Goal: Task Accomplishment & Management: Manage account settings

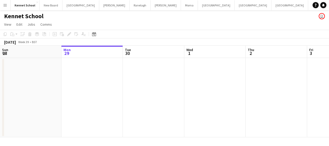
click at [5, 3] on app-icon "Menu" at bounding box center [5, 5] width 4 height 4
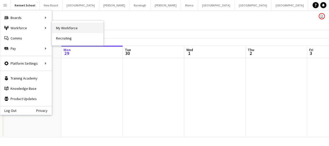
click at [78, 27] on link "My Workforce" at bounding box center [77, 28] width 51 height 10
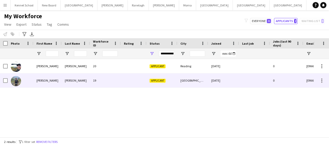
click at [117, 83] on div "19" at bounding box center [105, 80] width 31 height 14
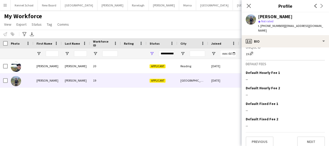
scroll to position [191, 0]
click at [307, 136] on button "Next" at bounding box center [311, 141] width 28 height 10
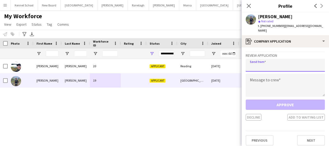
click at [288, 61] on input "email" at bounding box center [284, 65] width 79 height 13
type input "**********"
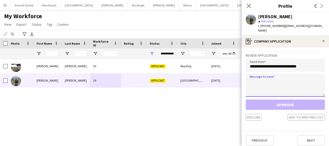
click at [281, 75] on textarea at bounding box center [284, 85] width 79 height 23
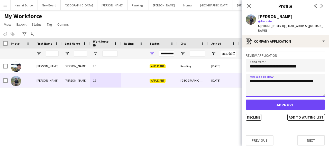
drag, startPoint x: 270, startPoint y: 84, endPoint x: 249, endPoint y: 76, distance: 22.1
click at [249, 76] on textarea "**********" at bounding box center [284, 85] width 79 height 23
click at [271, 81] on textarea "**********" at bounding box center [284, 85] width 79 height 23
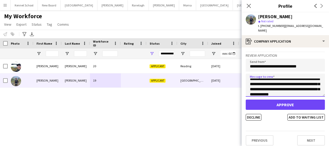
scroll to position [0, 0]
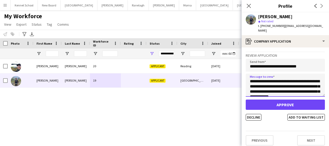
drag, startPoint x: 270, startPoint y: 91, endPoint x: 245, endPoint y: 71, distance: 31.8
click at [245, 71] on app-crew-profile-application "**********" at bounding box center [284, 96] width 87 height 99
click at [268, 86] on textarea "**********" at bounding box center [284, 85] width 79 height 23
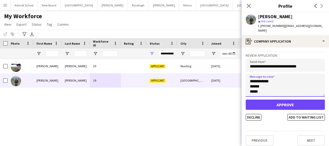
scroll to position [0, 0]
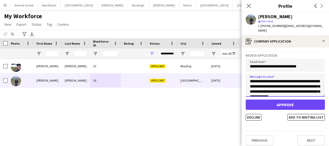
drag, startPoint x: 261, startPoint y: 90, endPoint x: 245, endPoint y: 67, distance: 27.9
click at [245, 67] on app-crew-profile-application "**********" at bounding box center [284, 96] width 87 height 99
type textarea "**********"
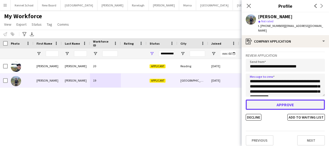
click at [262, 100] on button "Approve" at bounding box center [284, 105] width 79 height 10
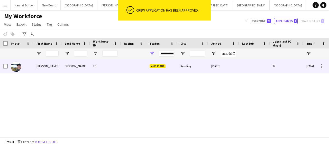
click at [123, 68] on div at bounding box center [134, 66] width 26 height 14
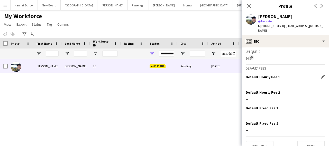
scroll to position [201, 0]
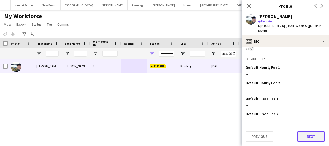
click at [306, 138] on button "Next" at bounding box center [311, 136] width 28 height 10
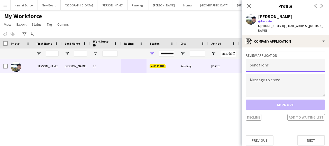
click at [275, 66] on input "email" at bounding box center [284, 65] width 79 height 13
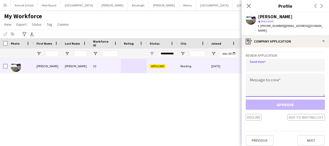
click at [275, 80] on textarea at bounding box center [284, 85] width 79 height 23
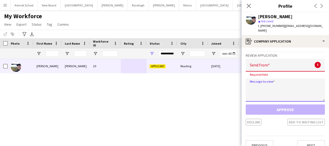
paste textarea "**********"
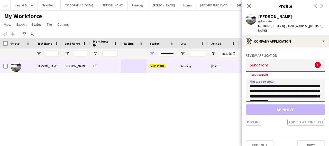
scroll to position [18, 0]
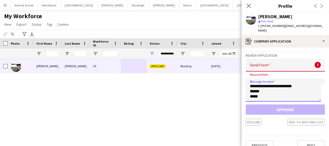
type textarea "**********"
click at [260, 68] on input "email" at bounding box center [284, 65] width 79 height 13
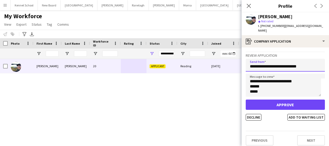
type input "**********"
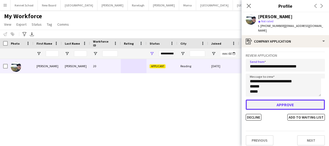
click at [277, 105] on button "Approve" at bounding box center [284, 105] width 79 height 10
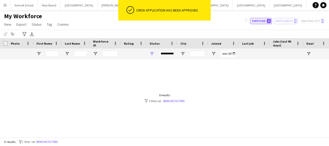
click at [267, 23] on button "Everyone 21" at bounding box center [261, 21] width 22 height 6
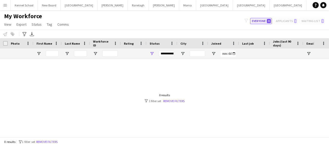
type input "**********"
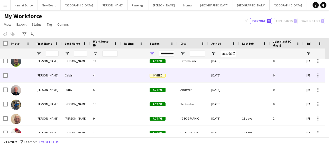
scroll to position [92, 0]
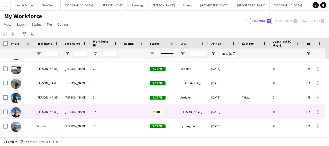
click at [153, 112] on span "Invited" at bounding box center [157, 112] width 16 height 4
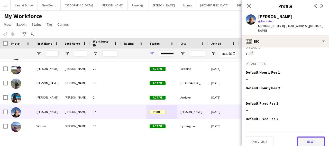
click at [304, 140] on button "Next" at bounding box center [311, 142] width 28 height 10
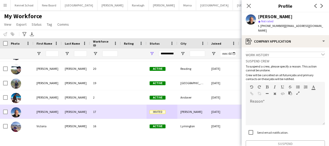
click at [125, 110] on div at bounding box center [134, 112] width 26 height 14
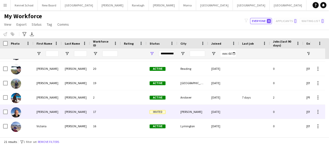
click at [157, 112] on span "Invited" at bounding box center [157, 112] width 16 height 4
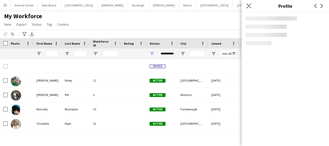
click at [251, 7] on icon "Close pop-in" at bounding box center [248, 5] width 5 height 5
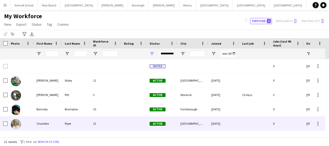
click at [78, 124] on div "Piper" at bounding box center [76, 124] width 28 height 14
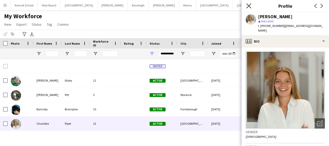
click at [249, 5] on icon at bounding box center [248, 5] width 5 height 5
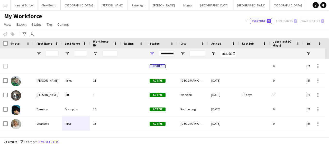
click at [5, 4] on app-icon "Menu" at bounding box center [5, 5] width 4 height 4
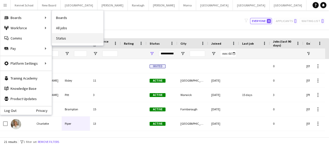
click at [66, 35] on link "Status" at bounding box center [77, 38] width 51 height 10
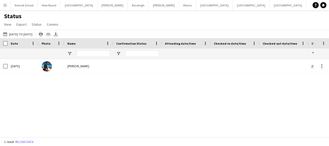
click at [5, 7] on app-icon "Menu" at bounding box center [5, 5] width 4 height 4
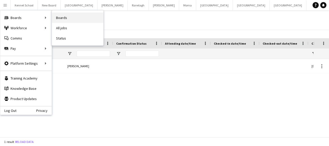
click at [61, 19] on link "Boards" at bounding box center [77, 18] width 51 height 10
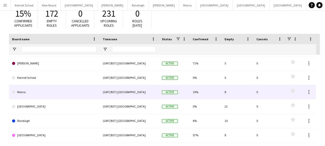
scroll to position [77, 0]
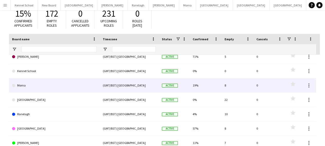
click at [75, 83] on link "Morna" at bounding box center [54, 85] width 84 height 14
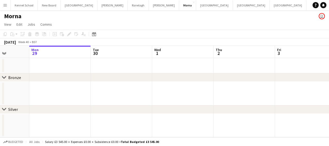
drag, startPoint x: 257, startPoint y: 99, endPoint x: 89, endPoint y: 99, distance: 168.4
click at [90, 99] on app-calendar-viewport "Fri 26 Sat 27 Sun 28 Mon 29 Tue 30 Wed 1 Thu 2 Fri 3 Sat 4 Sun 5 Mon 6" at bounding box center [164, 92] width 329 height 92
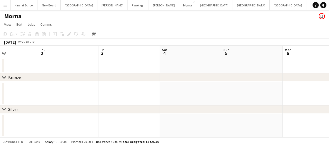
drag, startPoint x: 269, startPoint y: 94, endPoint x: 42, endPoint y: 100, distance: 227.0
click at [42, 100] on app-calendar-viewport "Sun 28 Mon 29 Tue 30 Wed 1 Thu 2 Fri 3 Sat 4 Sun 5 Mon 6 Tue 7 Wed 8" at bounding box center [164, 92] width 329 height 92
drag, startPoint x: 267, startPoint y: 80, endPoint x: 21, endPoint y: 86, distance: 245.7
click at [21, 86] on div "chevron-right Bronze chevron-right Silver Wed 1 Thu 2 Fri 3 Sat 4 Sun 5 Mon 6 T…" at bounding box center [164, 92] width 329 height 92
drag, startPoint x: 281, startPoint y: 101, endPoint x: 35, endPoint y: 103, distance: 246.7
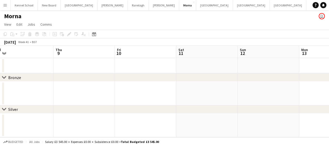
click at [46, 103] on app-calendar-viewport "Sun 5 Mon 6 Tue 7 Wed 8 Thu 9 Fri 10 Sat 11 Sun 12 Mon 13 Tue 14 Wed 15" at bounding box center [164, 92] width 329 height 92
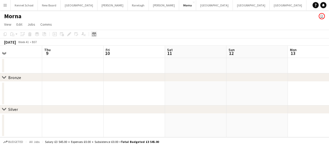
click at [94, 35] on icon at bounding box center [94, 35] width 2 height 2
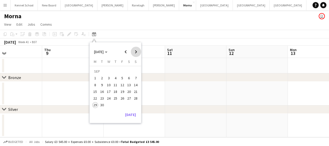
click at [135, 52] on span "Next month" at bounding box center [136, 52] width 10 height 10
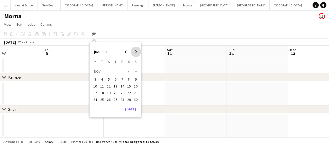
click at [135, 52] on span "Next month" at bounding box center [136, 52] width 10 height 10
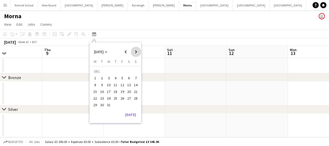
click at [135, 52] on span "Next month" at bounding box center [136, 52] width 10 height 10
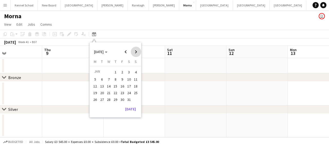
click at [135, 52] on span "Next month" at bounding box center [136, 52] width 10 height 10
click at [133, 53] on span "Next month" at bounding box center [136, 52] width 10 height 10
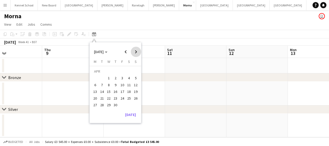
click at [133, 53] on span "Next month" at bounding box center [136, 52] width 10 height 10
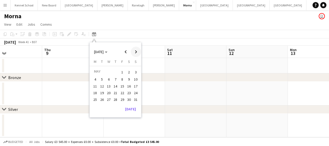
click at [133, 53] on span "Next month" at bounding box center [136, 52] width 10 height 10
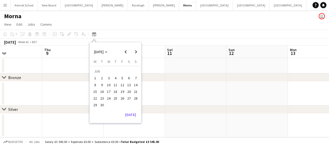
click at [128, 92] on span "20" at bounding box center [129, 92] width 6 height 6
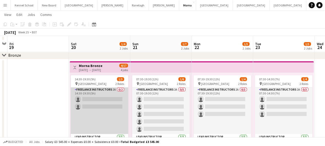
scroll to position [26, 0]
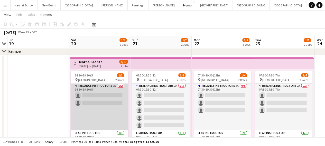
click at [98, 89] on app-card-role "Freelance Instructors 2A 0/2 14:30-19:30 (5h) single-neutral-actions single-neu…" at bounding box center [99, 106] width 57 height 47
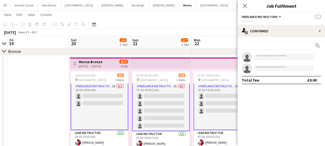
scroll to position [1, 0]
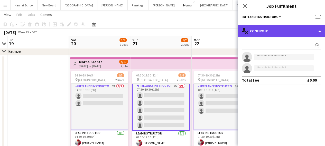
click at [272, 32] on div "single-neutral-actions-check-2 Confirmed" at bounding box center [280, 31] width 87 height 12
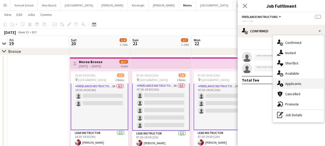
click at [286, 85] on span "Applicants" at bounding box center [293, 83] width 16 height 5
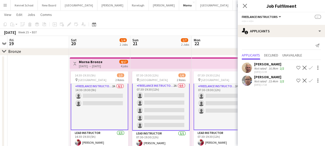
click at [310, 68] on app-icon "Confirm" at bounding box center [310, 68] width 4 height 4
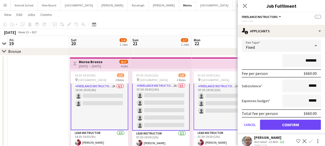
scroll to position [47, 0]
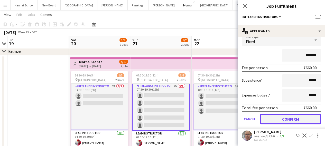
click at [280, 117] on button "Confirm" at bounding box center [290, 119] width 61 height 10
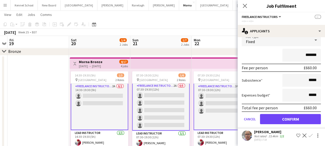
scroll to position [1, 0]
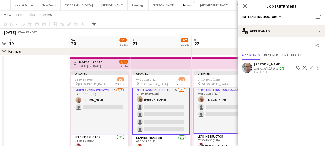
click at [35, 92] on app-date-cell at bounding box center [37, 102] width 61 height 95
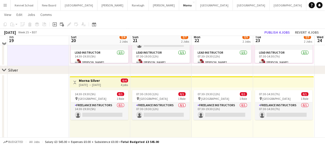
scroll to position [103, 0]
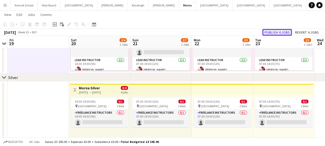
click at [275, 32] on button "Publish 4 jobs" at bounding box center [277, 32] width 30 height 7
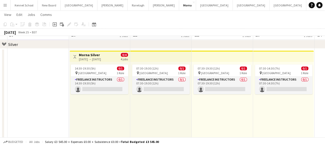
scroll to position [142, 0]
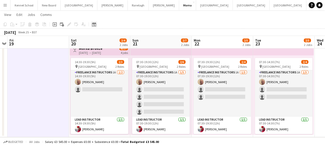
click at [92, 26] on icon at bounding box center [94, 24] width 4 height 4
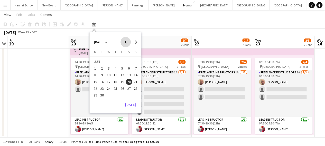
click at [125, 44] on span "Previous month" at bounding box center [125, 42] width 10 height 10
click at [234, 5] on button "[GEOGRAPHIC_DATA] Close" at bounding box center [251, 5] width 37 height 10
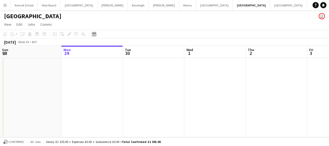
click at [95, 35] on icon "Date picker" at bounding box center [94, 34] width 4 height 4
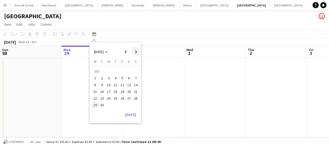
click at [134, 52] on span "Next month" at bounding box center [136, 52] width 10 height 10
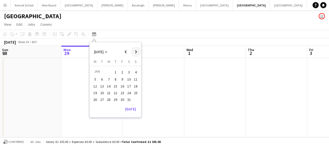
click at [134, 52] on span "Next month" at bounding box center [136, 52] width 10 height 10
click at [128, 92] on span "21" at bounding box center [129, 93] width 6 height 6
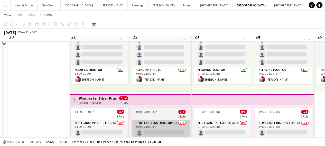
scroll to position [103, 0]
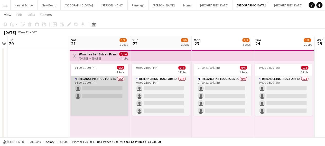
click at [89, 89] on app-card-role "Freelance Instructors 1A 0/2 14:00-21:00 (7h) single-neutral-actions single-neu…" at bounding box center [99, 96] width 57 height 40
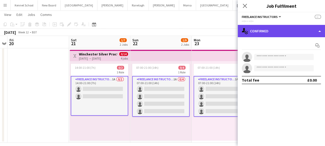
click at [277, 29] on div "single-neutral-actions-check-2 Confirmed" at bounding box center [280, 31] width 87 height 12
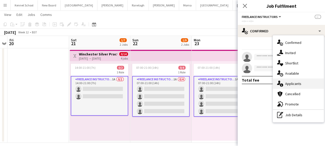
click at [285, 83] on span "Applicants" at bounding box center [293, 83] width 16 height 5
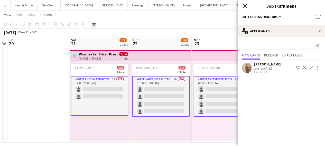
click at [242, 6] on icon "Close pop-in" at bounding box center [244, 5] width 5 height 5
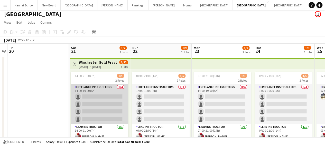
scroll to position [0, 0]
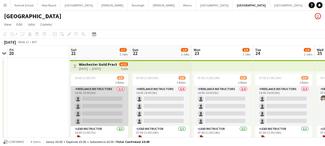
click at [86, 101] on app-card-role "Freelance Instructors 0/4 14:00-19:00 (5h) single-neutral-actions single-neutra…" at bounding box center [99, 106] width 57 height 40
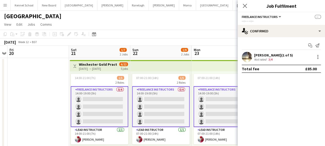
click at [111, 100] on app-card-role "Freelance Instructors 0/4 14:00-19:00 (5h) single-neutral-actions single-neutra…" at bounding box center [99, 106] width 57 height 41
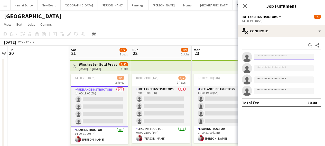
click at [266, 56] on input at bounding box center [284, 57] width 60 height 6
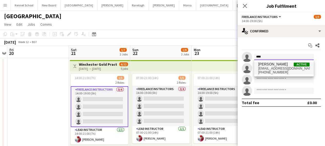
type input "****"
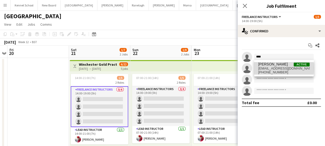
click at [269, 68] on span "[EMAIL_ADDRESS][DOMAIN_NAME]" at bounding box center [283, 68] width 51 height 4
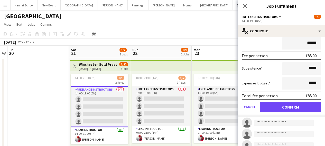
scroll to position [41, 0]
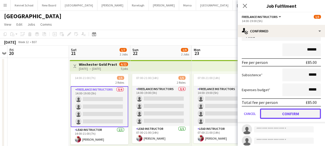
click at [272, 110] on button "Confirm" at bounding box center [290, 114] width 61 height 10
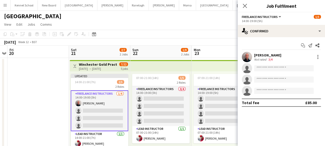
scroll to position [0, 0]
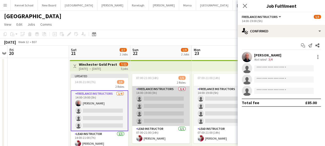
click at [155, 102] on app-card-role "Freelance Instructors 0/4 14:00-19:00 (5h) single-neutral-actions single-neutra…" at bounding box center [160, 106] width 57 height 40
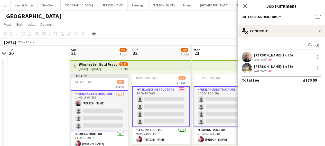
click at [170, 98] on app-card-role "Freelance Instructors 0/4 14:00-19:00 (5h) single-neutral-actions single-neutra…" at bounding box center [160, 106] width 57 height 41
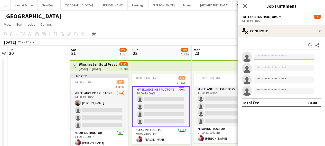
click at [272, 59] on input at bounding box center [284, 57] width 60 height 6
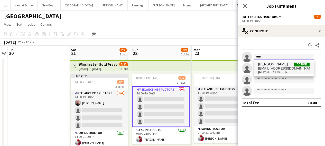
type input "****"
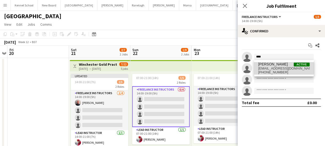
click at [272, 65] on span "[PERSON_NAME]" at bounding box center [273, 64] width 30 height 4
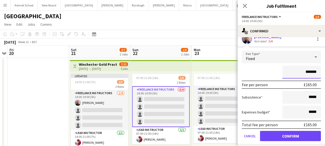
scroll to position [26, 0]
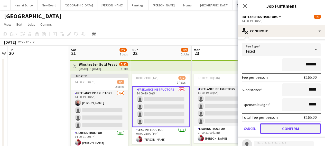
click at [271, 126] on button "Confirm" at bounding box center [290, 128] width 61 height 10
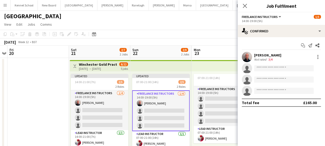
scroll to position [0, 0]
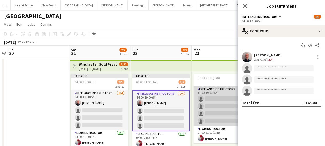
click at [224, 109] on app-card-role "Freelance Instructors 0/4 14:00-19:00 (5h) single-neutral-actions single-neutra…" at bounding box center [221, 106] width 57 height 40
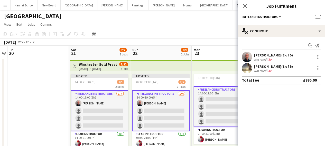
click at [220, 94] on app-card-role "Freelance Instructors 0/4 14:00-19:00 (5h) single-neutral-actions single-neutra…" at bounding box center [221, 106] width 57 height 41
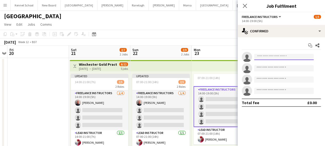
click at [266, 59] on input at bounding box center [284, 57] width 60 height 6
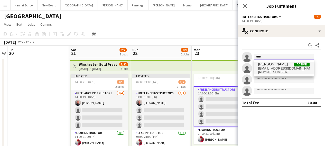
type input "****"
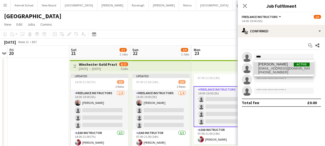
click at [268, 68] on span "[EMAIL_ADDRESS][DOMAIN_NAME]" at bounding box center [283, 68] width 51 height 4
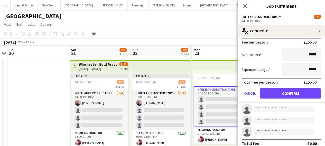
scroll to position [66, 0]
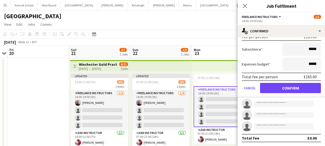
click at [284, 93] on form "Fee Type Fixed ******* Fee per person £165.00 Subsistence ***** Expenses budget…" at bounding box center [280, 50] width 87 height 95
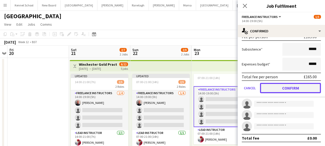
click at [285, 91] on button "Confirm" at bounding box center [290, 88] width 61 height 10
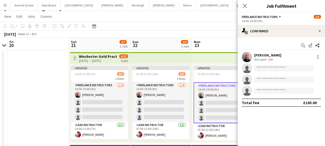
scroll to position [5, 0]
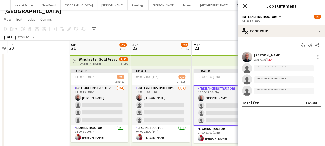
click at [246, 6] on icon "Close pop-in" at bounding box center [244, 5] width 5 height 5
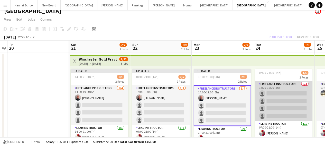
click at [282, 95] on app-card-role "Freelance Instructors 0/4 14:00-19:00 (5h) single-neutral-actions single-neutra…" at bounding box center [283, 101] width 57 height 40
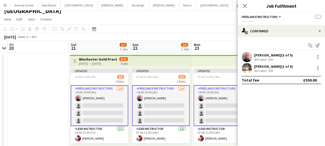
click at [191, 103] on div "Updated 07:00-21:00 (14h) 2/5 2 Roles Freelance Instructors [DATE] 14:00-19:00 …" at bounding box center [221, 106] width 61 height 80
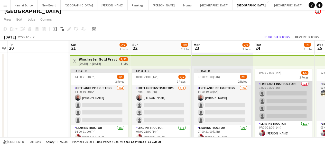
click at [286, 98] on app-card-role "Freelance Instructors 0/4 14:00-19:00 (5h) single-neutral-actions single-neutra…" at bounding box center [283, 101] width 57 height 40
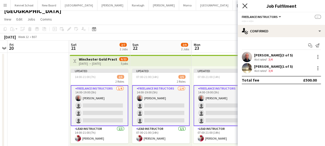
click at [243, 7] on icon at bounding box center [244, 5] width 5 height 5
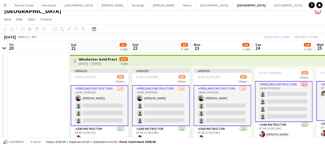
click at [268, 101] on app-card-role "Freelance Instructors 0/4 14:00-19:00 (5h) single-neutral-actions single-neutra…" at bounding box center [283, 101] width 57 height 41
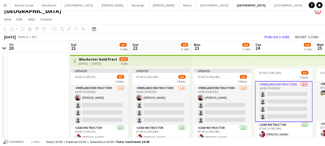
click at [273, 93] on app-card-role "Freelance Instructors 0/4 14:00-19:00 (5h) single-neutral-actions single-neutra…" at bounding box center [283, 101] width 57 height 41
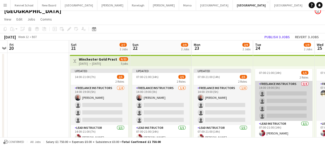
click at [273, 93] on app-card-role "Freelance Instructors 0/4 14:00-19:00 (5h) single-neutral-actions single-neutra…" at bounding box center [283, 101] width 57 height 40
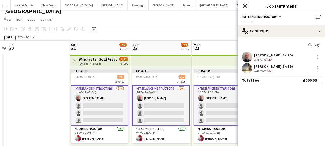
click at [243, 5] on icon at bounding box center [244, 5] width 5 height 5
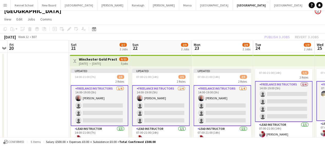
click at [274, 104] on app-card-role "Freelance Instructors 0/4 14:00-19:00 (5h) single-neutral-actions single-neutra…" at bounding box center [283, 101] width 57 height 41
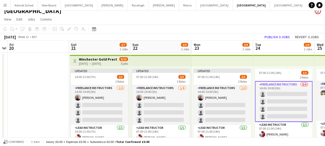
click at [274, 104] on app-card-role "Freelance Instructors 0/4 14:00-19:00 (5h) single-neutral-actions single-neutra…" at bounding box center [283, 101] width 57 height 41
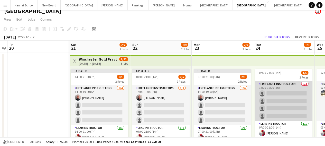
click at [274, 104] on app-card-role "Freelance Instructors 0/4 14:00-19:00 (5h) single-neutral-actions single-neutra…" at bounding box center [283, 101] width 57 height 40
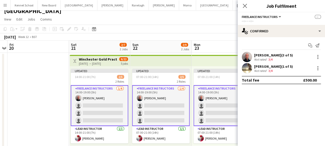
click at [274, 104] on mat-expansion-panel "check Confirmed Start chat Send notification [PERSON_NAME] (3 of 5) Not rated 3…" at bounding box center [280, 91] width 87 height 109
click at [244, 5] on icon at bounding box center [244, 5] width 5 height 5
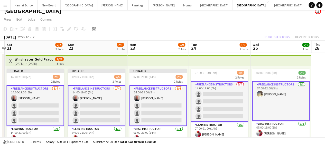
scroll to position [0, 145]
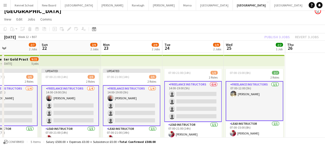
drag, startPoint x: 164, startPoint y: 106, endPoint x: 74, endPoint y: 109, distance: 90.6
click at [74, 109] on app-calendar-viewport "Thu 19 Fri 20 Sat 21 2/7 2 Jobs Sun 22 2/9 2 Jobs Mon 23 2/9 2 Jobs Tue 24 1/9 …" at bounding box center [162, 141] width 325 height 200
click at [187, 109] on app-card-role "Freelance Instructors 0/4 14:00-19:00 (5h) single-neutral-actions single-neutra…" at bounding box center [192, 101] width 57 height 41
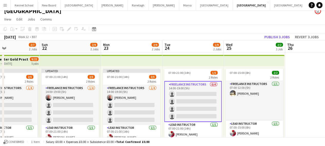
click at [187, 109] on app-card-role "Freelance Instructors 0/4 14:00-19:00 (5h) single-neutral-actions single-neutra…" at bounding box center [192, 101] width 57 height 41
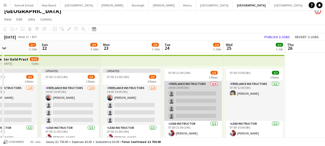
click at [187, 109] on app-card-role "Freelance Instructors 0/4 14:00-19:00 (5h) single-neutral-actions single-neutra…" at bounding box center [192, 101] width 57 height 40
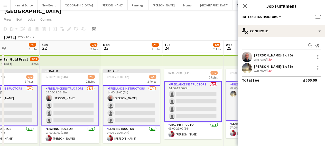
click at [188, 108] on app-card-role "Freelance Instructors 0/4 14:00-19:00 (5h) single-neutral-actions single-neutra…" at bounding box center [192, 101] width 57 height 41
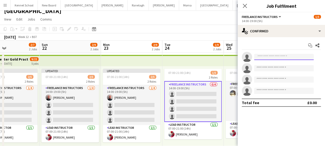
click at [271, 56] on input at bounding box center [284, 57] width 60 height 6
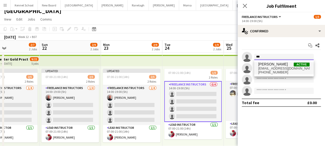
type input "***"
click at [267, 66] on span "[PERSON_NAME]" at bounding box center [273, 64] width 30 height 4
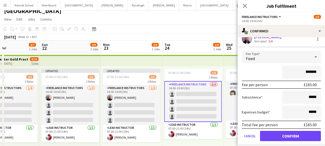
scroll to position [26, 0]
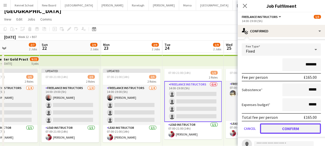
click at [284, 130] on button "Confirm" at bounding box center [290, 128] width 61 height 10
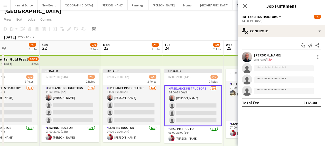
scroll to position [0, 0]
click at [244, 5] on icon at bounding box center [244, 5] width 5 height 5
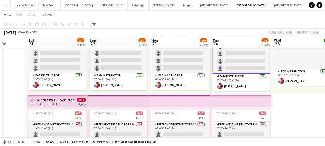
scroll to position [0, 167]
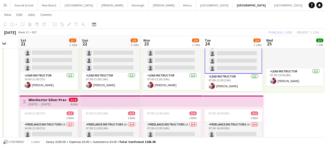
drag, startPoint x: 163, startPoint y: 121, endPoint x: 199, endPoint y: 119, distance: 36.5
click at [202, 122] on app-calendar-viewport "Wed 18 Thu 19 Fri 20 Sat 21 2/7 2 Jobs Sun 22 2/9 2 Jobs Mon 23 2/9 2 Jobs Tue …" at bounding box center [162, 75] width 325 height 225
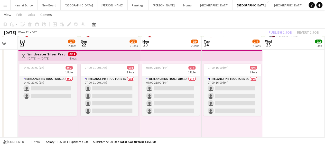
scroll to position [108, 0]
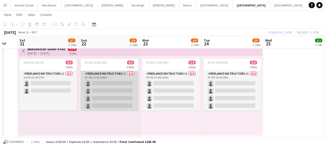
click at [125, 91] on app-card-role "Freelance Instructors 1A 0/4 07:00-21:00 (14h) single-neutral-actions single-ne…" at bounding box center [109, 91] width 57 height 40
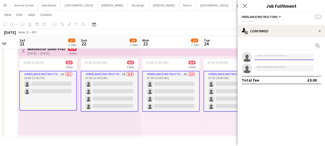
click at [273, 58] on input at bounding box center [284, 57] width 60 height 6
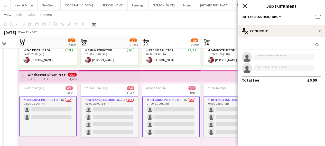
click at [243, 6] on icon "Close pop-in" at bounding box center [244, 5] width 5 height 5
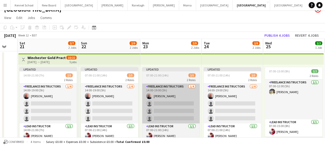
scroll to position [0, 0]
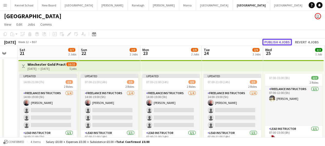
click at [271, 41] on button "Publish 4 jobs" at bounding box center [277, 42] width 30 height 7
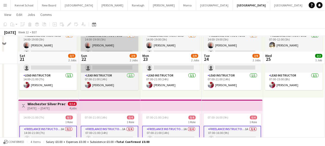
scroll to position [51, 0]
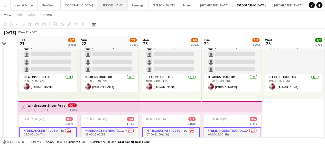
click at [99, 6] on button "[PERSON_NAME] Close" at bounding box center [112, 5] width 30 height 10
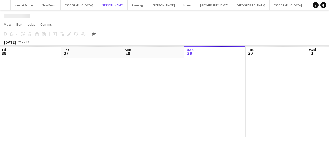
scroll to position [0, 123]
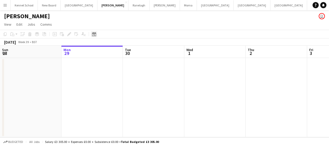
click at [94, 35] on icon "Date picker" at bounding box center [94, 34] width 4 height 4
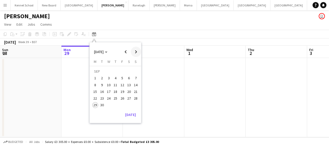
click at [136, 53] on span "Next month" at bounding box center [136, 52] width 10 height 10
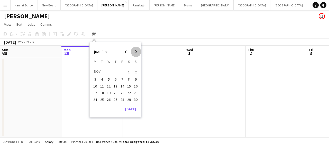
click at [136, 53] on span "Next month" at bounding box center [136, 52] width 10 height 10
click at [127, 84] on span "14" at bounding box center [129, 86] width 6 height 6
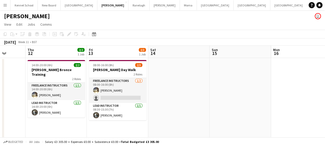
scroll to position [0, 158]
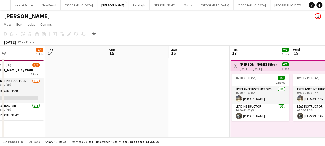
drag, startPoint x: 150, startPoint y: 88, endPoint x: 124, endPoint y: 97, distance: 27.8
click at [124, 97] on app-calendar-viewport "Wed 11 Thu 12 2/2 1 Job Fri 13 2/3 1 Job Sat 14 Sun 15 Mon 16 Tue 17 2/2 1 Job …" at bounding box center [162, 99] width 325 height 107
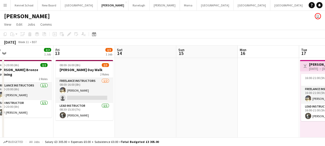
scroll to position [0, 130]
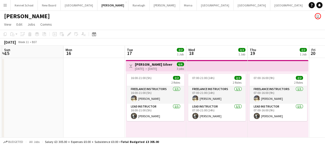
drag, startPoint x: 197, startPoint y: 85, endPoint x: 95, endPoint y: 90, distance: 102.0
click at [95, 90] on app-calendar-viewport "Thu 12 2/2 1 Job Fri 13 2/3 1 Job Sat 14 Sun 15 Mon 16 Tue 17 2/2 1 Job Wed 18 …" at bounding box center [162, 99] width 325 height 107
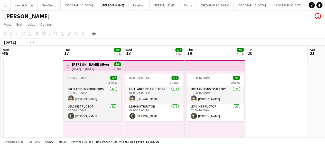
drag, startPoint x: 129, startPoint y: 84, endPoint x: 53, endPoint y: 80, distance: 76.1
click at [53, 80] on app-calendar-viewport "Thu 12 2/2 1 Job Fri 13 2/3 1 Job Sat 14 Sun 15 Mon 16 Tue 17 2/2 1 Job Wed 18 …" at bounding box center [162, 99] width 325 height 107
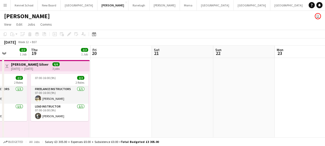
drag, startPoint x: 296, startPoint y: 78, endPoint x: 146, endPoint y: 78, distance: 150.4
click at [149, 78] on app-calendar-viewport "Mon 16 Tue 17 2/2 1 Job Wed 18 2/2 1 Job Thu 19 2/2 1 Job Fri 20 Sat 21 Sun 22 …" at bounding box center [162, 99] width 325 height 107
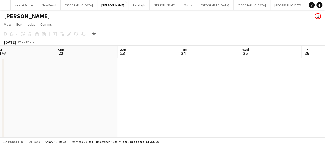
drag, startPoint x: 303, startPoint y: 89, endPoint x: 109, endPoint y: 86, distance: 194.1
click at [114, 89] on app-calendar-viewport "Wed 18 2/2 1 Job Thu 19 2/2 1 Job Fri 20 Sat 21 Sun 22 Mon 23 Tue 24 Wed 25 Thu…" at bounding box center [162, 99] width 325 height 107
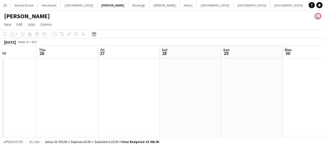
drag, startPoint x: 293, startPoint y: 83, endPoint x: 70, endPoint y: 83, distance: 222.8
click at [69, 85] on app-calendar-viewport "Sun 22 Mon 23 Tue 24 Wed 25 Thu 26 Fri 27 Sat 28 Sun 29 Mon 30 Tue 31 Wed 1" at bounding box center [162, 99] width 325 height 107
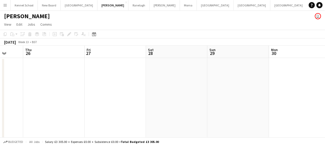
drag, startPoint x: 306, startPoint y: 82, endPoint x: 49, endPoint y: 67, distance: 257.4
click at [49, 67] on app-calendar-viewport "Sun 22 Mon 23 Tue 24 Wed 25 Thu 26 Fri 27 Sat 28 Sun 29 Mon 30 Tue 31 Wed 1" at bounding box center [162, 99] width 325 height 107
drag, startPoint x: 283, startPoint y: 67, endPoint x: 35, endPoint y: 71, distance: 247.5
click at [35, 71] on app-calendar-viewport "Thu 26 Fri 27 Sat 28 Sun 29 Mon 30 Tue 31 Wed 1 Thu 2 Fri 3 Sat 4 Sun 5" at bounding box center [162, 99] width 325 height 107
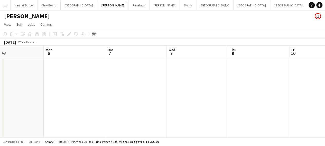
drag, startPoint x: 250, startPoint y: 71, endPoint x: 75, endPoint y: 72, distance: 174.8
click at [41, 74] on app-calendar-viewport "Fri 3 Sat 4 Sun 5 Mon 6 Tue 7 Wed 8 Thu 9 Fri 10 Sat 11 Sun 12 Mon 13" at bounding box center [162, 99] width 325 height 107
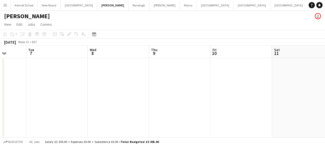
drag, startPoint x: 278, startPoint y: 72, endPoint x: 77, endPoint y: 81, distance: 200.9
click at [78, 81] on app-calendar-viewport "Fri 3 Sat 4 Sun 5 Mon 6 Tue 7 Wed 8 Thu 9 Fri 10 Sat 11 Sun 12 Mon 13" at bounding box center [162, 99] width 325 height 107
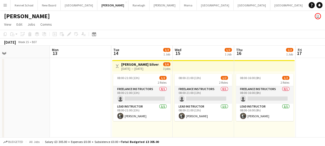
drag, startPoint x: 268, startPoint y: 79, endPoint x: 93, endPoint y: 91, distance: 175.5
click at [93, 91] on app-calendar-viewport "Thu 9 Fri 10 Sat 11 Sun 12 Mon 13 Tue 14 1/2 1 Job Wed 15 1/2 1 Job Thu 16 1/2 …" at bounding box center [162, 99] width 325 height 107
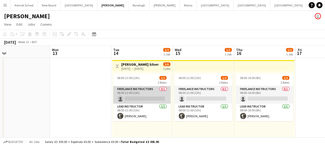
click at [151, 100] on app-card-role "Freelance Instructors 0/1 08:00-21:00 (13h) single-neutral-actions" at bounding box center [141, 94] width 57 height 17
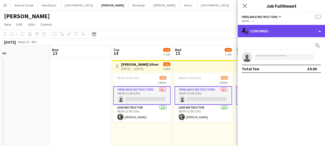
click at [270, 32] on div "single-neutral-actions-check-2 Confirmed" at bounding box center [280, 31] width 87 height 12
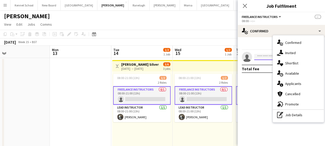
click at [255, 57] on input at bounding box center [284, 57] width 60 height 6
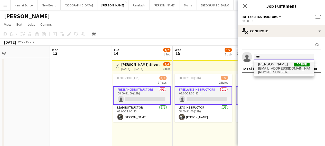
type input "***"
click at [267, 64] on span "[PERSON_NAME]" at bounding box center [273, 64] width 30 height 4
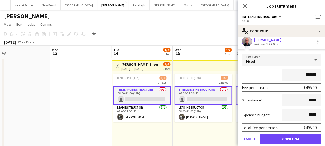
scroll to position [26, 0]
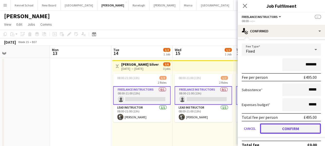
click at [275, 127] on button "Confirm" at bounding box center [290, 128] width 61 height 10
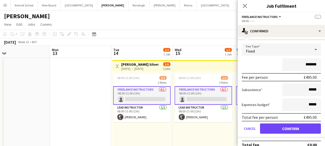
scroll to position [0, 0]
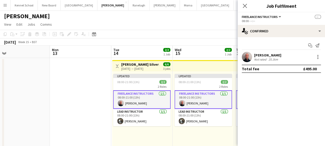
click at [75, 81] on app-date-cell at bounding box center [80, 105] width 61 height 95
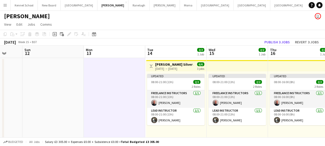
scroll to position [0, 153]
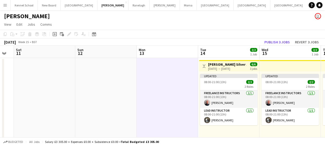
drag, startPoint x: 73, startPoint y: 88, endPoint x: 210, endPoint y: 94, distance: 137.7
click at [210, 94] on app-calendar-viewport "Thu 9 Fri 10 Sat 11 Sun 12 Mon 13 Tue 14 2/2 1 Job Wed 15 2/2 1 Job Thu 16 2/2 …" at bounding box center [162, 99] width 325 height 107
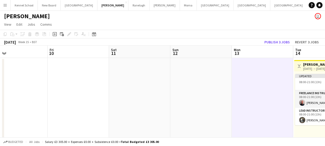
drag, startPoint x: 50, startPoint y: 78, endPoint x: 226, endPoint y: 90, distance: 176.2
click at [226, 90] on app-calendar-viewport "Tue 7 Wed 8 Thu 9 Fri 10 Sat 11 Sun 12 Mon 13 Tue 14 2/2 1 Job Wed 15 2/2 1 Job…" at bounding box center [162, 99] width 325 height 107
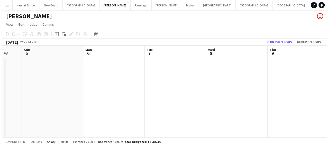
scroll to position [0, 160]
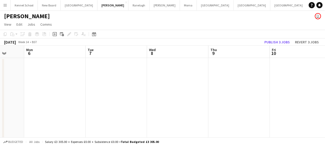
drag, startPoint x: 29, startPoint y: 66, endPoint x: 177, endPoint y: 73, distance: 148.0
click at [177, 73] on app-calendar-viewport "Fri 3 Sat 4 Sun 5 Mon 6 Tue 7 Wed 8 Thu 9 Fri 10 Sat 11 Sun 12 Mon 13" at bounding box center [162, 99] width 325 height 107
click at [270, 6] on button "[GEOGRAPHIC_DATA]" at bounding box center [288, 5] width 37 height 10
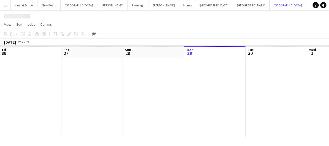
scroll to position [0, 123]
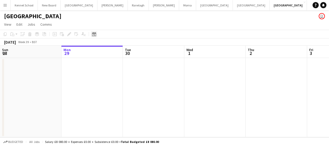
click at [92, 34] on icon "Date picker" at bounding box center [94, 34] width 4 height 4
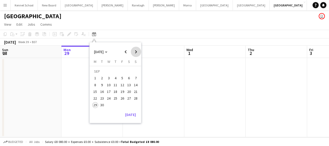
click at [135, 52] on span "Next month" at bounding box center [136, 52] width 10 height 10
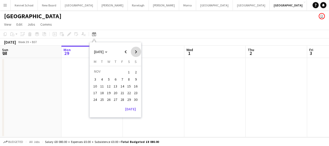
click at [135, 52] on span "Next month" at bounding box center [136, 52] width 10 height 10
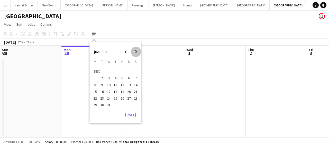
click at [135, 52] on span "Next month" at bounding box center [136, 52] width 10 height 10
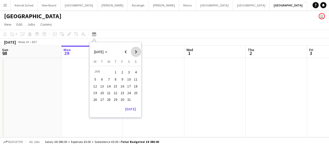
click at [135, 52] on span "Next month" at bounding box center [136, 52] width 10 height 10
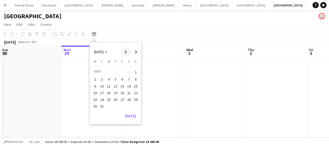
click at [126, 54] on span "Previous month" at bounding box center [125, 52] width 10 height 10
click at [122, 100] on span "27" at bounding box center [122, 100] width 6 height 6
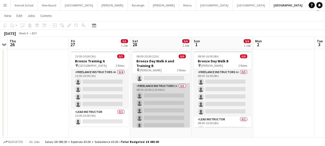
scroll to position [11, 0]
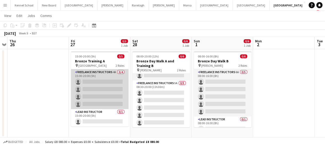
click at [105, 95] on app-card-role "Freelance Instructors 4A 0/4 15:00-20:00 (5h) single-neutral-actions single-neu…" at bounding box center [99, 89] width 57 height 40
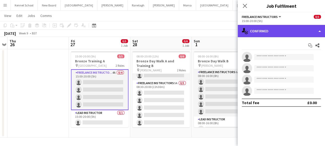
click at [274, 30] on div "single-neutral-actions-check-2 Confirmed" at bounding box center [280, 31] width 87 height 12
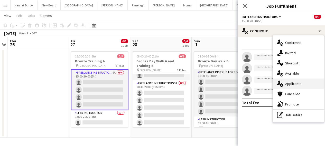
click at [282, 81] on icon "single-neutral-actions-information" at bounding box center [280, 84] width 6 height 6
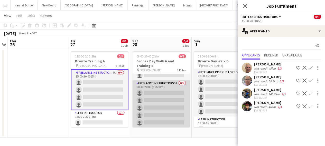
click at [146, 98] on app-card-role "Freelance Instructors 5A 0/5 08:30-20:00 (11h30m) single-neutral-actions single…" at bounding box center [160, 103] width 57 height 47
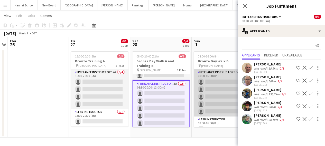
click at [211, 90] on app-card-role "Freelance Instructors 6A 0/5 08:00-16:00 (8h) single-neutral-actions single-neu…" at bounding box center [222, 92] width 57 height 47
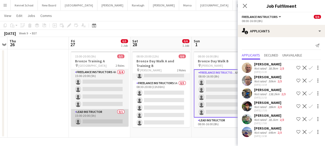
click at [107, 121] on app-card-role "Lead Instructor 0/1 15:00-20:00 (5h) single-neutral-actions" at bounding box center [99, 117] width 57 height 17
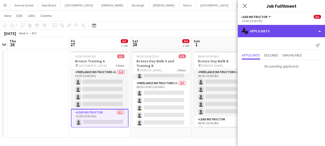
click at [264, 28] on div "single-neutral-actions-information Applicants" at bounding box center [280, 31] width 87 height 12
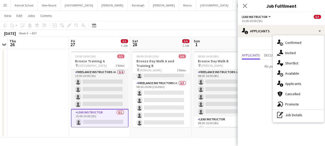
click at [86, 119] on app-card-role "Lead Instructor 0/1 15:00-20:00 (5h) single-neutral-actions" at bounding box center [99, 118] width 57 height 18
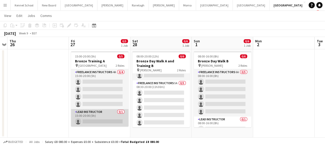
click at [89, 121] on app-card-role "Lead Instructor 0/1 15:00-20:00 (5h) single-neutral-actions" at bounding box center [99, 117] width 57 height 17
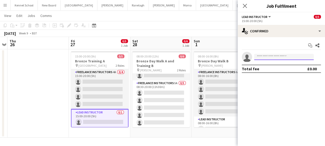
click at [277, 57] on input at bounding box center [284, 57] width 60 height 6
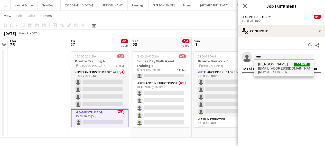
type input "****"
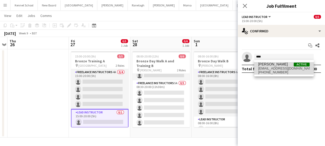
click at [269, 66] on span "[EMAIL_ADDRESS][DOMAIN_NAME]" at bounding box center [283, 68] width 51 height 4
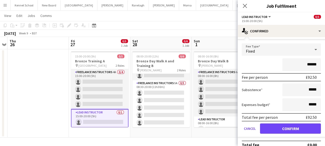
scroll to position [0, 0]
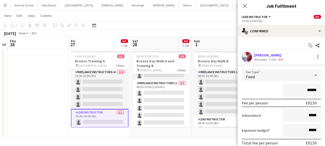
click at [21, 101] on app-date-cell at bounding box center [37, 93] width 61 height 88
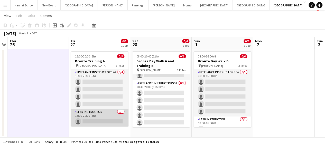
click at [98, 119] on app-card-role "Lead Instructor 0/1 15:00-20:00 (5h) single-neutral-actions" at bounding box center [99, 117] width 57 height 17
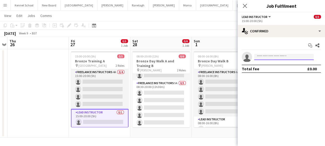
click at [276, 57] on input at bounding box center [284, 57] width 60 height 6
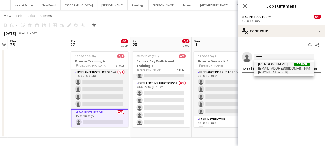
type input "*****"
click at [269, 71] on span "[PHONE_NUMBER]" at bounding box center [283, 72] width 51 height 4
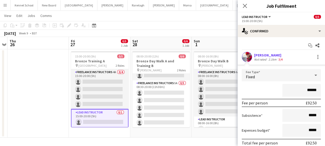
click at [301, 75] on div "Fixed" at bounding box center [276, 75] width 69 height 12
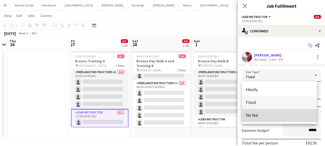
click at [259, 112] on mat-option "No fee" at bounding box center [279, 115] width 75 height 13
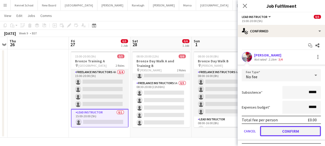
click at [273, 133] on button "Confirm" at bounding box center [290, 131] width 61 height 10
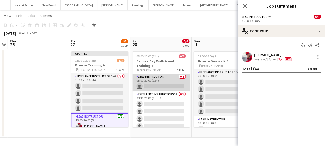
click at [160, 84] on app-card-role "Lead Instructor 0/1 08:00-20:00 (12h) single-neutral-actions" at bounding box center [160, 82] width 57 height 17
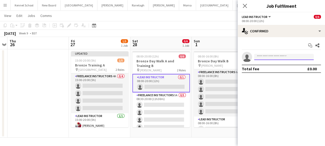
click at [284, 57] on input at bounding box center [284, 57] width 60 height 6
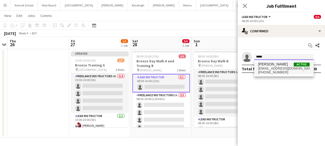
type input "*****"
click at [273, 70] on span "[EMAIL_ADDRESS][DOMAIN_NAME]" at bounding box center [283, 68] width 51 height 4
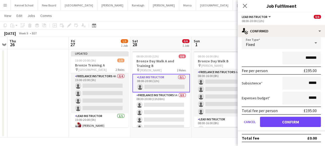
scroll to position [7, 0]
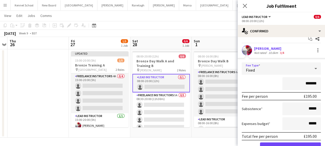
click at [284, 68] on div "Fixed" at bounding box center [276, 68] width 69 height 12
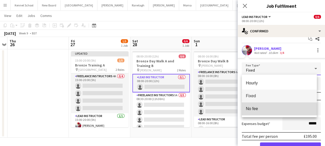
click at [274, 111] on span "No fee" at bounding box center [279, 108] width 67 height 5
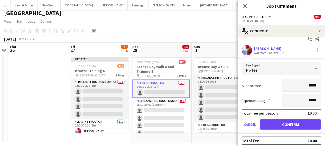
scroll to position [0, 0]
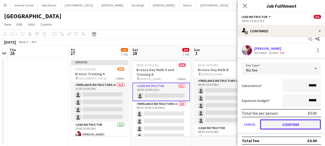
click at [281, 124] on button "Confirm" at bounding box center [290, 124] width 61 height 10
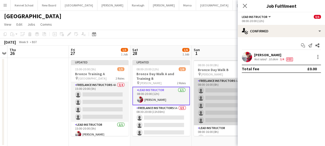
scroll to position [6, 0]
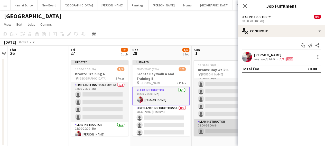
click at [208, 127] on app-card-role "Lead Instructor 0/1 08:00-16:00 (8h) single-neutral-actions" at bounding box center [222, 127] width 57 height 17
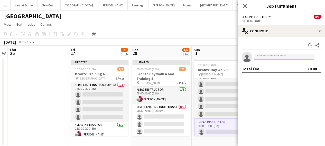
click at [268, 59] on input at bounding box center [284, 57] width 60 height 6
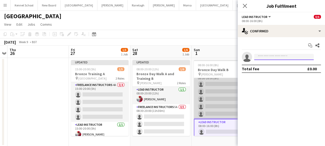
scroll to position [7, 0]
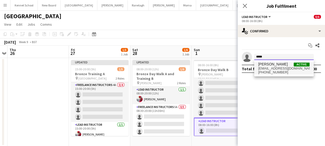
type input "*****"
click at [278, 70] on span "[PHONE_NUMBER]" at bounding box center [283, 72] width 51 height 4
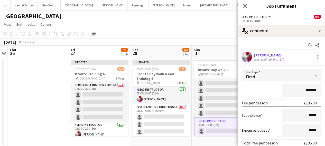
click at [298, 76] on div "Fixed" at bounding box center [276, 75] width 69 height 12
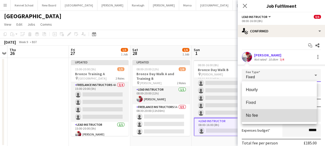
click at [267, 113] on span "No fee" at bounding box center [279, 115] width 67 height 5
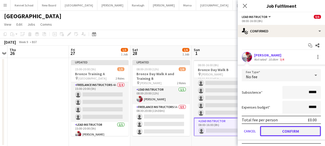
click at [280, 128] on button "Confirm" at bounding box center [290, 131] width 61 height 10
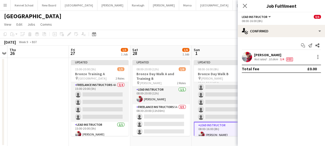
scroll to position [12, 0]
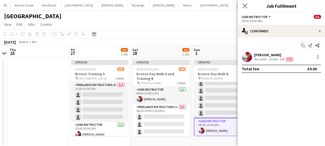
click at [242, 8] on app-icon "Close pop-in" at bounding box center [244, 5] width 7 height 7
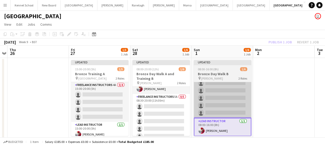
scroll to position [15, 0]
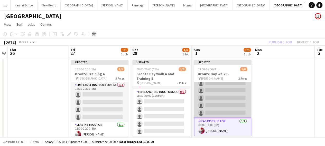
click at [203, 99] on app-card-role "Freelance Instructors 6A 0/5 08:00-16:00 (8h) single-neutral-actions single-neu…" at bounding box center [222, 94] width 57 height 47
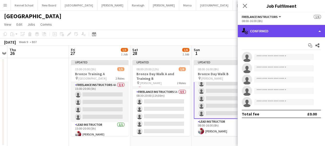
click at [285, 32] on div "single-neutral-actions-check-2 Confirmed" at bounding box center [280, 31] width 87 height 12
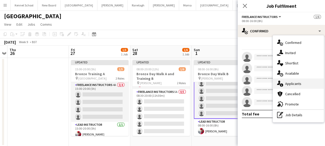
click at [287, 86] on span "Applicants" at bounding box center [293, 83] width 16 height 5
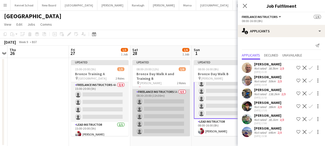
click at [156, 116] on app-card-role "Freelance Instructors 5A 0/5 08:30-20:00 (11h30m) single-neutral-actions single…" at bounding box center [160, 112] width 57 height 47
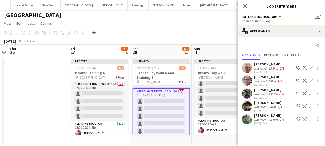
scroll to position [9, 0]
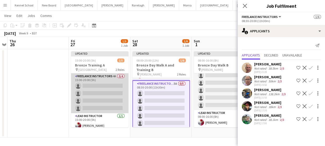
click at [99, 100] on app-card-role "Freelance Instructors 4A 0/4 15:00-20:00 (5h) single-neutral-actions single-neu…" at bounding box center [99, 93] width 57 height 40
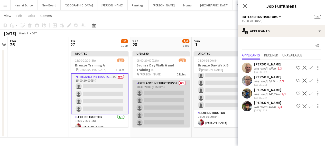
click at [161, 99] on app-card-role "Freelance Instructors 5A 0/5 08:30-20:00 (11h30m) single-neutral-actions single…" at bounding box center [160, 103] width 57 height 47
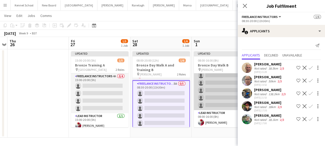
click at [226, 88] on app-card-role "Freelance Instructors 6A 0/5 08:00-16:00 (8h) single-neutral-actions single-neu…" at bounding box center [222, 86] width 57 height 47
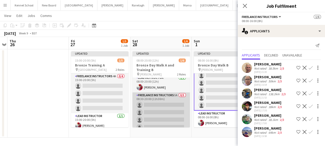
scroll to position [0, 0]
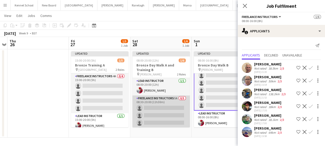
click at [149, 111] on app-card-role "Freelance Instructors 5A 0/5 08:30-20:00 (11h30m) single-neutral-actions single…" at bounding box center [160, 118] width 57 height 47
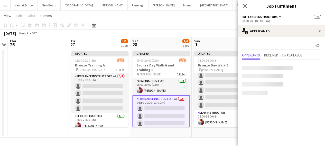
scroll to position [11, 0]
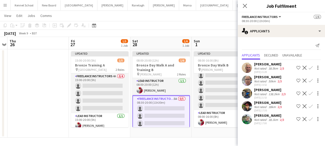
click at [149, 111] on app-card-role "Freelance Instructors 5A 0/5 08:30-20:00 (11h30m) single-neutral-actions single…" at bounding box center [160, 119] width 57 height 48
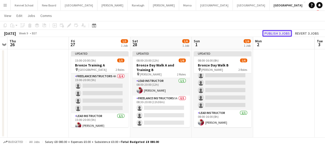
click at [273, 33] on button "Publish 3 jobs" at bounding box center [277, 33] width 30 height 7
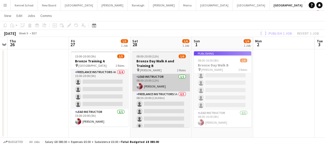
scroll to position [6, 0]
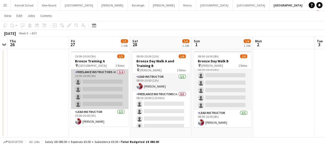
click at [105, 95] on app-card-role "Freelance Instructors 4A 0/4 15:00-20:00 (5h) single-neutral-actions single-neu…" at bounding box center [99, 89] width 57 height 40
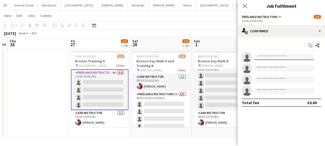
click at [268, 57] on input at bounding box center [284, 57] width 60 height 6
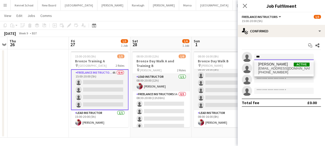
type input "***"
click at [266, 69] on span "[EMAIL_ADDRESS][DOMAIN_NAME]" at bounding box center [283, 68] width 51 height 4
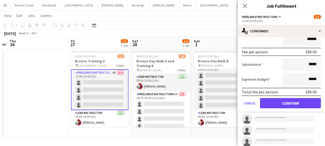
scroll to position [51, 0]
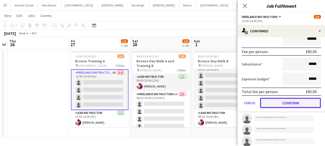
click at [276, 103] on button "Confirm" at bounding box center [290, 103] width 61 height 10
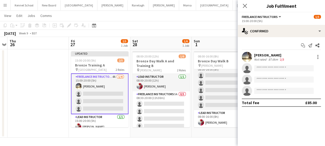
scroll to position [0, 0]
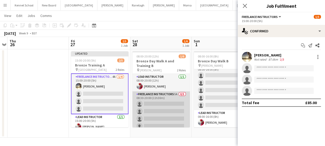
click at [156, 108] on app-card-role "Freelance Instructors 5A 0/5 08:30-20:00 (11h30m) single-neutral-actions single…" at bounding box center [160, 114] width 57 height 47
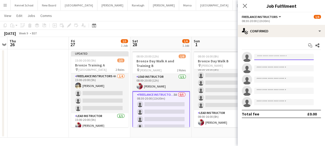
click at [263, 59] on input at bounding box center [284, 57] width 60 height 6
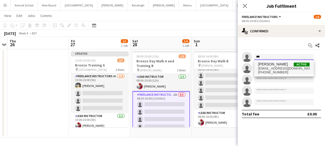
type input "***"
click at [263, 67] on span "[EMAIL_ADDRESS][DOMAIN_NAME]" at bounding box center [283, 68] width 51 height 4
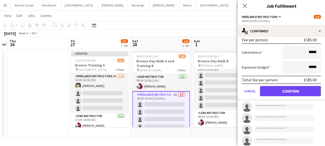
scroll to position [78, 0]
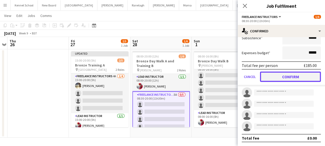
click at [285, 78] on button "Confirm" at bounding box center [290, 77] width 61 height 10
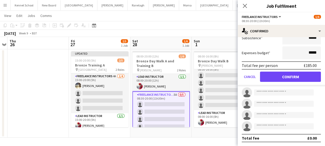
scroll to position [0, 0]
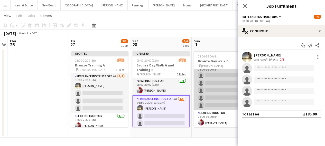
click at [204, 73] on app-card-role "Freelance Instructors 6A 0/5 08:00-16:00 (8h) single-neutral-actions single-neu…" at bounding box center [222, 86] width 57 height 47
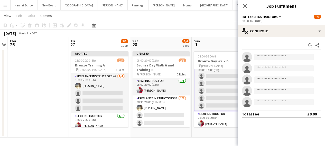
scroll to position [7, 0]
click at [260, 57] on input at bounding box center [284, 57] width 60 height 6
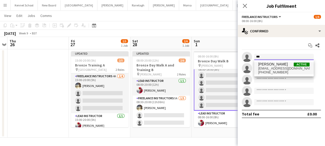
type input "***"
click at [262, 64] on span "[PERSON_NAME]" at bounding box center [273, 64] width 30 height 4
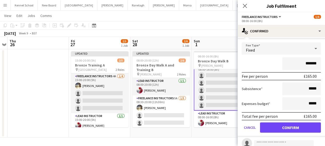
scroll to position [51, 0]
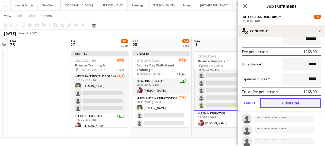
click at [273, 104] on button "Confirm" at bounding box center [290, 103] width 61 height 10
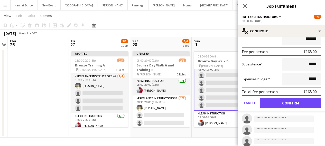
scroll to position [0, 0]
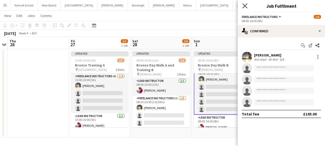
click at [244, 7] on icon "Close pop-in" at bounding box center [244, 5] width 5 height 5
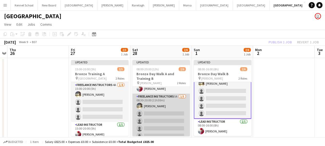
scroll to position [15, 0]
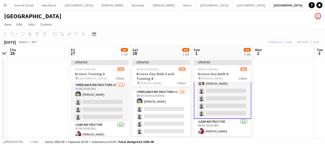
click at [302, 72] on app-date-cell at bounding box center [283, 102] width 61 height 88
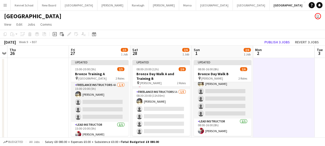
scroll to position [11, 0]
click at [281, 41] on button "Publish 3 jobs" at bounding box center [277, 42] width 30 height 7
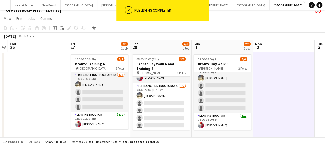
scroll to position [9, 0]
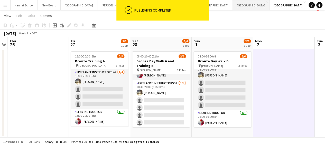
click at [233, 4] on button "[GEOGRAPHIC_DATA] Close" at bounding box center [251, 5] width 37 height 10
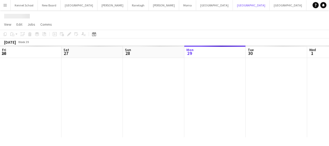
scroll to position [0, 123]
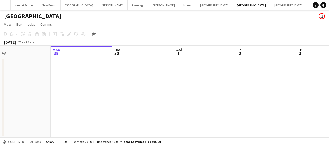
drag, startPoint x: 211, startPoint y: 70, endPoint x: 75, endPoint y: 70, distance: 135.3
click at [75, 70] on app-calendar-viewport "Fri 26 Sat 27 Sun 28 Mon 29 Tue 30 Wed 1 Thu 2 Fri 3 Sat 4 Sun 5 Mon 6" at bounding box center [164, 92] width 329 height 92
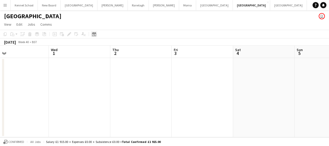
click at [92, 33] on icon at bounding box center [94, 34] width 4 height 4
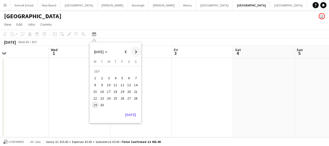
click at [132, 51] on span "Next month" at bounding box center [136, 52] width 10 height 10
click at [133, 51] on span "Next month" at bounding box center [136, 52] width 10 height 10
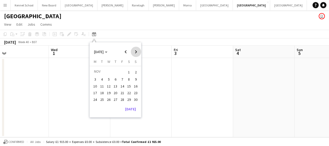
click at [133, 51] on span "Next month" at bounding box center [136, 52] width 10 height 10
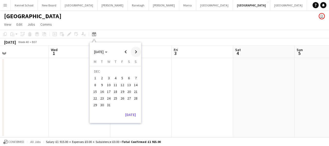
click at [133, 51] on span "Next month" at bounding box center [136, 52] width 10 height 10
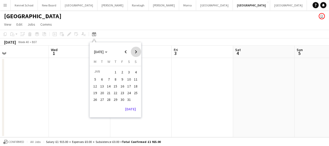
click at [133, 51] on span "Next month" at bounding box center [136, 52] width 10 height 10
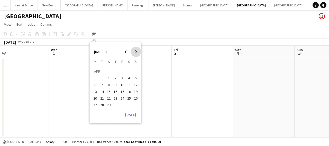
click at [133, 51] on span "Next month" at bounding box center [136, 52] width 10 height 10
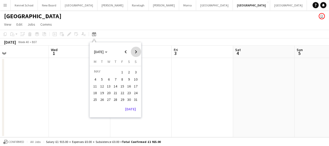
click at [133, 51] on span "Next month" at bounding box center [136, 52] width 10 height 10
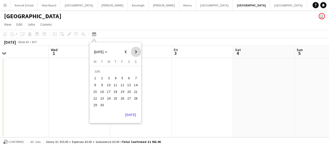
click at [133, 51] on span "Next month" at bounding box center [136, 52] width 10 height 10
click at [108, 78] on span "1" at bounding box center [108, 78] width 6 height 6
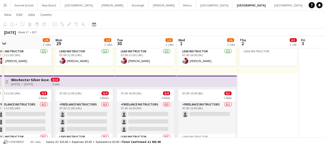
scroll to position [0, 124]
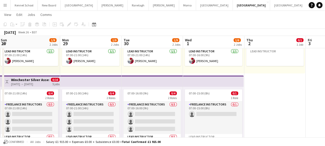
drag, startPoint x: 78, startPoint y: 113, endPoint x: 192, endPoint y: 107, distance: 114.1
click at [192, 107] on app-calendar-viewport "Fri 26 Sat 27 1/6 2 Jobs Sun 28 1/9 2 Jobs Mon 29 1/9 2 Jobs Tue 30 1/9 2 Jobs …" at bounding box center [162, 55] width 325 height 225
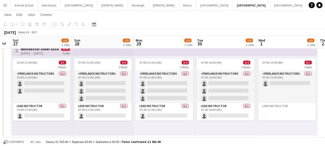
scroll to position [0, 111]
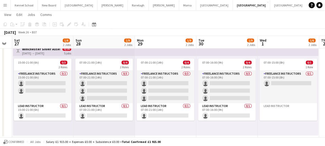
drag, startPoint x: 70, startPoint y: 95, endPoint x: 145, endPoint y: 96, distance: 74.7
click at [145, 96] on app-calendar-viewport "Thu 25 Fri 26 Sat 27 1/6 2 Jobs Sun 28 1/9 2 Jobs Mon 29 1/9 2 Jobs Tue 30 1/9 …" at bounding box center [162, 24] width 325 height 225
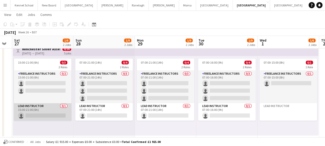
click at [33, 116] on app-card-role "Lead Instructor 0/1 15:00-21:00 (6h) single-neutral-actions" at bounding box center [42, 111] width 57 height 17
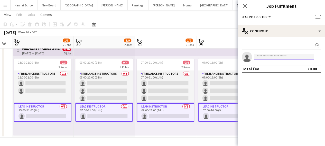
click at [277, 59] on input at bounding box center [284, 57] width 60 height 6
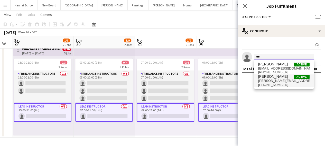
type input "***"
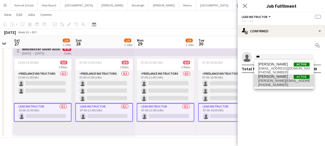
click at [273, 76] on span "[PERSON_NAME]" at bounding box center [273, 76] width 30 height 4
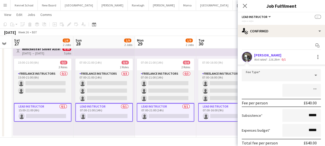
click at [303, 74] on div at bounding box center [276, 75] width 69 height 12
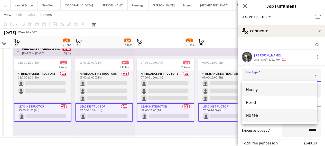
click at [271, 112] on mat-option "No fee" at bounding box center [279, 115] width 75 height 13
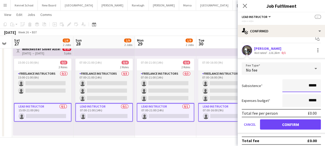
scroll to position [9, 0]
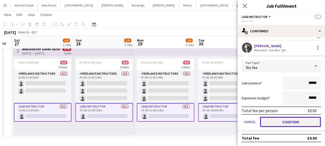
click at [273, 121] on button "Confirm" at bounding box center [290, 122] width 61 height 10
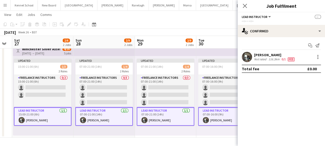
scroll to position [0, 0]
click at [290, 60] on span "Fee" at bounding box center [290, 59] width 7 height 4
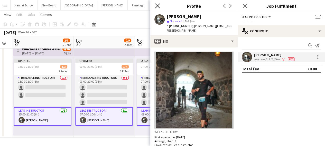
click at [159, 7] on icon "Close pop-in" at bounding box center [157, 5] width 5 height 5
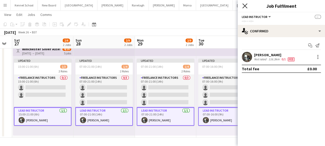
click at [244, 7] on icon at bounding box center [244, 5] width 5 height 5
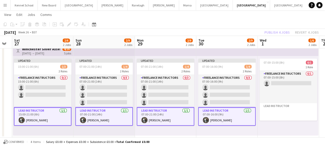
click at [281, 32] on div "Publish 4 jobs Revert 4 jobs" at bounding box center [291, 32] width 67 height 7
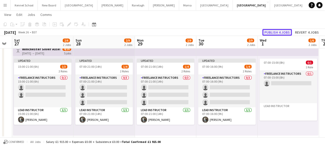
click at [275, 33] on button "Publish 4 jobs" at bounding box center [277, 32] width 30 height 7
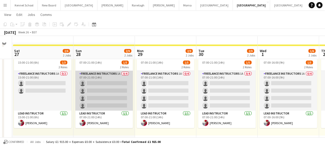
scroll to position [26, 0]
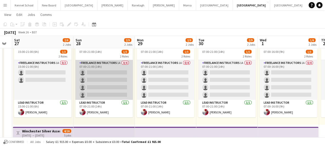
click at [110, 77] on app-card-role "Freelance Instructors 1A 0/4 07:00-21:00 (14h) single-neutral-actions single-ne…" at bounding box center [103, 80] width 57 height 40
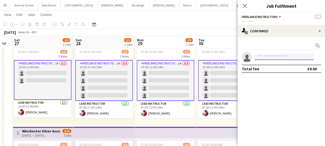
click at [265, 55] on input at bounding box center [284, 57] width 60 height 6
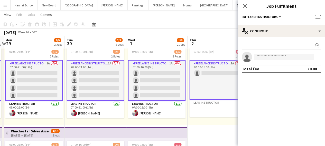
drag, startPoint x: 137, startPoint y: 74, endPoint x: 49, endPoint y: 75, distance: 87.8
click at [49, 75] on app-calendar-viewport "Thu 25 Fri 26 Sat 27 2/6 2 Jobs Sun 28 2/9 2 Jobs Mon 29 2/9 2 Jobs Tue 30 2/9 …" at bounding box center [162, 106] width 325 height 225
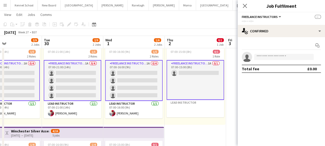
scroll to position [0, 143]
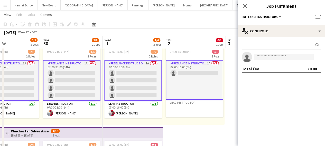
drag, startPoint x: 209, startPoint y: 76, endPoint x: 186, endPoint y: 79, distance: 23.8
click at [186, 79] on app-calendar-viewport "Sat 27 2/6 2 Jobs Sun 28 2/9 2 Jobs Mon 29 2/9 2 Jobs Tue 30 2/9 2 Jobs Wed 1 1…" at bounding box center [162, 106] width 325 height 225
click at [190, 74] on app-card-role "Freelance Instructors 1A 0/1 07:00-15:00 (8h) single-neutral-actions" at bounding box center [194, 80] width 57 height 40
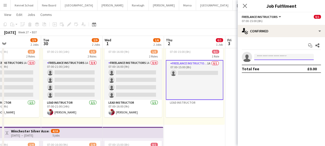
click at [286, 58] on input at bounding box center [284, 57] width 60 height 6
type input "*"
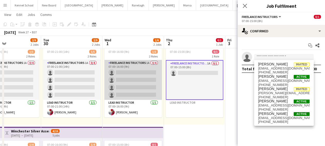
click at [131, 95] on app-card-role "Freelance Instructors 1A 0/4 07:00-16:00 (9h) single-neutral-actions single-neu…" at bounding box center [132, 80] width 57 height 40
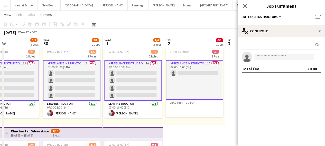
click at [182, 73] on app-card-role "Freelance Instructors 1A 0/1 07:00-15:00 (8h) single-neutral-actions" at bounding box center [194, 80] width 57 height 40
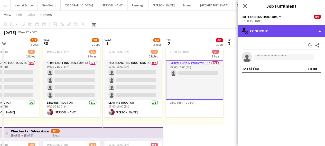
click at [255, 33] on div "single-neutral-actions-check-2 Confirmed" at bounding box center [280, 31] width 87 height 12
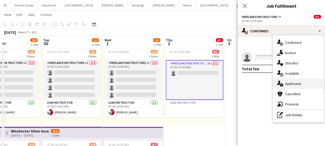
click at [294, 82] on span "Applicants" at bounding box center [293, 83] width 16 height 5
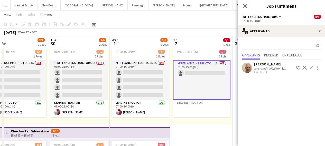
scroll to position [0, 136]
drag, startPoint x: 118, startPoint y: 88, endPoint x: 124, endPoint y: 89, distance: 7.0
click at [124, 89] on app-calendar-viewport "Sat 27 2/6 2 Jobs Sun 28 2/9 2 Jobs Mon 29 2/9 2 Jobs Tue 30 2/9 2 Jobs Wed 1 1…" at bounding box center [162, 106] width 325 height 225
click at [190, 85] on app-card-role "Freelance Instructors 1A 0/1 07:00-15:00 (8h) single-neutral-actions" at bounding box center [200, 80] width 57 height 40
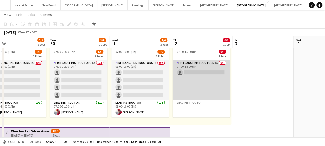
click at [193, 76] on app-card-role "Freelance Instructors 1A 0/1 07:00-15:00 (8h) single-neutral-actions" at bounding box center [200, 80] width 57 height 40
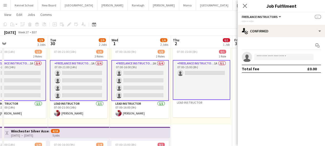
click at [194, 75] on app-card-role "Freelance Instructors 1A 0/1 07:00-15:00 (8h) single-neutral-actions" at bounding box center [200, 80] width 57 height 40
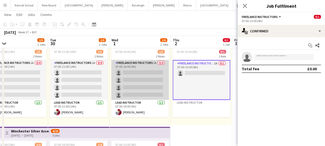
click at [160, 74] on app-card-role "Freelance Instructors 1A 0/4 07:00-16:00 (9h) single-neutral-actions single-neu…" at bounding box center [139, 80] width 57 height 40
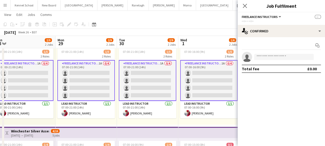
scroll to position [0, 128]
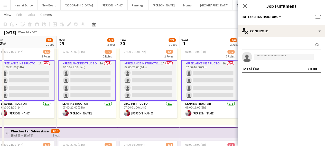
drag, startPoint x: 127, startPoint y: 87, endPoint x: 197, endPoint y: 86, distance: 69.8
click at [197, 86] on app-calendar-viewport "Fri 26 Sat 27 2/6 2 Jobs Sun 28 2/9 2 Jobs Mon 29 2/9 2 Jobs Tue 30 2/9 2 Jobs …" at bounding box center [162, 106] width 325 height 225
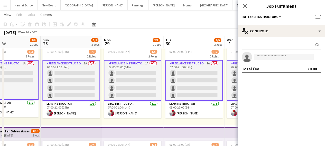
scroll to position [0, 143]
drag, startPoint x: 133, startPoint y: 86, endPoint x: 179, endPoint y: 86, distance: 45.7
click at [179, 86] on app-calendar-viewport "Thu 25 Fri 26 Sat 27 2/6 2 Jobs Sun 28 2/9 2 Jobs Mon 29 2/9 2 Jobs Tue 30 2/9 …" at bounding box center [162, 106] width 325 height 225
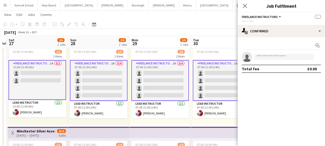
scroll to position [0, 126]
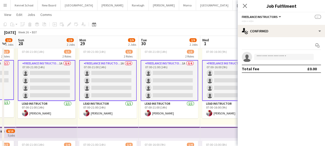
drag, startPoint x: 92, startPoint y: 86, endPoint x: 67, endPoint y: 87, distance: 24.9
click at [67, 87] on app-calendar-viewport "Wed 24 Thu 25 Fri 26 Sat 27 2/6 2 Jobs Sun 28 2/9 2 Jobs Mon 29 2/9 2 Jobs Tue …" at bounding box center [162, 106] width 325 height 225
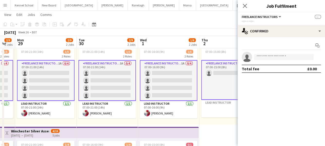
drag, startPoint x: 167, startPoint y: 85, endPoint x: 105, endPoint y: 92, distance: 62.5
click at [105, 92] on app-calendar-viewport "Fri 26 Sat 27 2/6 2 Jobs Sun 28 2/9 2 Jobs Mon 29 2/9 2 Jobs Tue 30 2/9 2 Jobs …" at bounding box center [162, 106] width 325 height 225
click at [222, 73] on app-card-role "Freelance Instructors 1A 0/1 07:00-15:00 (8h) single-neutral-actions" at bounding box center [229, 80] width 57 height 40
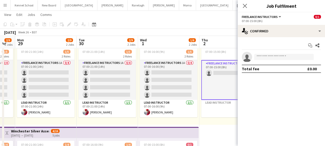
click at [223, 73] on app-card-role "Freelance Instructors 1A 0/1 07:00-15:00 (8h) single-neutral-actions" at bounding box center [229, 80] width 57 height 40
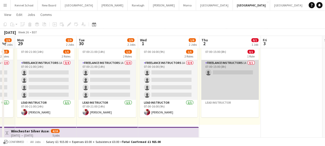
click at [223, 73] on app-card-role "Freelance Instructors 1A 0/1 07:00-15:00 (8h) single-neutral-actions" at bounding box center [229, 80] width 57 height 40
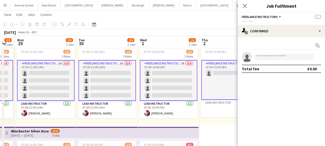
click at [157, 77] on app-card-role "Freelance Instructors 1A 0/4 07:00-16:00 (9h) single-neutral-actions single-neu…" at bounding box center [168, 80] width 57 height 41
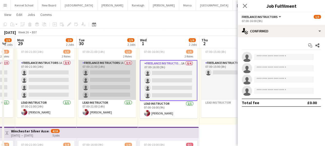
click at [78, 80] on app-card-role "Freelance Instructors 1A 0/4 07:00-21:00 (14h) single-neutral-actions single-ne…" at bounding box center [106, 80] width 57 height 40
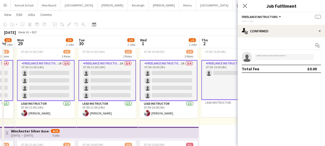
click at [183, 81] on app-card-role "Freelance Instructors 1A 0/4 07:00-16:00 (9h) single-neutral-actions single-neu…" at bounding box center [168, 80] width 57 height 41
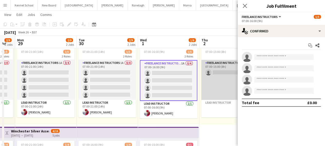
click at [217, 73] on app-card-role "Freelance Instructors 1A 0/1 07:00-15:00 (8h) single-neutral-actions" at bounding box center [229, 80] width 57 height 40
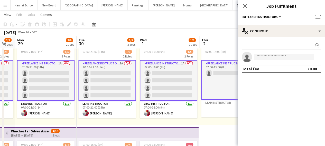
click at [217, 73] on app-card-role "Freelance Instructors 1A 0/1 07:00-15:00 (8h) single-neutral-actions" at bounding box center [229, 80] width 57 height 40
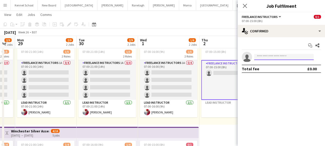
click at [258, 59] on input at bounding box center [284, 57] width 60 height 6
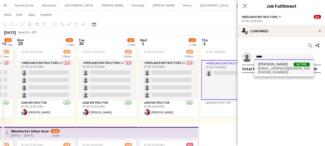
type input "*****"
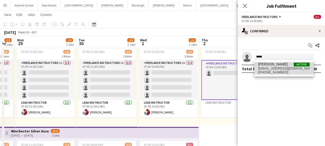
click at [261, 71] on span "[PHONE_NUMBER]" at bounding box center [283, 72] width 51 height 4
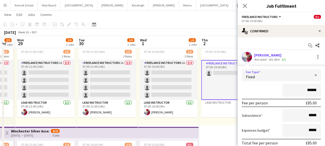
click at [277, 80] on div "Fixed" at bounding box center [276, 75] width 69 height 12
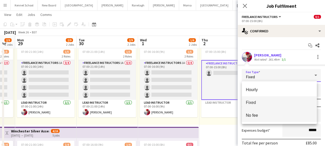
click at [263, 113] on span "No fee" at bounding box center [279, 115] width 67 height 5
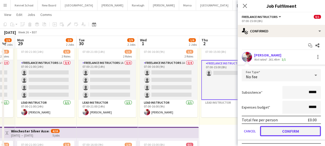
click at [275, 133] on button "Confirm" at bounding box center [290, 131] width 61 height 10
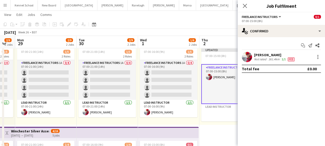
click at [217, 127] on app-date-cell "Updated 07:00-15:00 (8h) 1/1 1 Role Freelance Instructors [DATE] 07:00-15:00 (8…" at bounding box center [229, 126] width 61 height 188
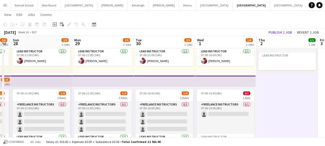
scroll to position [0, 104]
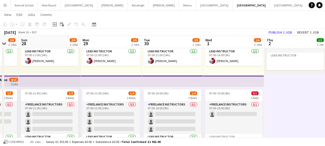
drag, startPoint x: 224, startPoint y: 112, endPoint x: 289, endPoint y: 114, distance: 65.2
click at [289, 114] on app-calendar-viewport "Fri 26 Sat 27 2/6 2 Jobs Sun 28 2/9 2 Jobs Mon 29 2/9 2 Jobs Tue 30 2/9 2 Jobs …" at bounding box center [162, 55] width 325 height 225
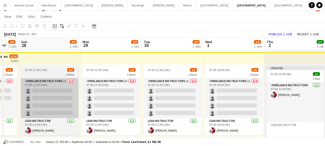
scroll to position [0, 0]
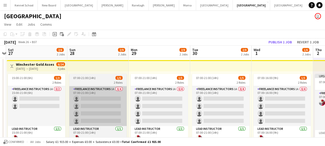
drag, startPoint x: 42, startPoint y: 103, endPoint x: 89, endPoint y: 107, distance: 47.3
click at [90, 107] on app-calendar-viewport "Wed 24 Thu 25 Fri 26 Sat 27 2/6 2 Jobs Sun 28 2/9 2 Jobs Mon 29 2/9 2 Jobs Tue …" at bounding box center [162, 146] width 325 height 200
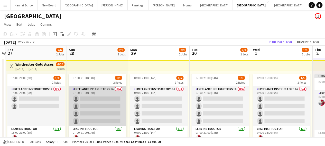
click at [88, 99] on app-card-role "Freelance Instructors 1A 0/4 07:00-21:00 (14h) single-neutral-actions single-ne…" at bounding box center [97, 106] width 57 height 40
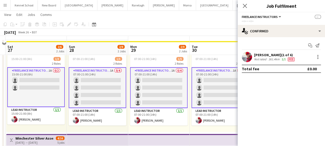
scroll to position [26, 0]
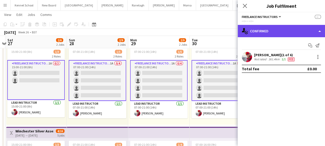
click at [263, 37] on div "single-neutral-actions-check-2 Confirmed" at bounding box center [280, 31] width 87 height 12
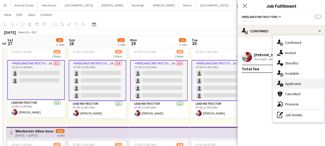
click at [286, 81] on span "Applicants" at bounding box center [293, 83] width 16 height 5
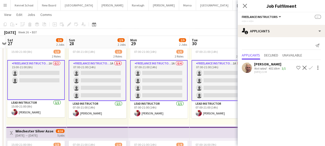
click at [309, 69] on app-icon "Confirm" at bounding box center [310, 68] width 4 height 4
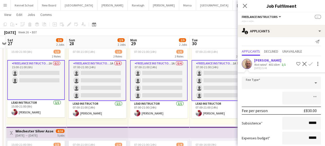
scroll to position [0, 0]
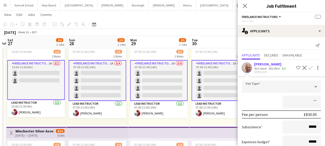
click at [255, 88] on div at bounding box center [276, 87] width 69 height 12
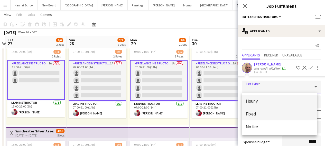
click at [252, 113] on span "Fixed" at bounding box center [279, 114] width 67 height 5
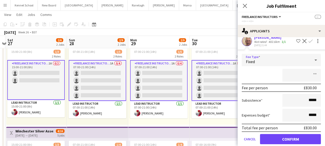
scroll to position [34, 0]
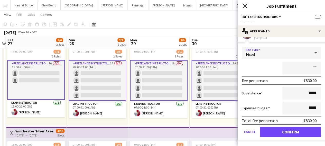
click at [246, 6] on icon "Close pop-in" at bounding box center [244, 5] width 5 height 5
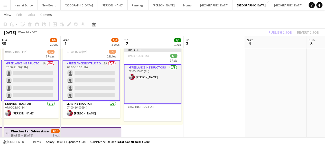
scroll to position [0, 128]
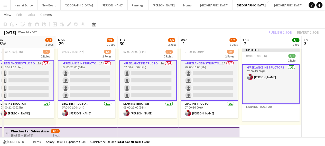
drag, startPoint x: 149, startPoint y: 82, endPoint x: 77, endPoint y: 86, distance: 72.2
click at [77, 86] on app-calendar-viewport "Fri 26 Sat 27 2/6 2 Jobs Sun 28 2/9 2 Jobs Mon 29 2/9 2 Jobs Tue 30 2/9 2 Jobs …" at bounding box center [162, 106] width 325 height 225
click at [260, 126] on app-date-cell "Updated 07:00-15:00 (8h) 1/1 1 Role Freelance Instructors [DATE] 07:00-15:00 (8…" at bounding box center [270, 126] width 61 height 188
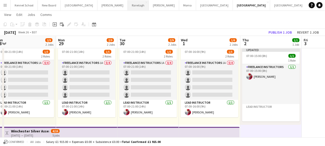
click at [128, 5] on button "Ranelagh Close" at bounding box center [138, 5] width 21 height 10
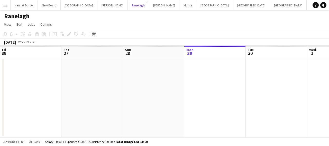
scroll to position [0, 123]
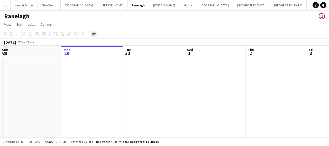
click at [95, 34] on icon "Date picker" at bounding box center [94, 34] width 4 height 4
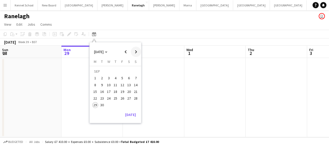
click at [136, 52] on span "Next month" at bounding box center [136, 52] width 10 height 10
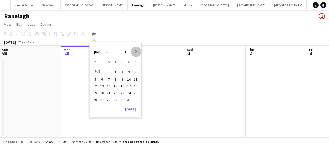
click at [136, 52] on span "Next month" at bounding box center [136, 52] width 10 height 10
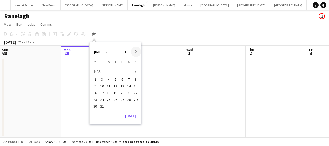
click at [136, 52] on span "Next month" at bounding box center [136, 52] width 10 height 10
click at [126, 98] on span "27" at bounding box center [129, 98] width 6 height 6
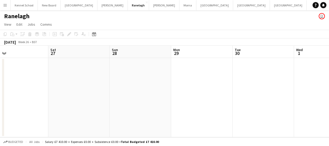
drag, startPoint x: 93, startPoint y: 72, endPoint x: 67, endPoint y: 75, distance: 26.1
click at [68, 75] on app-calendar-viewport "Wed 24 Thu 25 Fri 26 Sat 27 Sun 28 Mon 29 Tue 30 Wed 1 Thu 2 Fri 3 Sat 4" at bounding box center [164, 92] width 329 height 92
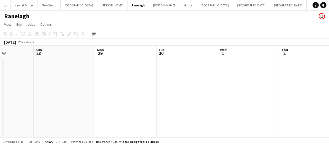
scroll to position [0, 215]
drag, startPoint x: 198, startPoint y: 68, endPoint x: 122, endPoint y: 73, distance: 75.7
click at [122, 73] on app-calendar-viewport "Wed 24 Thu 25 Fri 26 Sat 27 Sun 28 Mon 29 Tue 30 Wed 1 Thu 2 Fri 3 Sat 4" at bounding box center [164, 92] width 329 height 92
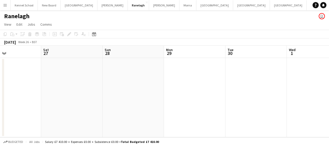
scroll to position [0, 142]
drag, startPoint x: 71, startPoint y: 75, endPoint x: 144, endPoint y: 82, distance: 73.5
click at [144, 82] on app-calendar-viewport "Wed 24 Thu 25 Fri 26 Sat 27 Sun 28 Mon 29 Tue 30 Wed 1 Thu 2 Fri 3 Sat 4" at bounding box center [164, 92] width 329 height 92
click at [69, 6] on button "[GEOGRAPHIC_DATA] Close" at bounding box center [79, 5] width 37 height 10
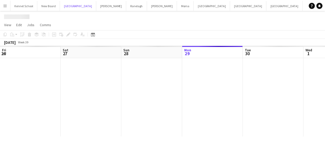
scroll to position [0, 123]
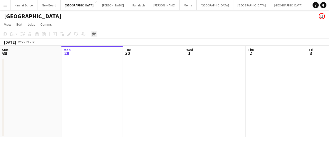
click at [92, 34] on icon at bounding box center [94, 34] width 4 height 4
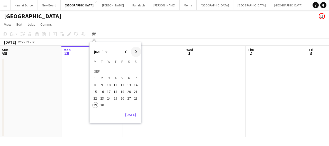
click at [135, 53] on span "Next month" at bounding box center [136, 52] width 10 height 10
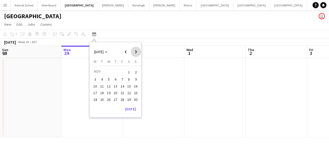
click at [135, 53] on span "Next month" at bounding box center [136, 52] width 10 height 10
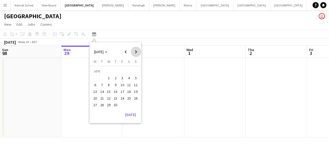
click at [135, 53] on span "Next month" at bounding box center [136, 52] width 10 height 10
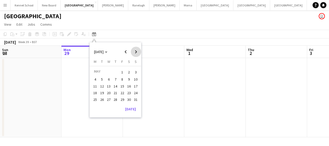
click at [135, 53] on span "Next month" at bounding box center [136, 52] width 10 height 10
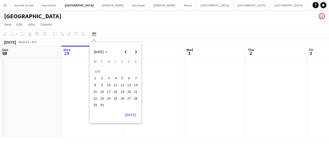
click at [123, 85] on span "12" at bounding box center [122, 85] width 6 height 6
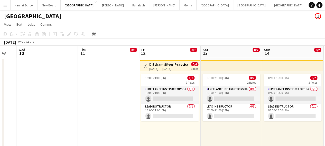
scroll to position [0, 187]
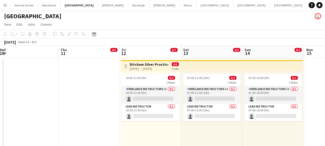
drag, startPoint x: 41, startPoint y: 91, endPoint x: 92, endPoint y: 90, distance: 50.8
click at [92, 90] on app-calendar-viewport "Sun 7 Mon 8 Tue 9 Wed 10 Thu 11 0/5 1 Job Fri 12 0/7 2 Jobs Sat 13 0/2 1 Job Su…" at bounding box center [162, 146] width 325 height 200
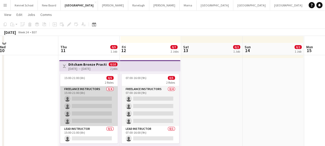
scroll to position [99, 0]
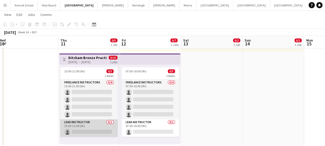
click at [88, 129] on app-card-role "Lead Instructor 0/1 15:00-21:00 (6h) single-neutral-actions" at bounding box center [88, 127] width 57 height 17
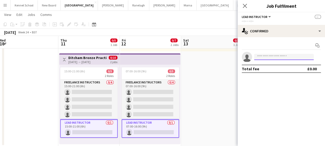
click at [278, 59] on input at bounding box center [284, 57] width 60 height 6
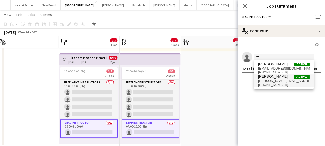
type input "***"
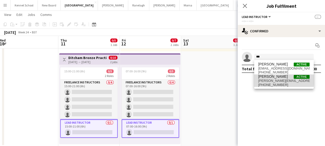
click at [272, 78] on span "[PERSON_NAME]" at bounding box center [273, 76] width 30 height 4
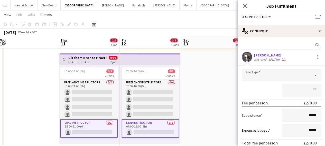
click at [284, 74] on div at bounding box center [276, 75] width 69 height 12
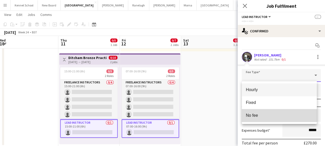
click at [264, 112] on mat-option "No fee" at bounding box center [279, 115] width 75 height 13
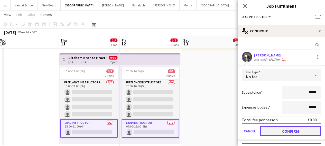
click at [277, 132] on button "Confirm" at bounding box center [290, 131] width 61 height 10
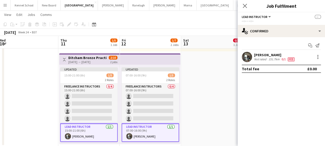
click at [207, 83] on app-date-cell "07:00-21:00 (14h) 0/2 2 Roles Freelance Instructors 3A 0/1 07:00-21:00 (14h) si…" at bounding box center [211, 52] width 61 height 188
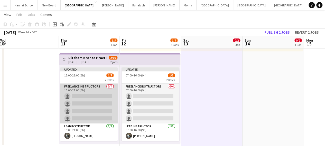
click at [90, 93] on app-card-role "Freelance Instructors 0/4 15:00-21:00 (6h) single-neutral-actions single-neutra…" at bounding box center [88, 104] width 57 height 40
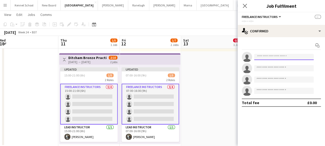
click at [277, 57] on input at bounding box center [284, 57] width 60 height 6
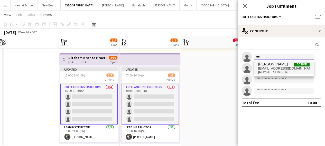
type input "***"
click at [272, 65] on span "[PERSON_NAME]" at bounding box center [273, 64] width 30 height 4
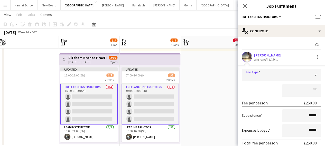
click at [281, 75] on div at bounding box center [276, 75] width 69 height 12
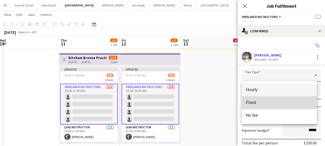
click at [250, 102] on span "Fixed" at bounding box center [279, 102] width 67 height 5
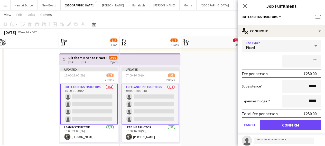
scroll to position [51, 0]
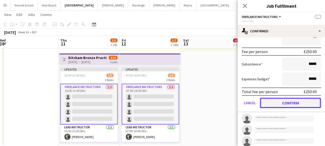
click at [283, 102] on button "Confirm" at bounding box center [290, 103] width 61 height 10
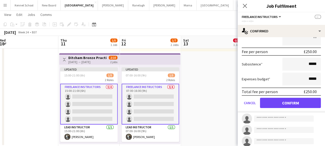
scroll to position [0, 0]
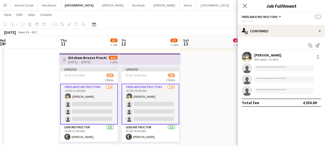
click at [75, 110] on app-card-role "Freelance Instructors [DATE] 15:00-21:00 (6h) [PERSON_NAME] single-neutral-acti…" at bounding box center [88, 104] width 57 height 41
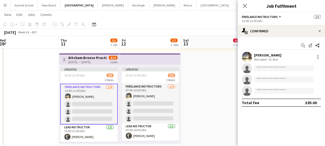
click at [316, 91] on form at bounding box center [286, 91] width 69 height 6
click at [320, 57] on div at bounding box center [317, 57] width 6 height 6
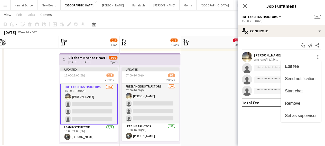
click at [197, 98] on div at bounding box center [162, 73] width 325 height 146
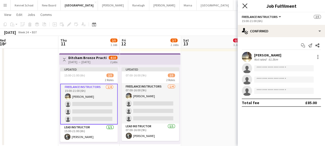
click at [245, 8] on icon "Close pop-in" at bounding box center [244, 5] width 5 height 5
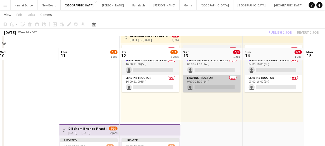
scroll to position [22, 0]
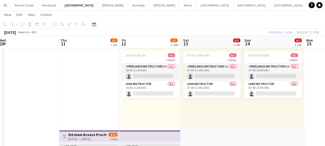
click at [97, 81] on app-date-cell "Toggle View Ditcham Bronze Practice [DATE] → [DATE] 4/10 2 jobs Updated 15:00-2…" at bounding box center [88, 129] width 61 height 188
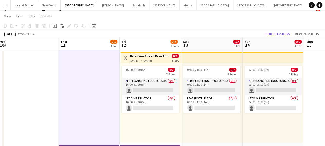
scroll to position [0, 0]
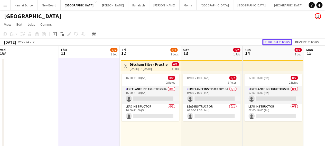
click at [278, 44] on button "Publish 2 jobs" at bounding box center [277, 42] width 30 height 7
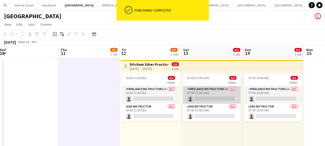
click at [198, 95] on app-card-role "Freelance Instructors 3A 0/1 07:00-21:00 (14h) single-neutral-actions" at bounding box center [211, 94] width 57 height 17
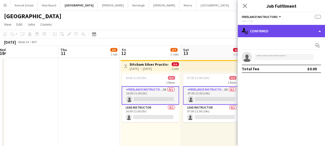
click at [264, 28] on div "single-neutral-actions-check-2 Confirmed" at bounding box center [280, 31] width 87 height 12
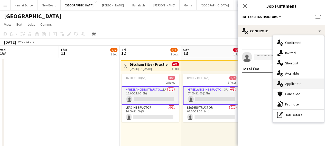
click at [291, 85] on span "Applicants" at bounding box center [293, 83] width 16 height 5
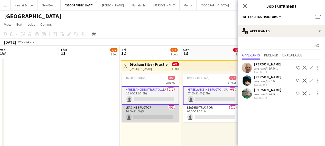
click at [133, 113] on app-card-role "Lead Instructor 0/1 16:00-21:00 (5h) single-neutral-actions" at bounding box center [149, 113] width 57 height 17
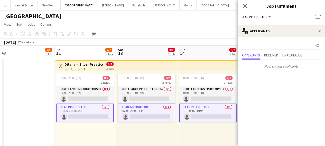
scroll to position [0, 132]
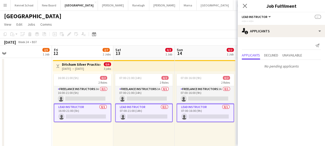
drag, startPoint x: 122, startPoint y: 101, endPoint x: 55, endPoint y: 94, distance: 67.6
click at [55, 94] on app-calendar-viewport "Tue 9 Wed 10 Thu 11 2/5 1 Job Fri 12 2/7 2 Jobs Sat 13 0/2 1 Job Sun 14 0/2 1 J…" at bounding box center [162, 146] width 325 height 200
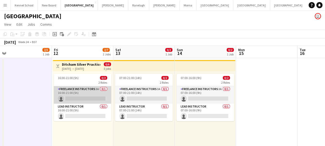
click at [91, 98] on app-card-role "Freelance Instructors 3A 0/1 16:00-21:00 (5h) single-neutral-actions" at bounding box center [82, 94] width 57 height 17
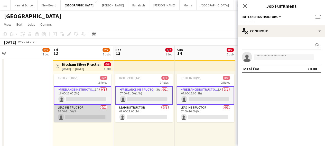
click at [87, 117] on app-card-role "Lead Instructor 0/1 16:00-21:00 (5h) single-neutral-actions" at bounding box center [82, 113] width 57 height 17
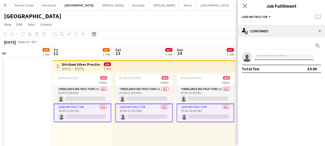
click at [287, 58] on input at bounding box center [284, 57] width 60 height 6
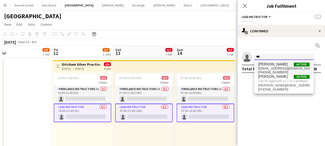
type input "***"
click at [272, 71] on span "[PHONE_NUMBER]" at bounding box center [283, 72] width 51 height 4
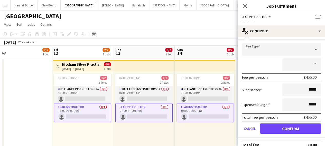
scroll to position [0, 0]
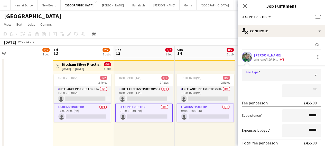
click at [273, 75] on div at bounding box center [276, 75] width 69 height 12
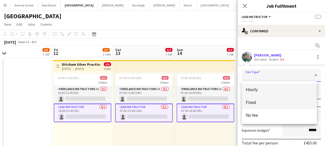
click at [264, 104] on span "Fixed" at bounding box center [279, 102] width 67 height 5
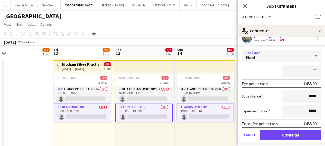
scroll to position [32, 0]
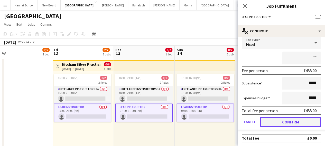
click at [275, 122] on button "Confirm" at bounding box center [290, 122] width 61 height 10
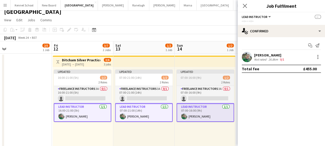
scroll to position [0, 0]
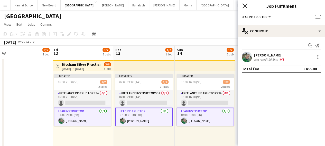
click at [244, 6] on icon at bounding box center [244, 5] width 5 height 5
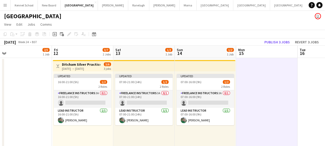
click at [226, 63] on app-top-bar at bounding box center [205, 65] width 61 height 11
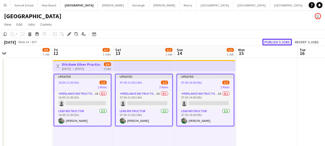
click at [270, 41] on button "Publish 3 jobs" at bounding box center [277, 42] width 30 height 7
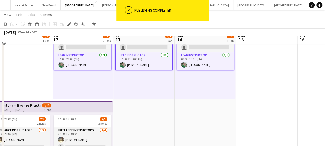
scroll to position [26, 0]
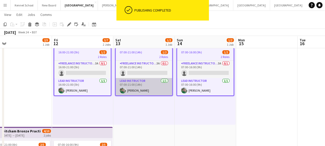
click at [137, 92] on app-card-role "Lead Instructor [DATE] 07:00-21:00 (14h) [PERSON_NAME]" at bounding box center [144, 86] width 56 height 17
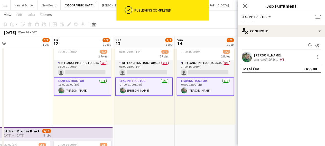
click at [266, 55] on div "[PERSON_NAME]" at bounding box center [269, 55] width 31 height 5
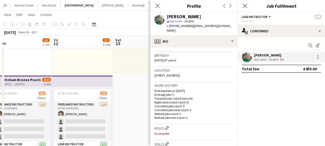
scroll to position [103, 0]
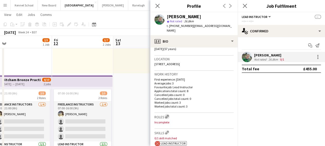
click at [167, 115] on app-icon "Edit crew company roles" at bounding box center [167, 117] width 4 height 4
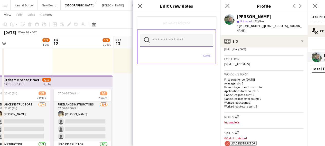
click at [167, 42] on input "text" at bounding box center [176, 40] width 73 height 13
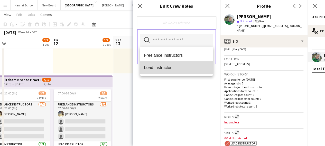
click at [167, 63] on mat-option "Lead Instructor" at bounding box center [176, 67] width 73 height 12
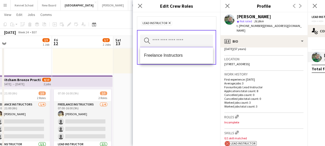
click at [163, 40] on input "text" at bounding box center [176, 41] width 73 height 13
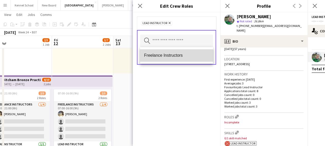
click at [169, 60] on mat-option "Freelance Instructors" at bounding box center [176, 55] width 73 height 12
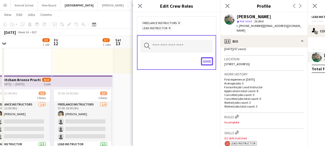
click at [208, 61] on button "Save" at bounding box center [207, 61] width 12 height 8
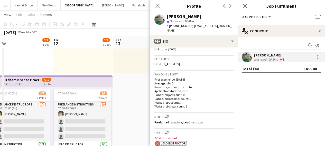
scroll to position [154, 0]
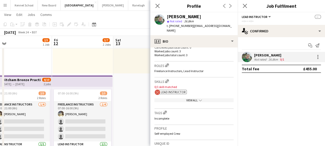
click at [167, 98] on div "View All chevron-down" at bounding box center [193, 100] width 79 height 4
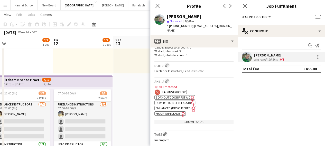
click at [157, 90] on circle at bounding box center [157, 92] width 5 height 5
click at [157, 8] on icon "Close pop-in" at bounding box center [157, 5] width 5 height 5
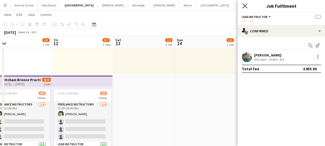
click at [246, 4] on icon at bounding box center [244, 5] width 5 height 5
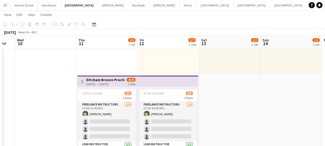
scroll to position [0, 153]
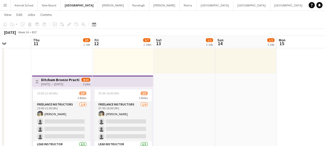
drag, startPoint x: 173, startPoint y: 92, endPoint x: 214, endPoint y: 110, distance: 44.4
click at [214, 110] on app-calendar-viewport "Mon 8 Tue 9 Wed 10 Thu 11 2/5 1 Job Fri 12 3/7 2 Jobs Sat 13 1/2 1 Job Sun 14 1…" at bounding box center [162, 55] width 325 height 225
click at [95, 25] on icon "Date picker" at bounding box center [94, 24] width 4 height 4
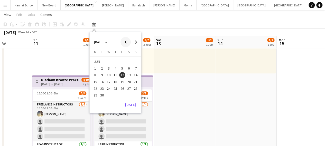
click at [125, 43] on span "Previous month" at bounding box center [125, 42] width 10 height 10
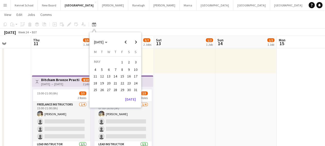
click at [5, 5] on app-icon "Menu" at bounding box center [5, 5] width 4 height 4
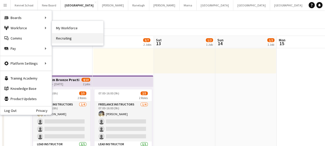
click at [70, 38] on link "Recruiting" at bounding box center [77, 38] width 51 height 10
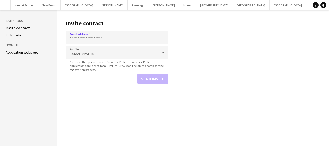
click at [72, 37] on input "Email address" at bounding box center [116, 37] width 103 height 13
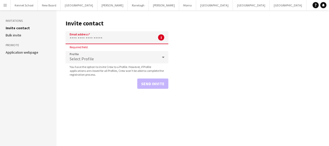
paste input "**********"
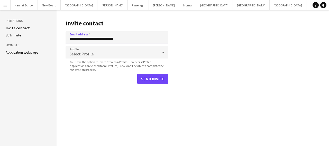
type input "**********"
click at [99, 59] on mat-select "Select Profile" at bounding box center [116, 52] width 103 height 13
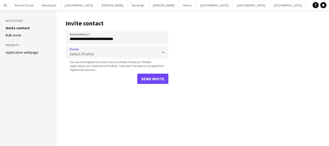
click at [100, 56] on div "Select Profile" at bounding box center [111, 52] width 92 height 12
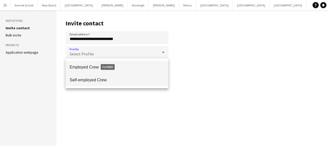
click at [91, 81] on span "Self-employed Crew" at bounding box center [117, 80] width 94 height 5
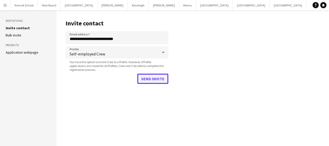
click at [159, 81] on button "Send invite" at bounding box center [152, 79] width 31 height 10
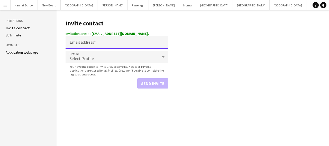
click at [103, 43] on input "Email address" at bounding box center [116, 42] width 103 height 13
paste input "**********"
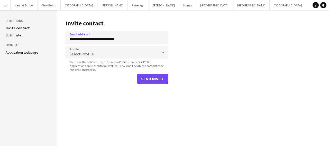
type input "**********"
click at [90, 54] on span "Select Profile" at bounding box center [82, 53] width 24 height 5
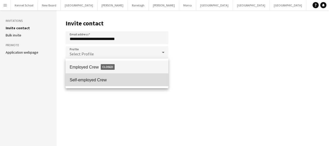
click at [91, 79] on span "Self-employed Crew" at bounding box center [117, 80] width 94 height 5
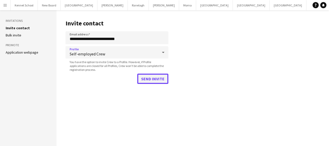
click at [149, 79] on button "Send invite" at bounding box center [152, 79] width 31 height 10
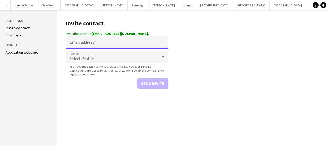
click at [104, 44] on input "Email address" at bounding box center [116, 42] width 103 height 13
paste input "**********"
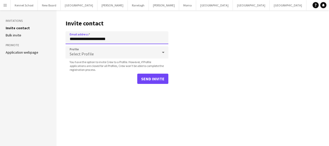
type input "**********"
click at [101, 57] on div "Select Profile" at bounding box center [111, 52] width 92 height 12
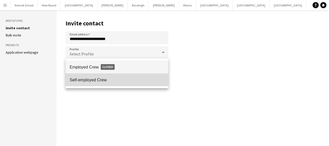
click at [105, 79] on span "Self-employed Crew" at bounding box center [117, 80] width 94 height 5
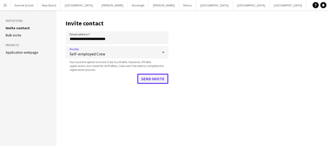
click at [156, 81] on button "Send invite" at bounding box center [152, 79] width 31 height 10
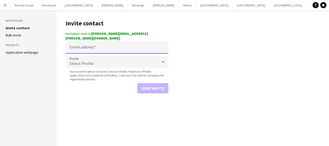
click at [102, 42] on input "Email address" at bounding box center [116, 47] width 103 height 13
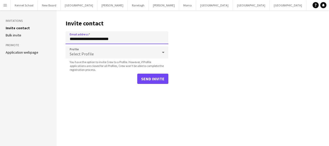
type input "**********"
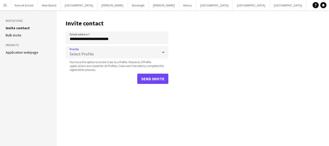
click at [108, 52] on div "Select Profile" at bounding box center [111, 52] width 92 height 12
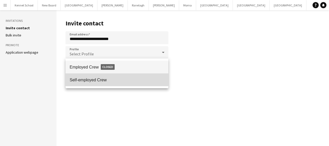
click at [102, 78] on span "Self-employed Crew" at bounding box center [117, 80] width 94 height 5
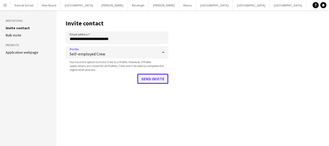
click at [155, 79] on button "Send invite" at bounding box center [152, 79] width 31 height 10
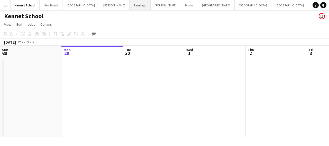
click at [129, 2] on button "Ranelagh Close" at bounding box center [139, 5] width 21 height 10
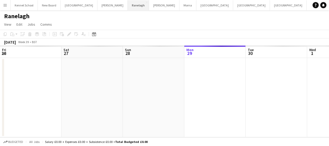
scroll to position [0, 123]
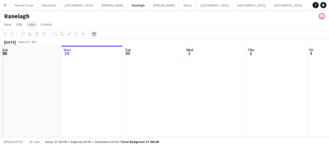
click at [30, 26] on span "Jobs" at bounding box center [31, 24] width 8 height 5
click at [97, 33] on div "Date picker" at bounding box center [94, 34] width 6 height 6
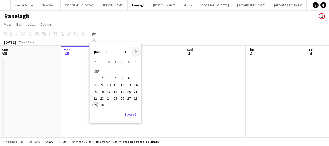
click at [135, 52] on span "Next month" at bounding box center [136, 52] width 10 height 10
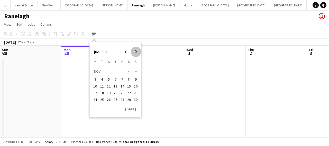
click at [135, 52] on span "Next month" at bounding box center [136, 52] width 10 height 10
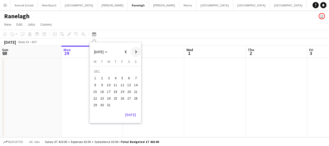
click at [135, 52] on span "Next month" at bounding box center [136, 52] width 10 height 10
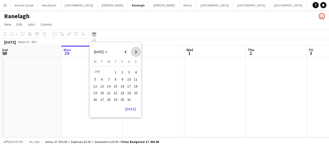
click at [135, 52] on span "Next month" at bounding box center [136, 52] width 10 height 10
click at [135, 53] on span "Next month" at bounding box center [136, 52] width 10 height 10
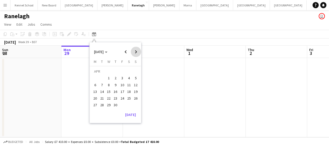
click at [135, 53] on span "Next month" at bounding box center [136, 52] width 10 height 10
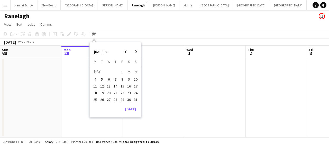
click at [124, 83] on button "15" at bounding box center [122, 86] width 7 height 7
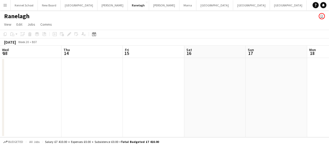
scroll to position [0, 177]
drag, startPoint x: 88, startPoint y: 70, endPoint x: 227, endPoint y: 84, distance: 139.8
click at [227, 84] on app-calendar-viewport "Mon 11 Tue 12 Wed 13 Thu 14 Fri 15 Sat 16 Sun 17 Mon 18 Tue 19 Wed 20 Thu 21" at bounding box center [164, 92] width 329 height 92
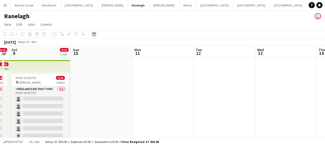
drag, startPoint x: 72, startPoint y: 84, endPoint x: 233, endPoint y: 90, distance: 161.8
click at [242, 90] on app-calendar-viewport "Thu 7 Fri 8 0/10 1 Job Sat 9 0/10 1 Job Sun 10 Mon 11 Tue 12 Wed 13 Thu 14 Fri …" at bounding box center [162, 99] width 325 height 107
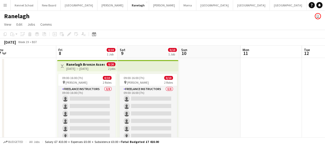
scroll to position [0, 118]
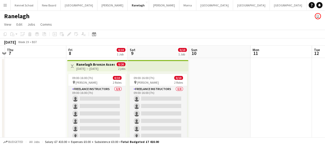
drag, startPoint x: 95, startPoint y: 90, endPoint x: 213, endPoint y: 91, distance: 118.1
click at [213, 91] on app-calendar-viewport "Tue 5 Wed 6 Thu 7 Fri 8 0/10 1 Job Sat 9 0/10 1 Job Sun 10 Mon 11 Tue 12 Wed 13…" at bounding box center [162, 99] width 325 height 107
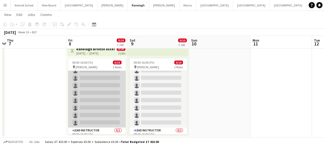
scroll to position [31, 0]
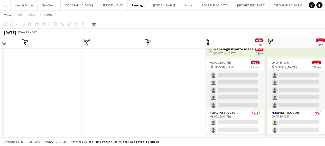
drag, startPoint x: 27, startPoint y: 99, endPoint x: 119, endPoint y: 100, distance: 91.4
click at [117, 100] on app-calendar-viewport "Sun 3 Mon 4 Tue 5 Wed 6 Thu 7 Fri 8 0/10 1 Job Sat 9 0/10 1 Job Sun 10 Mon 11 T…" at bounding box center [162, 71] width 325 height 132
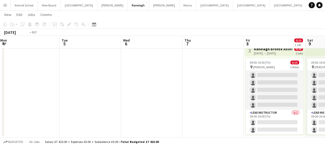
drag, startPoint x: 36, startPoint y: 85, endPoint x: 181, endPoint y: 98, distance: 145.3
click at [181, 98] on app-calendar-viewport "Sat 2 Sun 3 Mon 4 Tue 5 Wed 6 Thu 7 Fri 8 0/10 1 Job Sat 9 0/10 1 Job Sun 10 Mo…" at bounding box center [162, 71] width 325 height 132
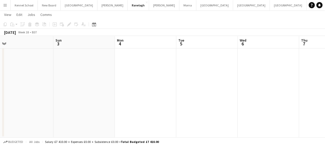
drag, startPoint x: 12, startPoint y: 71, endPoint x: 197, endPoint y: 91, distance: 185.7
click at [196, 91] on app-calendar-viewport "Thu 30 Fri 1 Sat 2 Sun 3 Mon 4 Tue 5 Wed 6 Thu 7 Fri 8 0/10 1 Job Sat 9 0/10 1 …" at bounding box center [162, 71] width 325 height 132
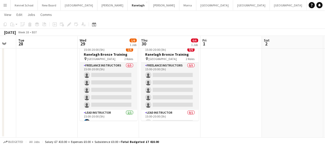
drag, startPoint x: 72, startPoint y: 77, endPoint x: 208, endPoint y: 83, distance: 135.7
click at [212, 83] on app-calendar-viewport "Sun 26 Mon 27 Tue 28 Wed 29 1/6 1 Job Thu 30 0/6 1 Job Fri 1 Sat 2 Sun 3 Mon 4 …" at bounding box center [162, 71] width 325 height 132
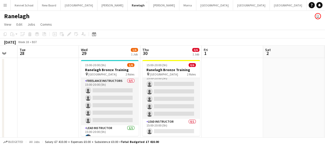
scroll to position [0, 105]
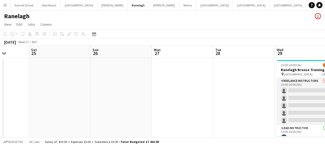
drag, startPoint x: 51, startPoint y: 76, endPoint x: 247, endPoint y: 101, distance: 197.0
click at [247, 101] on app-calendar-viewport "Wed 22 Thu 23 Fri 24 Sat 25 Sun 26 Mon 27 Tue 28 Wed 29 1/6 1 Job Thu 30 0/6 1 …" at bounding box center [162, 99] width 325 height 107
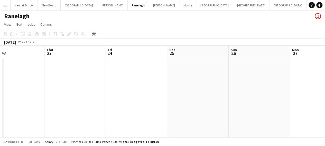
drag, startPoint x: 35, startPoint y: 79, endPoint x: 234, endPoint y: 85, distance: 199.8
click at [234, 85] on app-calendar-viewport "Mon 20 Tue 21 Wed 22 Thu 23 Fri 24 Sat 25 Sun 26 Mon 27 Tue 28 Wed 29 1/6 1 Job…" at bounding box center [162, 99] width 325 height 107
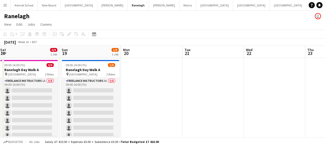
scroll to position [0, 157]
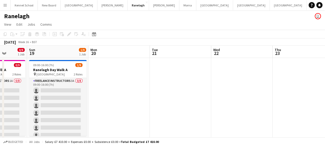
drag, startPoint x: 31, startPoint y: 63, endPoint x: 259, endPoint y: 73, distance: 228.1
click at [259, 73] on app-calendar-viewport "Thu 16 Fri 17 Sat 18 0/9 1 Job Sun 19 1/9 1 Job Mon 20 Tue 21 Wed 22 Thu 23 Fri…" at bounding box center [162, 99] width 325 height 107
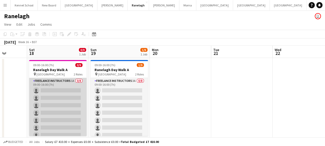
drag, startPoint x: 3, startPoint y: 82, endPoint x: 63, endPoint y: 82, distance: 60.1
click at [63, 82] on div "Wed 15 Thu 16 Fri 17 Sat 18 0/9 1 Job Sun 19 1/9 1 Job Mon 20 Tue 21 Wed 22 Thu…" at bounding box center [162, 99] width 325 height 107
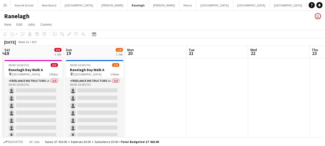
drag, startPoint x: 26, startPoint y: 76, endPoint x: 0, endPoint y: 81, distance: 26.5
click at [0, 81] on app-calendar-viewport "Tue 14 Wed 15 Thu 16 Fri 17 Sat 18 0/9 1 Job Sun 19 1/9 1 Job Mon 20 Tue 21 Wed…" at bounding box center [162, 99] width 325 height 107
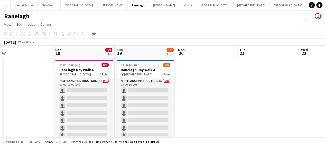
scroll to position [0, 166]
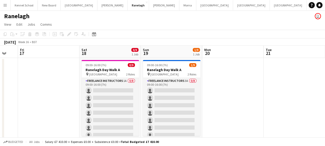
drag, startPoint x: 143, startPoint y: 84, endPoint x: 221, endPoint y: 86, distance: 78.3
click at [221, 86] on app-calendar-viewport "Tue 14 Wed 15 Thu 16 Fri 17 Sat 18 0/9 1 Job Sun 19 1/9 1 Job Mon 20 Tue 21 Wed…" at bounding box center [162, 99] width 325 height 107
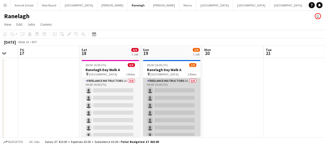
click at [160, 97] on app-card-role "Freelance Instructors 3A 0/8 09:00-16:00 (7h) single-neutral-actions single-neu…" at bounding box center [171, 113] width 57 height 70
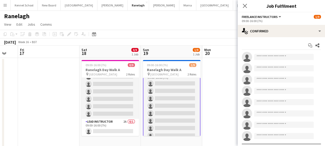
scroll to position [26, 0]
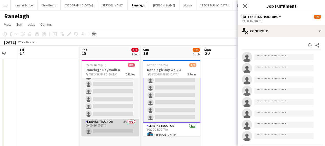
click at [111, 130] on app-date-cell "09:00-16:00 (7h) 0/9 Ranelagh Day Walk A pin Staple Hill Car Park 2 Roles Freel…" at bounding box center [109, 105] width 61 height 95
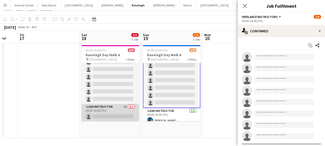
scroll to position [25, 0]
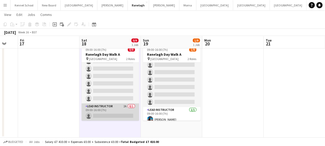
click at [112, 112] on app-card-role "Lead Instructor 2A 0/1 09:00-16:00 (7h) single-neutral-actions" at bounding box center [109, 111] width 57 height 17
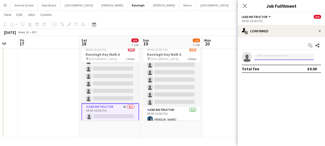
click at [263, 59] on input at bounding box center [284, 57] width 60 height 6
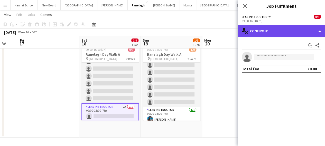
click at [261, 34] on div "single-neutral-actions-check-2 Confirmed" at bounding box center [280, 31] width 87 height 12
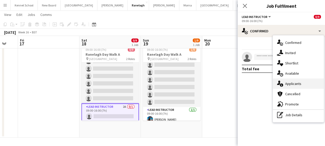
click at [289, 85] on span "Applicants" at bounding box center [293, 83] width 16 height 5
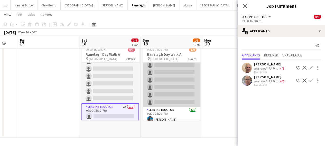
scroll to position [29, 0]
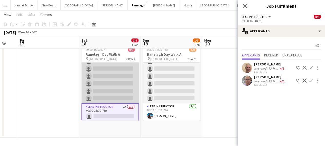
click at [101, 82] on app-card-role "Freelance Instructors 1A 0/8 09:00-16:00 (7h) single-neutral-actions single-neu…" at bounding box center [109, 69] width 57 height 70
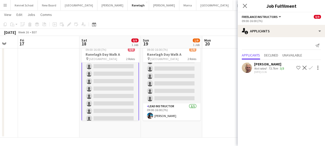
scroll to position [0, 0]
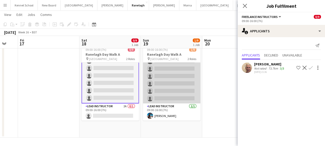
click at [157, 81] on app-card-role "Freelance Instructors 3A 0/8 09:00-16:00 (7h) single-neutral-actions single-neu…" at bounding box center [171, 69] width 57 height 70
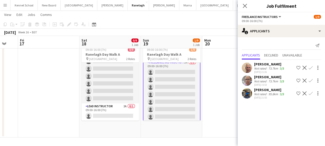
scroll to position [29, 0]
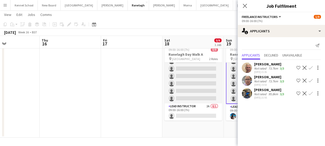
drag, startPoint x: 66, startPoint y: 75, endPoint x: 150, endPoint y: 86, distance: 84.6
click at [150, 86] on app-calendar-viewport "Mon 13 Tue 14 Wed 15 Thu 16 Fri 17 Sat 18 0/9 1 Job Sun 19 1/9 1 Job Mon 20 Tue…" at bounding box center [162, 71] width 325 height 132
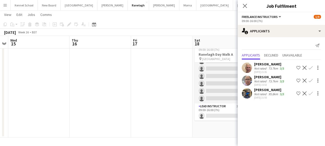
drag, startPoint x: 40, startPoint y: 71, endPoint x: 161, endPoint y: 69, distance: 121.2
click at [161, 70] on app-calendar-viewport "Mon 13 Tue 14 Wed 15 Thu 16 Fri 17 Sat 18 0/9 1 Job Sun 19 1/9 1 Job Mon 20 Tue…" at bounding box center [162, 71] width 325 height 132
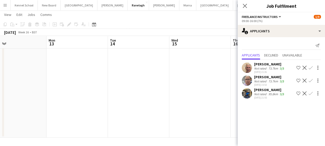
drag, startPoint x: 54, startPoint y: 64, endPoint x: 3, endPoint y: 68, distance: 50.9
click at [0, 69] on app-calendar-viewport "Fri 10 Sat 11 Sun 12 Mon 13 Tue 14 Wed 15 Thu 16 Fri 17 Sat 18 0/9 1 Job Sun 19…" at bounding box center [162, 71] width 325 height 132
drag, startPoint x: 103, startPoint y: 68, endPoint x: 23, endPoint y: 69, distance: 79.6
click at [24, 69] on app-calendar-viewport "Sun 12 Mon 13 Tue 14 Wed 15 Thu 16 Fri 17 Sat 18 0/9 1 Job Sun 19 1/9 1 Job Mon…" at bounding box center [162, 71] width 325 height 132
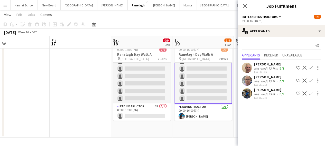
drag, startPoint x: 178, startPoint y: 68, endPoint x: 41, endPoint y: 73, distance: 136.9
click at [41, 73] on app-calendar-viewport "Tue 14 Wed 15 Thu 16 Fri 17 Sat 18 0/9 1 Job Sun 19 1/9 1 Job Mon 20 Tue 21 Wed…" at bounding box center [162, 71] width 325 height 132
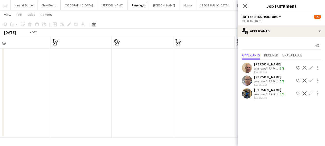
drag, startPoint x: 167, startPoint y: 70, endPoint x: 44, endPoint y: 76, distance: 123.3
click at [45, 76] on app-calendar-viewport "Thu 16 Fri 17 Sat 18 0/9 1 Job Sun 19 1/9 1 Job Mon 20 Tue 21 Wed 22 Thu 23 Fri…" at bounding box center [162, 71] width 325 height 132
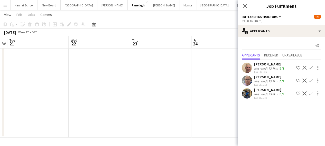
drag, startPoint x: 176, startPoint y: 75, endPoint x: 30, endPoint y: 78, distance: 146.1
click at [30, 78] on app-calendar-viewport "Sat 18 0/9 1 Job Sun 19 1/9 1 Job Mon 20 Tue 21 Wed 22 Thu 23 Fri 24 Sat 25 Sun…" at bounding box center [162, 71] width 325 height 132
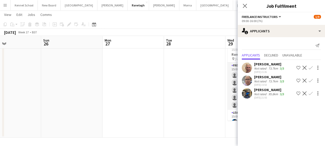
drag, startPoint x: 122, startPoint y: 77, endPoint x: 14, endPoint y: 80, distance: 108.4
click at [14, 80] on app-calendar-viewport "Wed 22 Thu 23 Fri 24 Sat 25 Sun 26 Mon 27 Tue 28 Wed 29 1/6 1 Job Thu 30 0/6 1 …" at bounding box center [162, 71] width 325 height 132
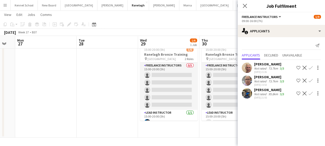
drag, startPoint x: 132, startPoint y: 80, endPoint x: 49, endPoint y: 88, distance: 83.3
click at [49, 88] on app-calendar-viewport "Fri 24 Sat 25 Sun 26 Mon 27 Tue 28 Wed 29 1/6 1 Job Thu 30 0/6 1 Job Fri 1 Sat …" at bounding box center [162, 71] width 325 height 132
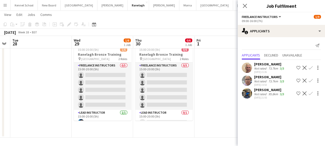
scroll to position [0, 236]
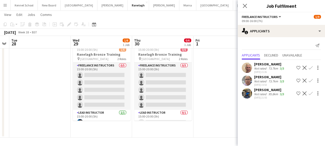
drag, startPoint x: 99, startPoint y: 82, endPoint x: 31, endPoint y: 92, distance: 68.1
click at [31, 92] on app-calendar-viewport "Fri 24 Sat 25 Sun 26 Mon 27 Tue 28 Wed 29 1/6 1 Job Thu 30 0/6 1 Job Fri 1 Sat …" at bounding box center [162, 71] width 325 height 132
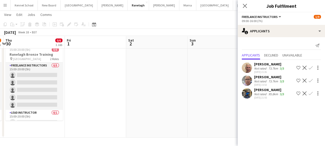
drag, startPoint x: 202, startPoint y: 75, endPoint x: 32, endPoint y: 85, distance: 170.5
click at [34, 86] on app-calendar-viewport "Sun 26 Mon 27 Tue 28 Wed 29 1/6 1 Job Thu 30 0/6 1 Job Fri 1 Sat 2 Sun 3 Mon 4 …" at bounding box center [162, 71] width 325 height 132
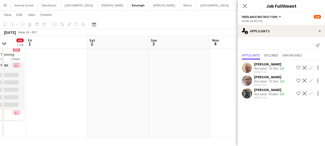
scroll to position [31, 0]
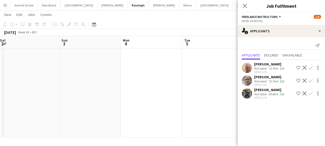
drag, startPoint x: 174, startPoint y: 78, endPoint x: 34, endPoint y: 83, distance: 139.7
click at [35, 83] on app-calendar-viewport "Tue 28 Wed 29 1/6 1 Job Thu 30 0/6 1 Job Fri 1 Sat 2 Sun 3 Mon 4 Tue 5 Wed 6 Th…" at bounding box center [162, 71] width 325 height 132
drag, startPoint x: 156, startPoint y: 74, endPoint x: 61, endPoint y: 78, distance: 94.6
click at [61, 78] on app-calendar-viewport "Thu 30 0/6 1 Job Fri 1 Sat 2 Sun 3 Mon 4 Tue 5 Wed 6 Thu 7 Fri 8 0/10 1 Job Sat…" at bounding box center [162, 71] width 325 height 132
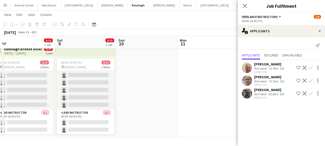
scroll to position [0, 167]
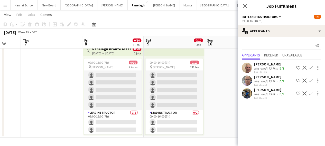
drag, startPoint x: 73, startPoint y: 75, endPoint x: 42, endPoint y: 75, distance: 30.8
click at [43, 75] on app-calendar-viewport "Mon 4 Tue 5 Wed 6 Thu 7 Fri 8 0/10 1 Job Sat 9 0/10 1 Job Sun 10 Mon 11 Tue 12 …" at bounding box center [162, 71] width 325 height 132
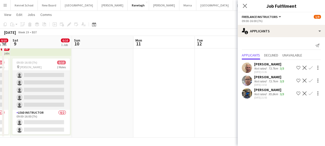
drag, startPoint x: 224, startPoint y: 71, endPoint x: 50, endPoint y: 76, distance: 174.1
click at [55, 76] on app-calendar-viewport "Wed 6 Thu 7 Fri 8 0/10 1 Job Sat 9 0/10 1 Job Sun 10 Mon 11 Tue 12 Wed 13 Thu 1…" at bounding box center [162, 71] width 325 height 132
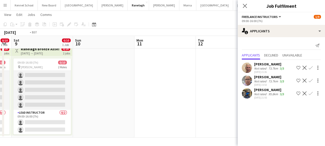
drag, startPoint x: 198, startPoint y: 70, endPoint x: 92, endPoint y: 79, distance: 106.9
click at [92, 79] on app-calendar-viewport "Wed 6 Thu 7 Fri 8 0/10 1 Job Sat 9 0/10 1 Job Sun 10 Mon 11 Tue 12 Wed 13 Thu 1…" at bounding box center [162, 71] width 325 height 132
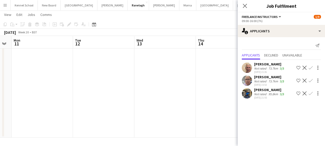
scroll to position [0, 198]
click at [247, 7] on app-icon "Close pop-in" at bounding box center [244, 5] width 7 height 7
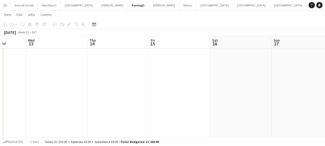
drag, startPoint x: 174, startPoint y: 76, endPoint x: 136, endPoint y: 76, distance: 38.0
click at [140, 76] on app-calendar-viewport "Sun 10 Mon 11 Tue 12 Wed 13 Thu 14 Fri 15 Sat 16 Sun 17 Mon 18 Tue 19 Wed 20" at bounding box center [162, 71] width 325 height 132
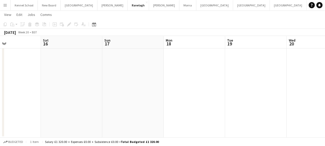
drag, startPoint x: 267, startPoint y: 59, endPoint x: 123, endPoint y: 69, distance: 144.1
click at [129, 69] on app-calendar-viewport "Tue 12 Wed 13 Thu 14 Fri 15 Sat 16 Sun 17 Mon 18 Tue 19 Wed 20 Thu 21 Fri 22" at bounding box center [162, 71] width 325 height 132
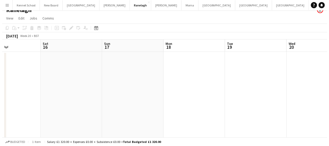
scroll to position [0, 0]
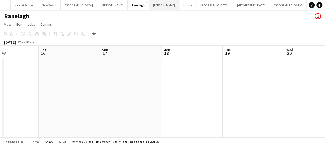
click at [149, 8] on button "Toynbee Close" at bounding box center [164, 5] width 30 height 10
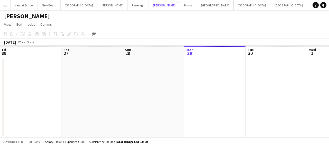
scroll to position [0, 123]
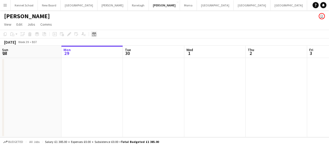
click at [93, 35] on icon "Date picker" at bounding box center [94, 34] width 4 height 4
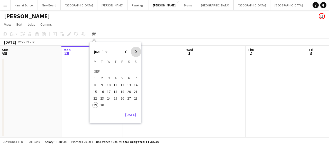
click at [136, 51] on span "Next month" at bounding box center [136, 52] width 10 height 10
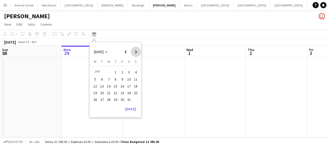
click at [136, 51] on span "Next month" at bounding box center [136, 52] width 10 height 10
click at [104, 83] on button "10" at bounding box center [102, 86] width 7 height 7
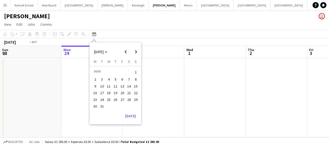
scroll to position [0, 177]
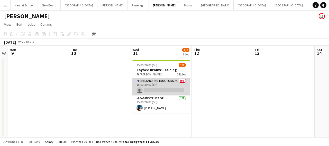
click at [164, 89] on app-card-role "Freelance Instructors 2A 0/1 15:00-20:00 (5h) single-neutral-actions" at bounding box center [160, 86] width 57 height 17
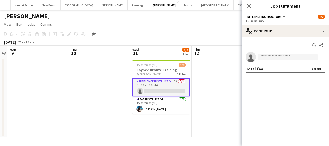
click at [150, 89] on app-card-role "Freelance Instructors 2A 0/1 15:00-20:00 (5h) single-neutral-actions" at bounding box center [160, 87] width 57 height 18
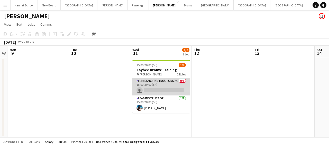
click at [150, 89] on app-card-role "Freelance Instructors 2A 0/1 15:00-20:00 (5h) single-neutral-actions" at bounding box center [160, 86] width 57 height 17
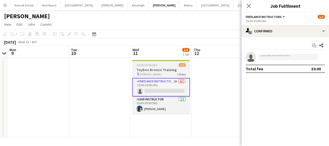
click at [146, 71] on h3 "Toybee Bronze Training" at bounding box center [160, 70] width 57 height 5
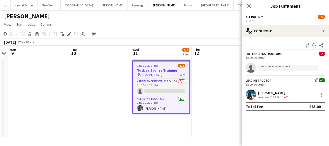
click at [157, 68] on app-job-card "15:00-20:00 (5h) 1/2 Toybee Bronze Training pin Toynbee 2 Roles Freelance Instr…" at bounding box center [160, 87] width 57 height 54
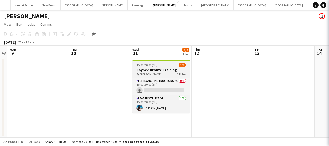
click at [157, 68] on h3 "Toybee Bronze Training" at bounding box center [160, 70] width 57 height 5
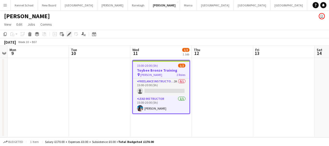
click at [67, 34] on icon "Edit" at bounding box center [69, 34] width 4 height 4
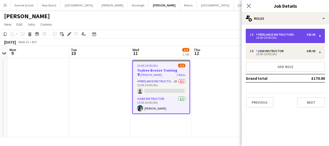
click at [268, 39] on div "15:00-20:00 (5h)" at bounding box center [281, 37] width 65 height 3
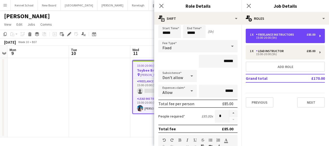
scroll to position [26, 0]
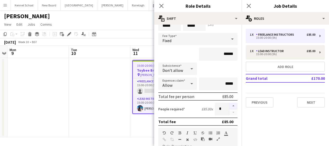
click at [229, 107] on button "button" at bounding box center [233, 106] width 8 height 7
type input "*"
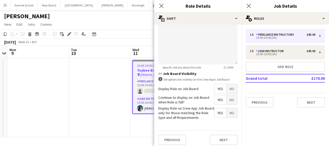
scroll to position [176, 0]
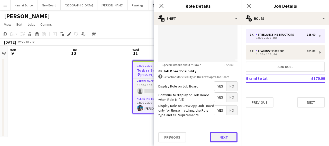
click at [216, 133] on button "Next" at bounding box center [223, 137] width 28 height 10
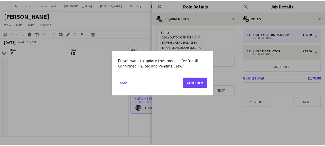
scroll to position [0, 0]
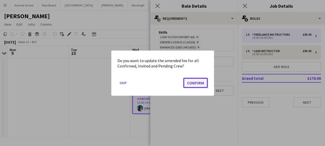
click at [190, 82] on button "Confirm" at bounding box center [195, 83] width 25 height 10
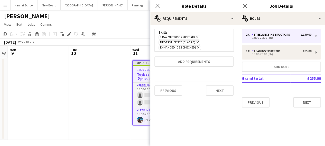
click at [106, 87] on app-date-cell at bounding box center [99, 99] width 61 height 82
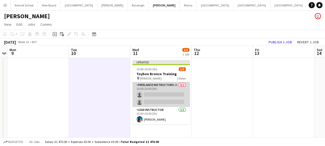
click at [154, 98] on app-card-role "Freelance Instructors 2A 0/2 15:00-20:00 (5h) single-neutral-actions single-neu…" at bounding box center [160, 94] width 57 height 25
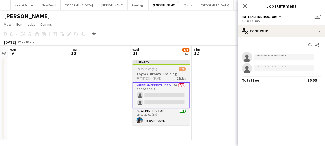
click at [146, 80] on app-job-card "Updated 15:00-20:00 (5h) 1/3 Toybee Bronze Training pin Toynbee 2 Roles Freelan…" at bounding box center [160, 92] width 57 height 65
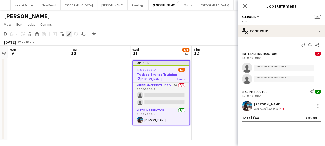
click at [68, 36] on icon "Edit" at bounding box center [69, 34] width 4 height 4
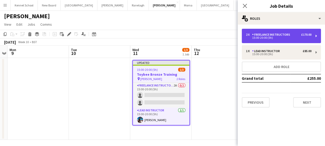
click at [262, 36] on div "Freelance Instructors" at bounding box center [272, 35] width 40 height 4
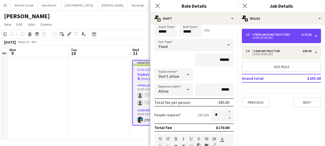
scroll to position [26, 0]
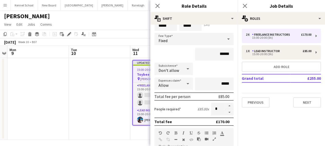
click at [160, 83] on span "Allow" at bounding box center [163, 85] width 10 height 5
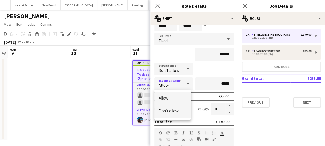
click at [166, 111] on span "Don't allow" at bounding box center [172, 111] width 28 height 5
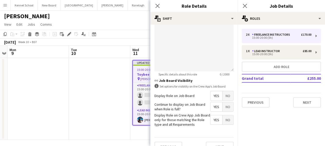
scroll to position [176, 0]
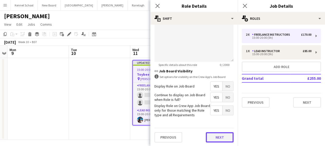
click at [217, 134] on button "Next" at bounding box center [220, 137] width 28 height 10
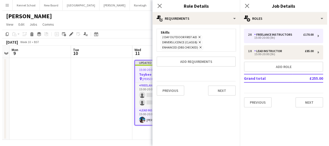
scroll to position [0, 0]
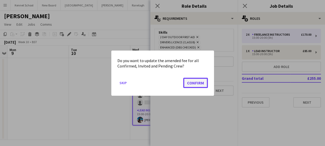
click at [191, 85] on button "Confirm" at bounding box center [195, 83] width 25 height 10
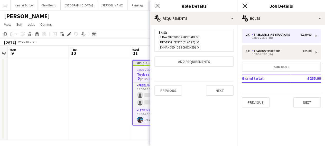
click at [246, 7] on icon "Close pop-in" at bounding box center [244, 5] width 5 height 5
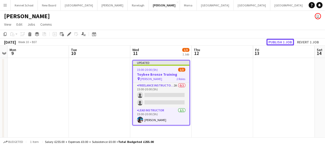
click at [271, 42] on button "Publish 1 job" at bounding box center [279, 42] width 27 height 7
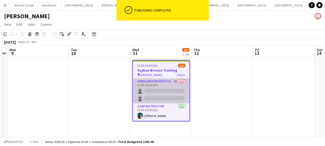
click at [153, 95] on app-card-role "Freelance Instructors 2A 0/2 15:00-20:00 (5h) single-neutral-actions single-neu…" at bounding box center [161, 91] width 56 height 25
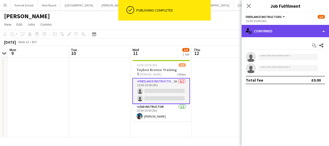
click at [268, 33] on div "single-neutral-actions-check-2 Confirmed" at bounding box center [284, 31] width 87 height 12
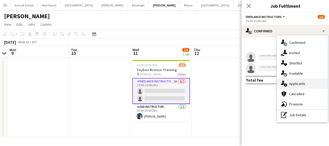
click at [288, 84] on div "single-neutral-actions-information Applicants" at bounding box center [301, 84] width 51 height 10
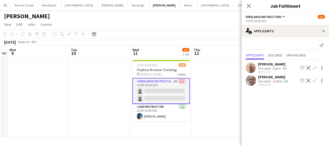
click at [314, 67] on app-icon "Confirm" at bounding box center [314, 68] width 4 height 4
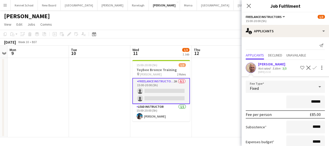
click at [200, 95] on app-date-cell at bounding box center [221, 97] width 61 height 79
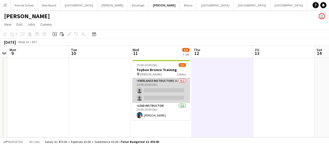
click at [153, 94] on app-card-role "Freelance Instructors 2A 0/2 15:00-20:00 (5h) single-neutral-actions single-neu…" at bounding box center [160, 90] width 57 height 25
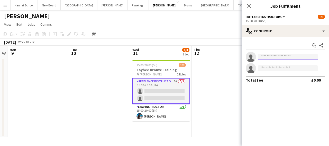
click at [282, 60] on input at bounding box center [288, 57] width 60 height 6
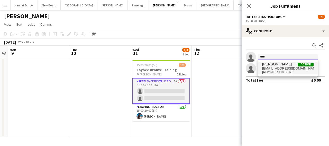
type input "****"
click at [274, 66] on span "[EMAIL_ADDRESS][DOMAIN_NAME]" at bounding box center [287, 68] width 51 height 4
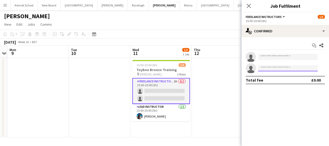
click at [274, 66] on input at bounding box center [288, 68] width 60 height 6
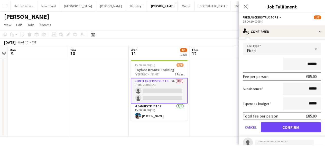
scroll to position [44, 0]
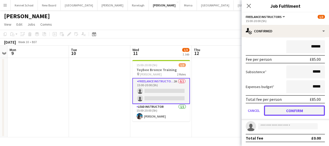
click at [287, 113] on button "Confirm" at bounding box center [294, 110] width 61 height 10
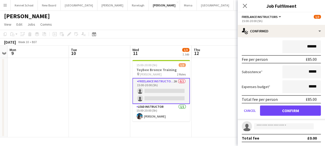
scroll to position [0, 0]
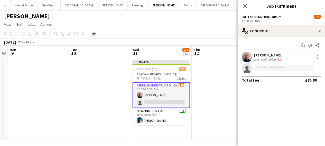
click at [265, 69] on input at bounding box center [284, 68] width 60 height 6
click at [261, 69] on input at bounding box center [284, 68] width 60 height 6
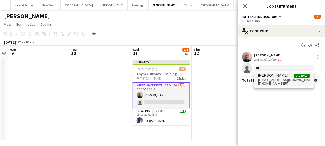
type input "***"
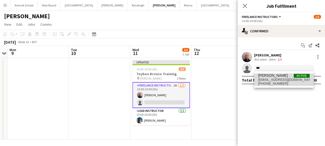
click at [264, 80] on span "[EMAIL_ADDRESS][DOMAIN_NAME]" at bounding box center [283, 80] width 51 height 4
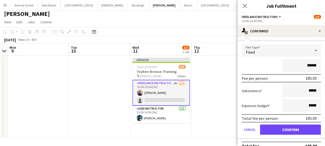
scroll to position [44, 0]
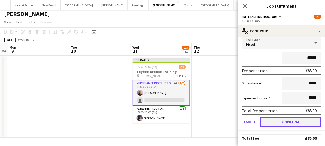
click at [281, 120] on button "Confirm" at bounding box center [290, 122] width 61 height 10
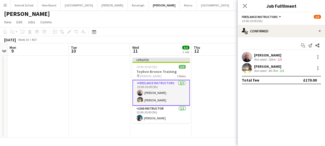
scroll to position [0, 0]
click at [244, 6] on icon "Close pop-in" at bounding box center [244, 5] width 5 height 5
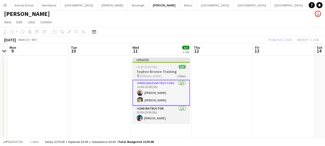
click at [174, 74] on div "pin Toynbee 2 Roles" at bounding box center [160, 76] width 57 height 4
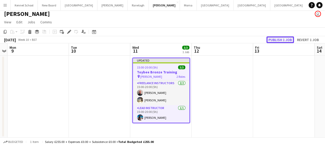
click at [269, 40] on button "Publish 1 job" at bounding box center [279, 39] width 27 height 7
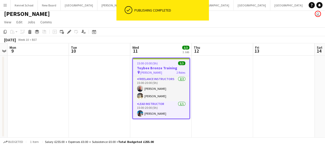
click at [164, 71] on div "pin Toynbee 2 Roles" at bounding box center [161, 72] width 56 height 4
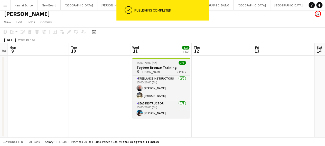
click at [172, 70] on div "pin Toynbee 2 Roles" at bounding box center [160, 72] width 57 height 4
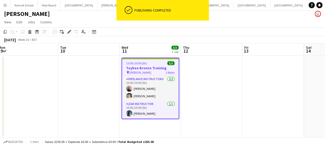
drag, startPoint x: 228, startPoint y: 84, endPoint x: 78, endPoint y: 84, distance: 150.7
click at [78, 84] on app-calendar-viewport "Fri 6 Sat 7 Sun 8 Mon 9 Tue 10 Wed 11 3/3 1 Job Thu 12 Fri 13 Sat 14 Sun 15 Mon…" at bounding box center [162, 90] width 325 height 94
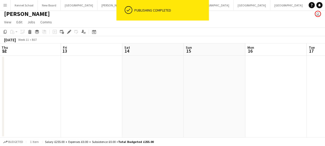
drag, startPoint x: 229, startPoint y: 84, endPoint x: 106, endPoint y: 88, distance: 122.5
click at [109, 88] on app-calendar-viewport "Sun 8 Mon 9 Tue 10 Wed 11 3/3 1 Job Thu 12 Fri 13 Sat 14 Sun 15 Mon 16 Tue 17 W…" at bounding box center [162, 90] width 325 height 94
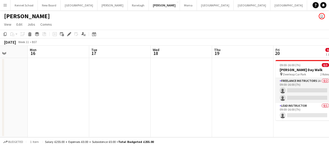
drag, startPoint x: 273, startPoint y: 83, endPoint x: 131, endPoint y: 85, distance: 141.4
click at [131, 85] on app-calendar-viewport "Thu 12 Fri 13 Sat 14 Sun 15 Mon 16 Tue 17 Wed 18 Thu 19 Fri 20 0/3 1 Job Sat 21…" at bounding box center [164, 92] width 329 height 92
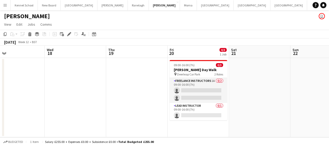
drag, startPoint x: 260, startPoint y: 85, endPoint x: 157, endPoint y: 87, distance: 103.2
click at [157, 87] on app-calendar-viewport "Sat 14 Sun 15 Mon 16 Tue 17 Wed 18 Thu 19 Fri 20 0/3 1 Job Sat 21 Sun 22 Mon 23…" at bounding box center [164, 92] width 329 height 92
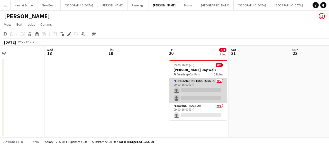
click at [202, 88] on app-card-role "Freelance Instructors 1A 0/2 09:00-16:00 (7h) single-neutral-actions single-neu…" at bounding box center [197, 90] width 57 height 25
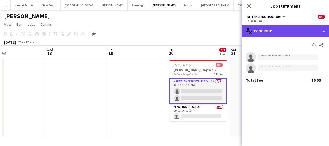
click at [269, 34] on div "single-neutral-actions-check-2 Confirmed" at bounding box center [284, 31] width 87 height 12
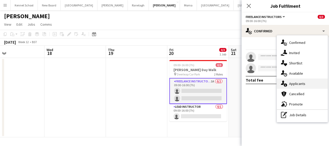
click at [293, 81] on span "Applicants" at bounding box center [297, 83] width 16 height 5
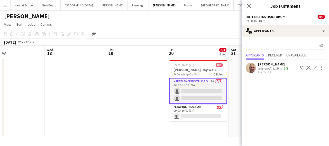
click at [315, 68] on app-icon "Confirm" at bounding box center [314, 68] width 4 height 4
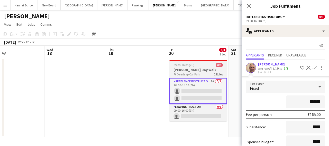
click at [200, 68] on h3 "Toynbee Day Walk" at bounding box center [197, 70] width 57 height 5
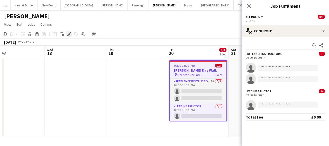
click at [68, 34] on icon "Edit" at bounding box center [69, 34] width 4 height 4
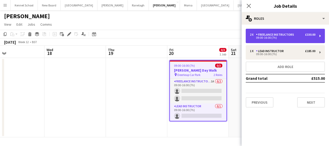
click at [285, 37] on div "09:00-16:00 (7h)" at bounding box center [281, 37] width 65 height 3
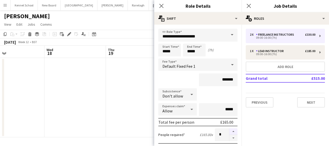
click at [229, 132] on button "button" at bounding box center [233, 131] width 8 height 7
type input "*"
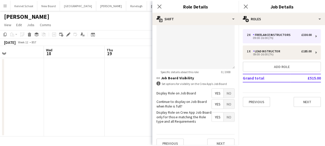
scroll to position [176, 0]
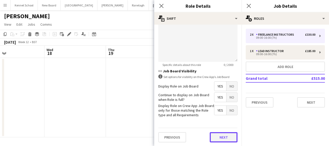
click at [223, 135] on button "Next" at bounding box center [223, 137] width 28 height 10
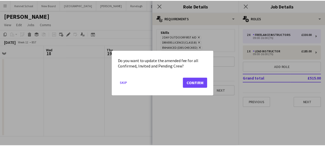
scroll to position [0, 0]
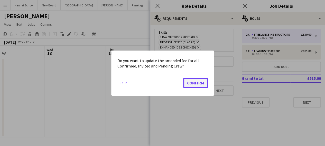
click at [190, 85] on button "Confirm" at bounding box center [195, 83] width 25 height 10
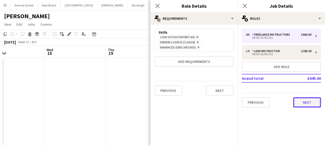
click at [302, 99] on button "Next" at bounding box center [307, 102] width 28 height 10
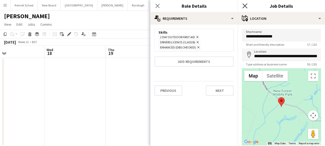
click at [242, 6] on icon "Close pop-in" at bounding box center [244, 5] width 5 height 5
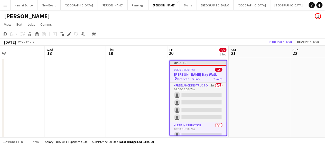
click at [200, 72] on h3 "Toynbee Day Walk" at bounding box center [198, 74] width 56 height 5
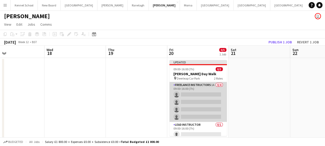
click at [201, 83] on app-card-role "Freelance Instructors 1A 0/4 09:00-16:00 (7h) single-neutral-actions single-neu…" at bounding box center [197, 102] width 57 height 40
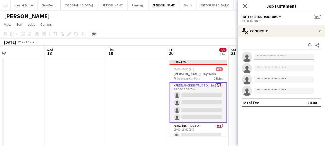
click at [274, 57] on input at bounding box center [284, 57] width 60 height 6
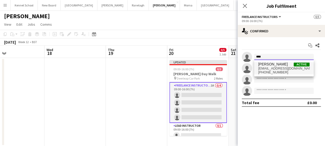
type input "****"
click at [268, 64] on span "[PERSON_NAME]" at bounding box center [273, 64] width 30 height 4
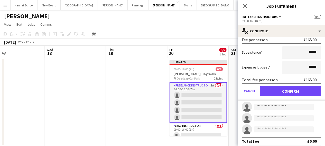
scroll to position [66, 0]
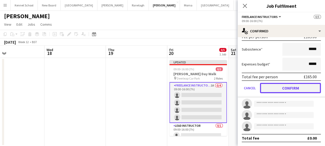
click at [282, 89] on button "Confirm" at bounding box center [290, 88] width 61 height 10
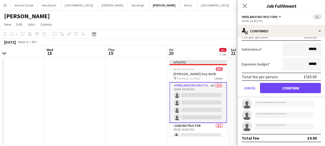
scroll to position [0, 0]
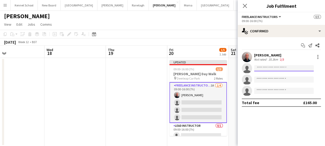
click at [265, 69] on input at bounding box center [284, 68] width 60 height 6
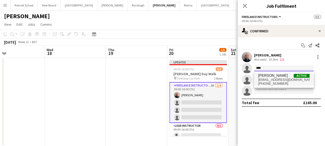
type input "****"
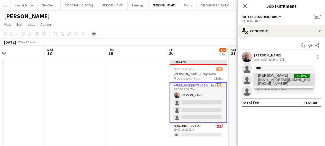
click at [261, 82] on span "[PHONE_NUMBER]" at bounding box center [283, 84] width 51 height 4
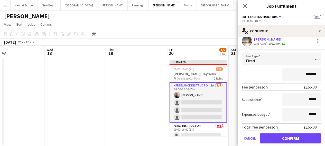
scroll to position [66, 0]
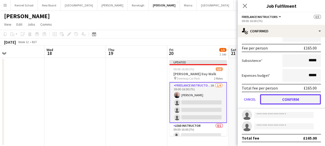
click at [268, 101] on button "Confirm" at bounding box center [290, 99] width 61 height 10
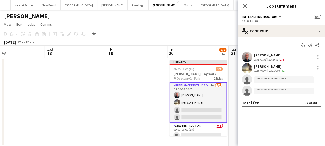
scroll to position [0, 0]
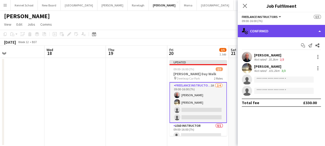
click at [260, 34] on div "single-neutral-actions-check-2 Confirmed" at bounding box center [280, 31] width 87 height 12
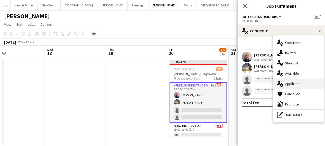
click at [286, 82] on span "Applicants" at bounding box center [293, 83] width 16 height 5
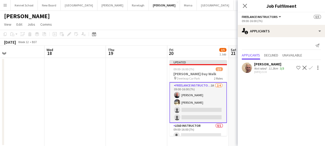
click at [312, 67] on app-icon "Confirm" at bounding box center [310, 68] width 4 height 4
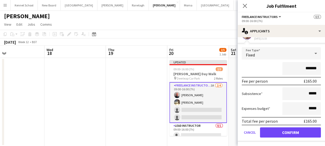
scroll to position [34, 0]
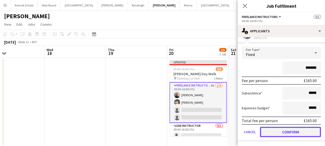
click at [275, 131] on button "Confirm" at bounding box center [290, 132] width 61 height 10
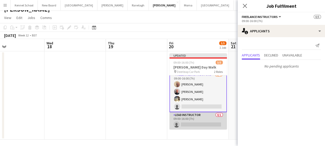
scroll to position [9, 0]
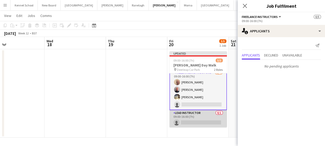
click at [186, 121] on app-card-role "Lead Instructor 0/1 09:00-16:00 (7h) single-neutral-actions" at bounding box center [197, 118] width 57 height 17
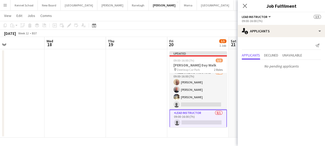
click at [200, 122] on app-card-role "Lead Instructor 0/1 09:00-16:00 (7h) single-neutral-actions" at bounding box center [197, 119] width 57 height 18
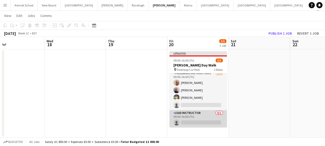
click at [200, 122] on app-card-role "Lead Instructor 0/1 09:00-16:00 (7h) single-neutral-actions" at bounding box center [197, 118] width 57 height 17
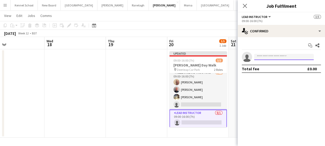
click at [266, 57] on input at bounding box center [284, 57] width 60 height 6
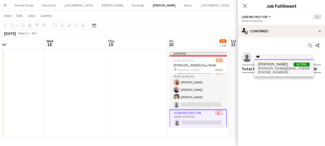
type input "***"
click at [262, 67] on span "[PERSON_NAME][EMAIL_ADDRESS][DOMAIN_NAME]" at bounding box center [283, 68] width 51 height 4
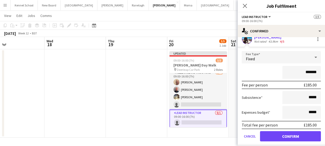
scroll to position [26, 0]
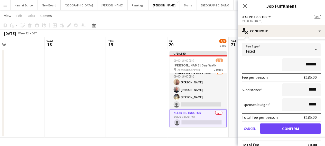
click at [246, 48] on div "Fixed" at bounding box center [276, 49] width 69 height 12
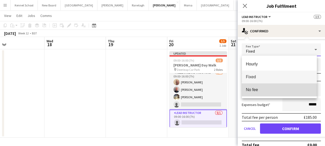
click at [254, 91] on span "No fee" at bounding box center [279, 89] width 67 height 5
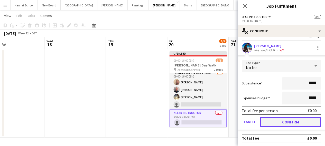
click at [268, 119] on button "Confirm" at bounding box center [290, 122] width 61 height 10
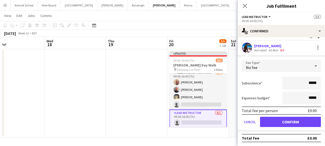
scroll to position [0, 0]
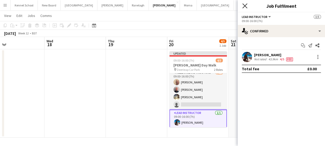
click at [245, 5] on icon at bounding box center [244, 5] width 5 height 5
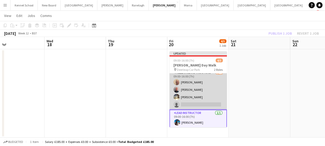
click at [213, 88] on app-card-role "Freelance Instructors 3/4 09:00-16:00 (7h) Howard Watts Douglas Furby Laura Dun…" at bounding box center [197, 90] width 57 height 40
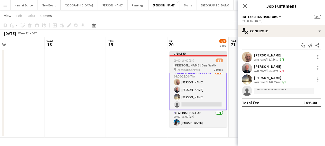
click at [197, 60] on div "09:00-16:00 (7h) 4/5" at bounding box center [197, 61] width 57 height 4
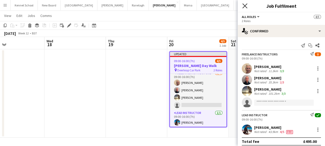
click at [243, 5] on icon "Close pop-in" at bounding box center [244, 5] width 5 height 5
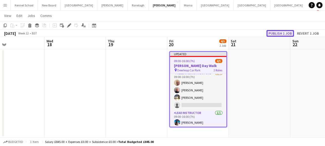
click at [277, 34] on button "Publish 1 job" at bounding box center [279, 33] width 27 height 7
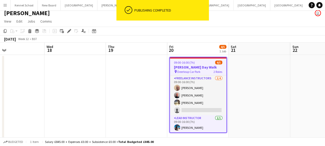
scroll to position [0, 0]
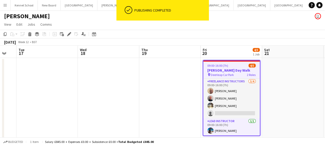
drag, startPoint x: 134, startPoint y: 82, endPoint x: 26, endPoint y: 82, distance: 107.8
click at [26, 82] on app-calendar-viewport "Sat 14 Sun 15 Mon 16 Tue 17 Wed 18 Thu 19 Fri 20 4/5 1 Job Sat 21 Sun 22 Mon 23…" at bounding box center [162, 96] width 325 height 101
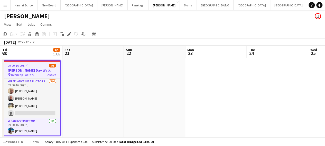
drag, startPoint x: 219, startPoint y: 89, endPoint x: 99, endPoint y: 89, distance: 120.1
click at [101, 89] on app-calendar-viewport "Mon 16 Tue 17 Wed 18 Thu 19 Fri 20 4/5 1 Job Sat 21 Sun 22 Mon 23 Tue 24 Wed 25…" at bounding box center [162, 96] width 325 height 101
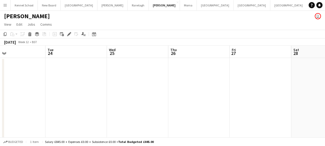
drag, startPoint x: 233, startPoint y: 101, endPoint x: 80, endPoint y: 102, distance: 153.2
click at [54, 102] on app-calendar-viewport "Fri 20 4/5 1 Job Sat 21 Sun 22 Mon 23 Tue 24 Wed 25 Thu 26 Fri 27 Sat 28 Sun 29…" at bounding box center [162, 96] width 325 height 101
drag, startPoint x: 269, startPoint y: 91, endPoint x: 40, endPoint y: 91, distance: 228.9
click at [41, 91] on app-calendar-viewport "Sun 22 Mon 23 Tue 24 Wed 25 Thu 26 Fri 27 Sat 28 Sun 29 Mon 30 Tue 31 Wed 1" at bounding box center [162, 96] width 325 height 101
drag, startPoint x: 239, startPoint y: 78, endPoint x: 24, endPoint y: 81, distance: 214.8
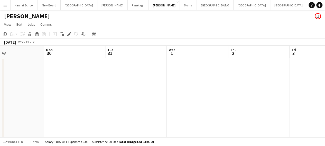
click at [24, 81] on app-calendar-viewport "Thu 26 Fri 27 Sat 28 Sun 29 Mon 30 Tue 31 Wed 1 Thu 2 Fri 3 Sat 4 Sun 5" at bounding box center [162, 96] width 325 height 101
drag, startPoint x: 160, startPoint y: 93, endPoint x: 13, endPoint y: 91, distance: 147.6
click at [15, 92] on app-calendar-viewport "Mon 30 Tue 31 Wed 1 Thu 2 Fri 3 Sat 4 Sun 5 Mon 6 Tue 7 Wed 8 Thu 9" at bounding box center [162, 96] width 325 height 101
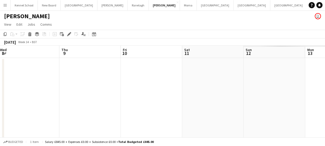
drag, startPoint x: 227, startPoint y: 83, endPoint x: 21, endPoint y: 85, distance: 206.1
click at [0, 87] on app-calendar-viewport "Sun 5 Mon 6 Tue 7 Wed 8 Thu 9 Fri 10 Sat 11 Sun 12 Mon 13 Tue 14 Wed 15" at bounding box center [162, 96] width 325 height 101
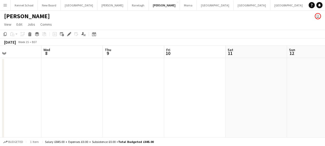
drag, startPoint x: 262, startPoint y: 85, endPoint x: 26, endPoint y: 84, distance: 235.6
click at [26, 84] on app-calendar-viewport "Sun 5 Mon 6 Tue 7 Wed 8 Thu 9 Fri 10 Sat 11 Sun 12 Mon 13 Tue 14 Wed 15" at bounding box center [162, 96] width 325 height 101
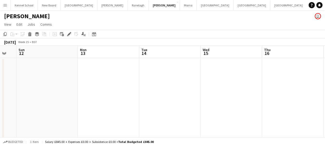
drag, startPoint x: 250, startPoint y: 84, endPoint x: 0, endPoint y: 95, distance: 250.0
click at [14, 99] on app-calendar-viewport "Thu 9 Fri 10 Sat 11 Sun 12 Mon 13 Tue 14 Wed 15 Thu 16 Fri 17 Sat 18 Sun 19" at bounding box center [162, 96] width 325 height 101
drag, startPoint x: 175, startPoint y: 97, endPoint x: 0, endPoint y: 94, distance: 175.1
click at [0, 94] on app-calendar-viewport "Wed 15 Thu 16 Fri 17 Sat 18 Sun 19 Mon 20 Tue 21 Wed 22 Thu 23 Fri 24 Sat 25" at bounding box center [162, 96] width 325 height 101
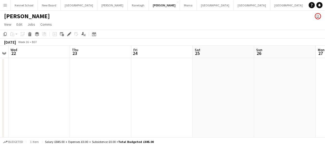
drag, startPoint x: 256, startPoint y: 82, endPoint x: 0, endPoint y: 84, distance: 255.7
click at [0, 85] on app-calendar-viewport "Sun 19 Mon 20 Tue 21 Wed 22 Thu 23 Fri 24 Sat 25 Sun 26 Mon 27 Tue 28 Wed 29" at bounding box center [162, 96] width 325 height 101
drag, startPoint x: 240, startPoint y: 78, endPoint x: 0, endPoint y: 83, distance: 240.3
click at [0, 83] on app-calendar-viewport "Sat 25 Sun 26 Mon 27 Tue 28 Wed 29 Thu 30 Fri 1 Sat 2 Sun 3 Mon 4 Tue 5" at bounding box center [162, 96] width 325 height 101
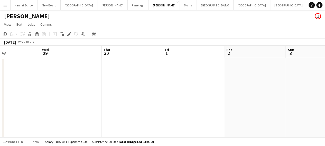
drag, startPoint x: 247, startPoint y: 87, endPoint x: 14, endPoint y: 88, distance: 233.3
click at [19, 90] on app-calendar-viewport "Sat 25 Sun 26 Mon 27 Tue 28 Wed 29 Thu 30 Fri 1 Sat 2 Sun 3 Mon 4 Tue 5" at bounding box center [162, 96] width 325 height 101
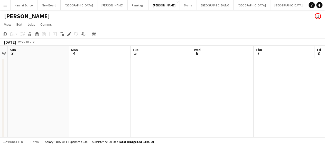
drag, startPoint x: 248, startPoint y: 75, endPoint x: 44, endPoint y: 79, distance: 203.8
click at [36, 79] on app-calendar-viewport "Wed 29 Thu 30 Fri 1 Sat 2 Sun 3 Mon 4 Tue 5 Wed 6 Thu 7 Fri 8 Sat 9" at bounding box center [162, 96] width 325 height 101
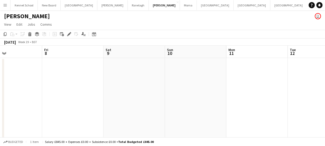
drag, startPoint x: 247, startPoint y: 86, endPoint x: 106, endPoint y: 88, distance: 140.9
click at [4, 88] on div "Tue 5 Wed 6 Thu 7 Fri 8 Sat 9 Sun 10 Mon 11 Tue 12 Wed 13 Thu 14 Fri 15" at bounding box center [162, 96] width 325 height 101
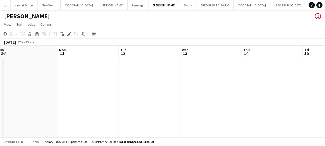
drag, startPoint x: 230, startPoint y: 82, endPoint x: 0, endPoint y: 91, distance: 230.4
click at [0, 91] on app-calendar-viewport "Thu 7 Fri 8 Sat 9 Sun 10 Mon 11 Tue 12 Wed 13 Thu 14 Fri 15 Sat 16 Sun 17" at bounding box center [162, 96] width 325 height 101
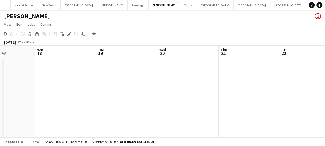
drag, startPoint x: 281, startPoint y: 82, endPoint x: 6, endPoint y: 89, distance: 274.7
click at [7, 90] on app-calendar-viewport "Thu 14 Fri 15 Sat 16 Sun 17 Mon 18 Tue 19 Wed 20 Thu 21 Fri 22 Sat 23 Sun 24" at bounding box center [162, 96] width 325 height 101
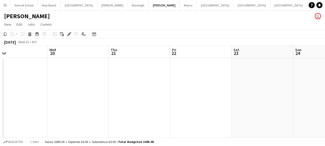
drag, startPoint x: 266, startPoint y: 82, endPoint x: 0, endPoint y: 81, distance: 265.9
click at [0, 82] on app-calendar-viewport "Sat 16 Sun 17 Mon 18 Tue 19 Wed 20 Thu 21 Fri 22 Sat 23 Sun 24 Mon 25 Tue 26" at bounding box center [162, 96] width 325 height 101
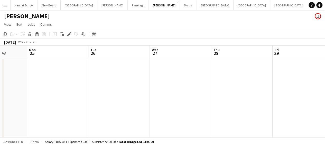
drag, startPoint x: 271, startPoint y: 77, endPoint x: 0, endPoint y: 80, distance: 270.8
click at [0, 80] on app-calendar-viewport "Fri 22 Sat 23 Sun 24 Mon 25 Tue 26 Wed 27 Thu 28 Fri 29 Sat 30 Sun 31 Mon 1" at bounding box center [162, 96] width 325 height 101
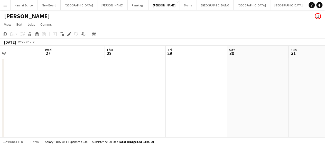
drag, startPoint x: 237, startPoint y: 79, endPoint x: 0, endPoint y: 78, distance: 236.6
click at [0, 79] on app-calendar-viewport "Sun 24 Mon 25 Tue 26 Wed 27 Thu 28 Fri 29 Sat 30 Sun 31 Mon 1 Tue 2 Wed 3" at bounding box center [162, 96] width 325 height 101
drag, startPoint x: 261, startPoint y: 76, endPoint x: 4, endPoint y: 81, distance: 256.7
click at [5, 81] on app-calendar-viewport "Sat 30 Sun 31 Mon 1 Tue 2 Wed 3 Thu 4 Fri 5 Sat 6 Sun 7 Mon 8 Tue 9" at bounding box center [162, 96] width 325 height 101
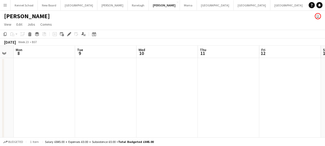
drag, startPoint x: 272, startPoint y: 88, endPoint x: 0, endPoint y: 93, distance: 271.9
click at [0, 93] on app-calendar-viewport "Fri 5 Sat 6 Sun 7 Mon 8 Tue 9 Wed 10 Thu 11 Fri 12 Sat 13 Sun 14 Mon 15" at bounding box center [162, 96] width 325 height 101
drag, startPoint x: 301, startPoint y: 91, endPoint x: 15, endPoint y: 90, distance: 285.9
click at [37, 93] on app-calendar-viewport "Tue 9 Wed 10 Thu 11 Fri 12 Sat 13 Sun 14 Mon 15 Tue 16 Wed 17 Thu 18 Fri 19" at bounding box center [162, 96] width 325 height 101
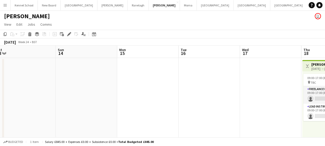
drag, startPoint x: 209, startPoint y: 89, endPoint x: 57, endPoint y: 88, distance: 152.7
click at [57, 88] on app-calendar-viewport "Thu 11 Fri 12 Sat 13 Sun 14 Mon 15 Tue 16 Wed 17 Thu 18 0/2 1 Job Fri 19 0/2 1 …" at bounding box center [162, 99] width 325 height 107
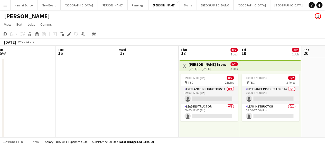
scroll to position [0, 132]
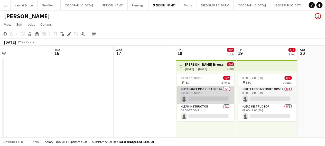
click at [189, 96] on app-card-role "Freelance Instructors 1A 0/1 09:00-17:00 (8h) single-neutral-actions" at bounding box center [205, 94] width 57 height 17
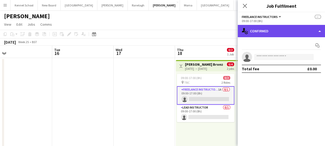
click at [261, 33] on div "single-neutral-actions-check-2 Confirmed" at bounding box center [280, 31] width 87 height 12
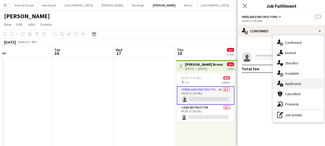
click at [292, 83] on span "Applicants" at bounding box center [293, 83] width 16 height 5
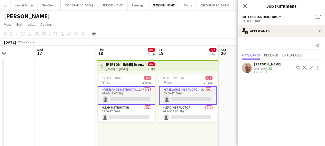
scroll to position [0, 213]
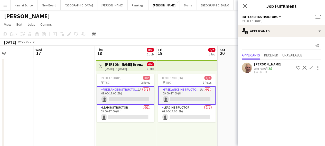
drag, startPoint x: 118, startPoint y: 104, endPoint x: 60, endPoint y: 111, distance: 58.5
click at [37, 98] on app-calendar-viewport "Sat 13 Sun 14 Mon 15 Tue 16 Wed 17 Thu 18 0/2 1 Job Fri 19 0/2 1 Job Sat 20 Sun…" at bounding box center [162, 99] width 325 height 107
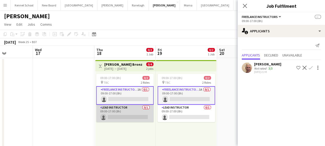
click at [120, 116] on app-card-role "Lead Instructor 0/1 09:00-17:00 (8h) single-neutral-actions" at bounding box center [124, 113] width 57 height 17
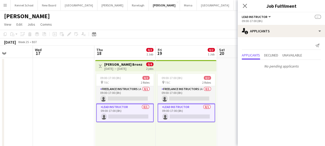
click at [131, 120] on app-card-role "Lead Instructor 0/1 09:00-17:00 (8h) single-neutral-actions" at bounding box center [124, 113] width 57 height 18
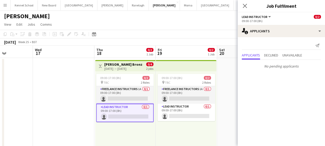
click at [116, 116] on app-card-role "Lead Instructor 0/1 09:00-17:00 (8h) single-neutral-actions" at bounding box center [124, 113] width 57 height 18
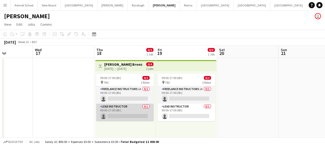
click at [137, 114] on app-card-role "Lead Instructor 0/1 09:00-17:00 (8h) single-neutral-actions" at bounding box center [124, 112] width 57 height 17
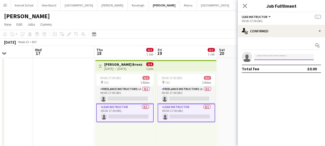
click at [278, 59] on input at bounding box center [284, 57] width 60 height 6
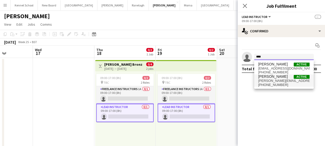
type input "****"
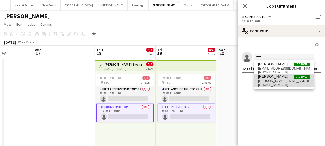
click at [267, 83] on span "[PHONE_NUMBER]" at bounding box center [283, 85] width 51 height 4
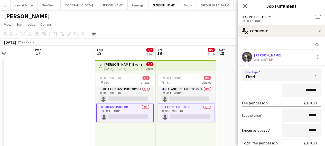
click at [283, 76] on div "Fixed" at bounding box center [276, 75] width 69 height 12
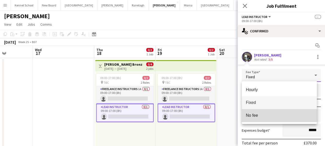
click at [271, 115] on span "No fee" at bounding box center [279, 115] width 67 height 5
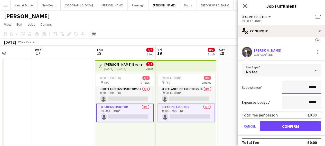
scroll to position [9, 0]
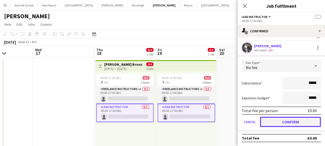
click at [278, 123] on button "Confirm" at bounding box center [290, 122] width 61 height 10
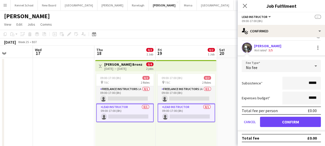
scroll to position [0, 0]
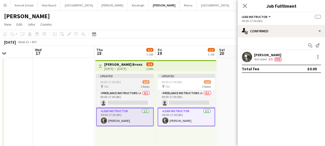
click at [131, 84] on div "pin TBC 2 Roles" at bounding box center [124, 86] width 57 height 4
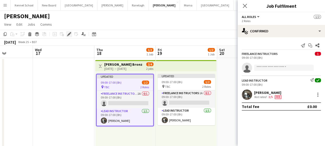
click at [71, 35] on icon "Edit" at bounding box center [69, 34] width 4 height 4
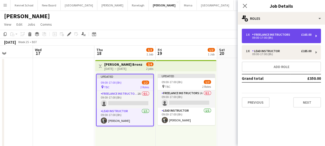
click at [263, 40] on div "1 x Freelance Instructors £165.00 09:00-17:00 (8h)" at bounding box center [281, 36] width 79 height 14
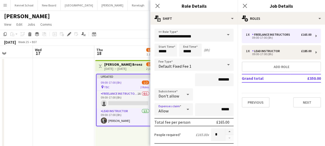
click at [177, 104] on div "Allow" at bounding box center [168, 109] width 28 height 12
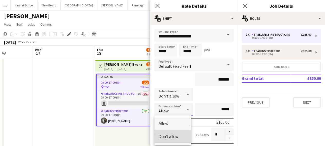
click at [174, 133] on mat-option "Don't allow" at bounding box center [172, 136] width 36 height 13
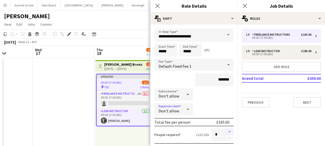
click at [225, 131] on button "button" at bounding box center [229, 131] width 8 height 7
type input "*"
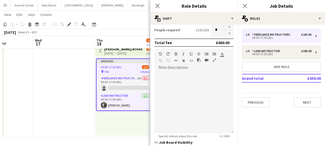
scroll to position [176, 0]
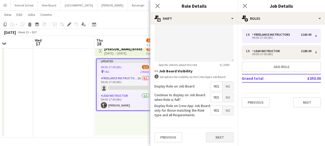
click at [212, 131] on div "Previous Next" at bounding box center [193, 137] width 79 height 19
click at [212, 133] on button "Next" at bounding box center [220, 137] width 28 height 10
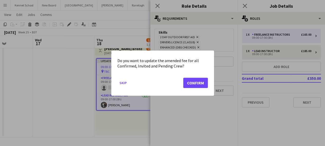
scroll to position [0, 0]
click at [203, 85] on button "Confirm" at bounding box center [195, 83] width 25 height 10
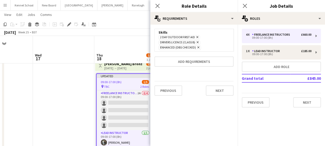
scroll to position [15, 0]
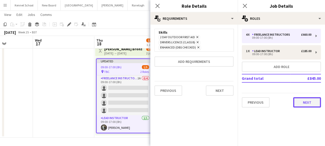
click at [312, 101] on button "Next" at bounding box center [307, 102] width 28 height 10
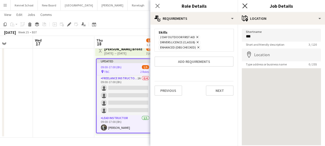
click at [242, 5] on icon "Close pop-in" at bounding box center [244, 5] width 5 height 5
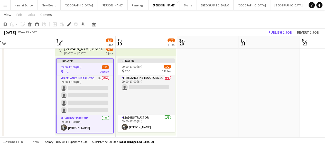
scroll to position [0, 131]
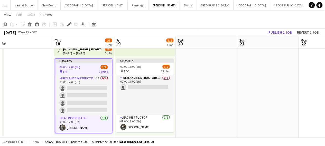
drag, startPoint x: 275, startPoint y: 79, endPoint x: 236, endPoint y: 79, distance: 38.8
click at [236, 79] on app-calendar-viewport "Mon 15 Tue 16 Wed 17 Thu 18 1/5 1 Job Fri 19 1/2 1 Job Sat 20 Sun 21 Mon 22 Tue…" at bounding box center [162, 71] width 325 height 132
click at [274, 34] on button "Publish 1 job" at bounding box center [279, 32] width 27 height 7
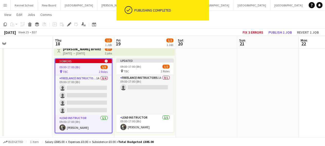
click at [29, 76] on app-date-cell at bounding box center [22, 90] width 61 height 95
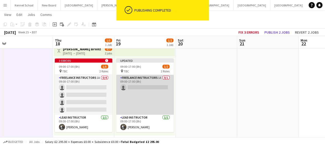
click at [124, 85] on app-card-role "Freelance Instructors 1A 0/1 09:00-17:00 (8h) single-neutral-actions" at bounding box center [144, 95] width 57 height 40
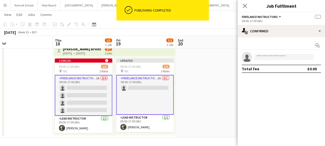
click at [86, 77] on app-card-role "Freelance Instructors 1A 0/4 09:00-17:00 (8h) single-neutral-actions single-neu…" at bounding box center [83, 95] width 57 height 41
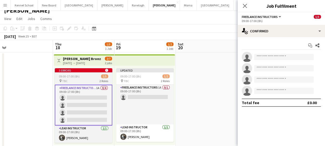
scroll to position [0, 0]
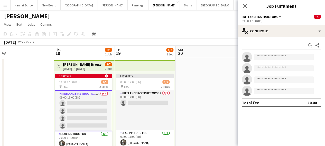
click at [77, 68] on div "18-06-2026 → 19-06-2026" at bounding box center [82, 69] width 38 height 4
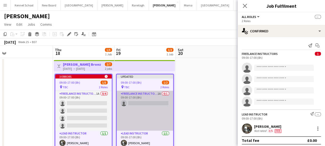
click at [127, 96] on app-card-role "Freelance Instructors 1A 0/1 09:00-17:00 (8h) single-neutral-actions" at bounding box center [145, 111] width 56 height 40
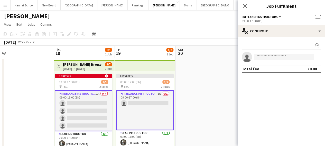
click at [137, 98] on app-card-role "Freelance Instructors 1A 0/1 09:00-17:00 (8h) single-neutral-actions" at bounding box center [144, 110] width 57 height 40
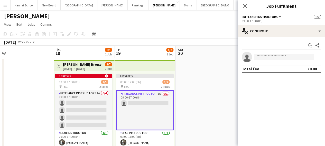
click at [124, 69] on app-top-bar at bounding box center [144, 65] width 61 height 11
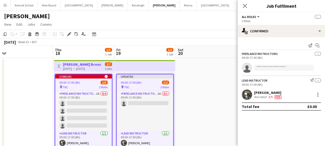
scroll to position [0, 131]
click at [93, 83] on div "09:00-17:00 (8h) 1/5" at bounding box center [83, 83] width 56 height 4
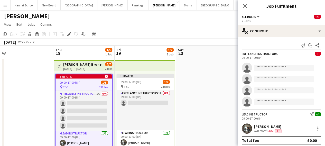
click at [203, 65] on app-date-cell at bounding box center [206, 105] width 61 height 95
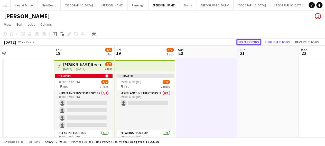
click at [252, 40] on button "Fix 3 errors" at bounding box center [248, 42] width 25 height 7
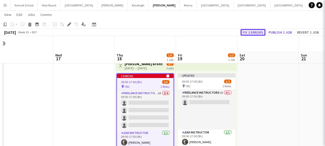
scroll to position [15, 0]
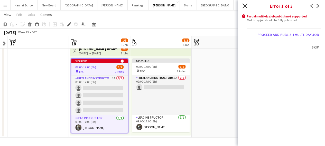
click at [243, 8] on icon "Close pop-in" at bounding box center [244, 5] width 5 height 5
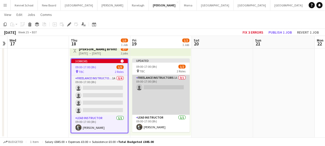
click at [156, 85] on app-card-role "Freelance Instructors 1A 0/1 09:00-17:00 (8h) single-neutral-actions" at bounding box center [160, 95] width 57 height 40
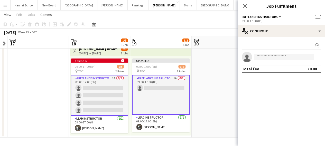
click at [163, 78] on app-card-role "Freelance Instructors 1A 0/1 09:00-17:00 (8h) single-neutral-actions" at bounding box center [160, 95] width 57 height 40
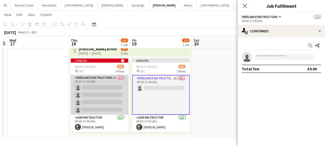
click at [106, 87] on app-card-role "Freelance Instructors 1A 0/4 09:00-17:00 (8h) single-neutral-actions single-neu…" at bounding box center [99, 95] width 57 height 40
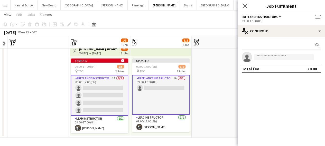
click at [247, 8] on icon at bounding box center [244, 5] width 5 height 5
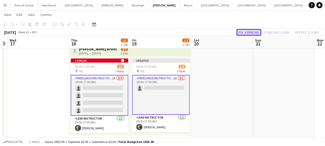
click at [247, 35] on button "Fix 3 errors" at bounding box center [248, 32] width 25 height 7
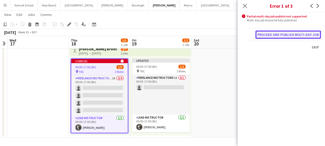
click at [279, 37] on button "Proceed and publish multi-day job" at bounding box center [287, 35] width 65 height 8
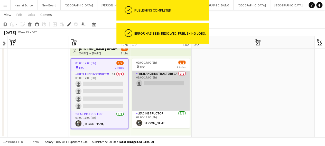
click at [150, 83] on app-card-role "Freelance Instructors 1A 0/1 09:00-17:00 (8h) single-neutral-actions" at bounding box center [160, 91] width 57 height 40
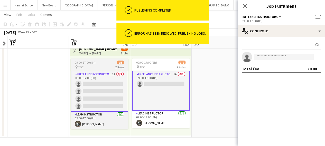
click at [111, 59] on app-job-card "09:00-17:00 (8h) 1/5 pin TBC 2 Roles Freelance Instructors 1A 0/4 09:00-17:00 (…" at bounding box center [99, 94] width 57 height 71
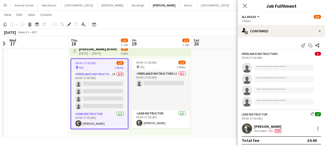
click at [111, 53] on div "18-06-2026 → 19-06-2026" at bounding box center [98, 53] width 38 height 4
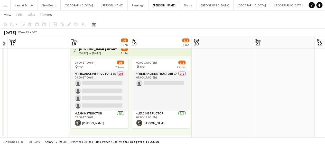
click at [109, 51] on div "18-06-2026 → 19-06-2026" at bounding box center [98, 53] width 38 height 4
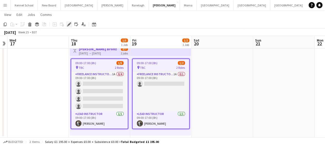
click at [70, 26] on icon "Edit" at bounding box center [69, 24] width 4 height 4
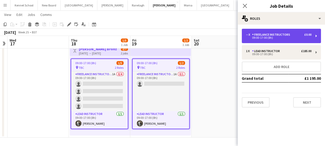
click at [275, 39] on div "-- x Freelance Instructors £0.00 09:00-17:00 (8h)" at bounding box center [281, 36] width 79 height 14
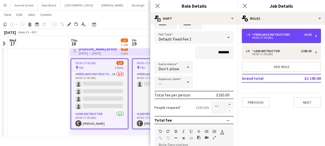
scroll to position [51, 0]
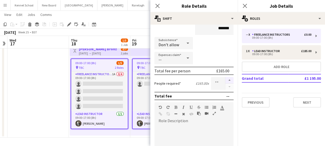
click at [225, 80] on button "button" at bounding box center [229, 80] width 8 height 7
type input "*"
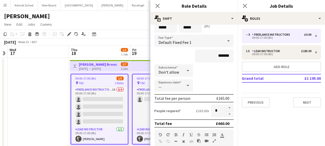
scroll to position [0, 0]
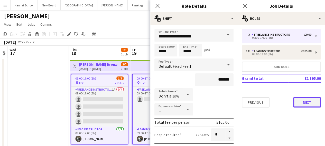
click at [305, 103] on button "Next" at bounding box center [307, 102] width 28 height 10
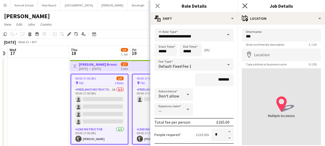
click at [245, 8] on icon "Close pop-in" at bounding box center [244, 5] width 5 height 5
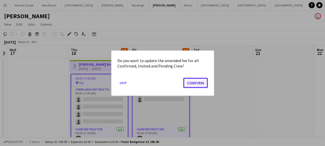
click at [193, 83] on button "Confirm" at bounding box center [195, 83] width 25 height 10
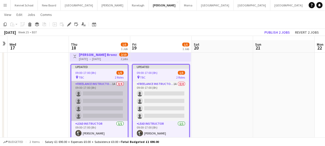
scroll to position [15, 0]
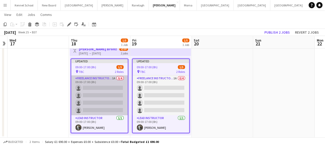
click at [99, 96] on app-card-role "Freelance Instructors 1A 0/4 09:00-17:00 (8h) single-neutral-actions single-neu…" at bounding box center [99, 95] width 56 height 40
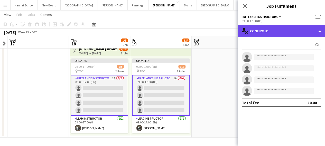
click at [249, 31] on div "single-neutral-actions-check-2 Confirmed" at bounding box center [280, 31] width 87 height 12
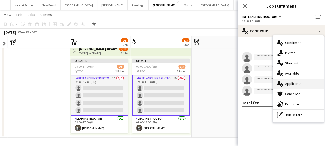
click at [284, 80] on div "single-neutral-actions-information Applicants" at bounding box center [298, 84] width 51 height 10
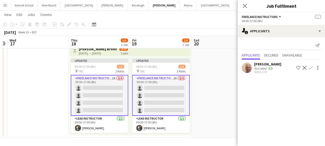
click at [310, 69] on app-icon "Confirm" at bounding box center [310, 68] width 4 height 4
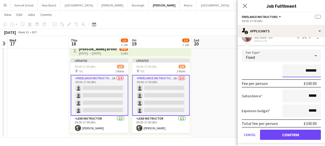
scroll to position [34, 0]
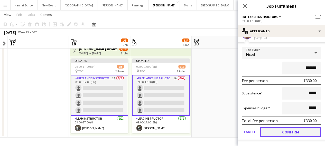
click at [269, 129] on button "Confirm" at bounding box center [290, 132] width 61 height 10
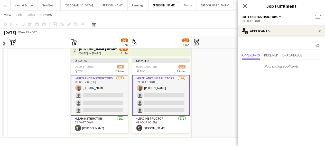
scroll to position [0, 0]
click at [86, 94] on app-card-role "Freelance Instructors 1/4 09:00-17:00 (8h) Howard Watts single-neutral-actions …" at bounding box center [99, 95] width 57 height 41
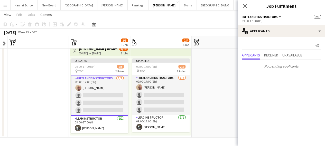
click at [86, 95] on app-card-role "Freelance Instructors 1/4 09:00-17:00 (8h) Howard Watts single-neutral-actions …" at bounding box center [99, 95] width 57 height 41
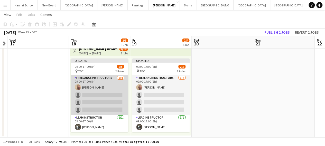
click at [86, 95] on app-card-role "Freelance Instructors 1/4 09:00-17:00 (8h) Howard Watts single-neutral-actions …" at bounding box center [99, 95] width 57 height 40
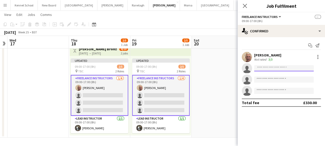
click at [261, 69] on input at bounding box center [284, 68] width 60 height 6
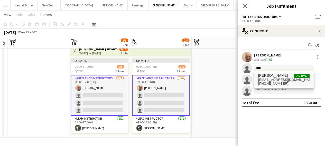
type input "****"
click at [270, 76] on span "[PERSON_NAME]" at bounding box center [273, 75] width 30 height 4
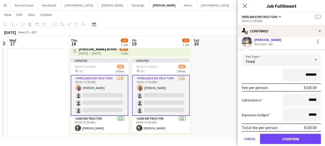
scroll to position [51, 0]
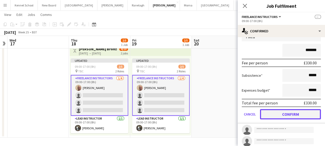
click at [271, 113] on button "Confirm" at bounding box center [290, 114] width 61 height 10
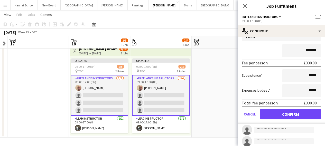
scroll to position [0, 0]
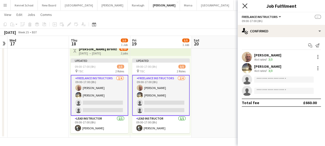
click at [243, 6] on icon "Close pop-in" at bounding box center [244, 5] width 5 height 5
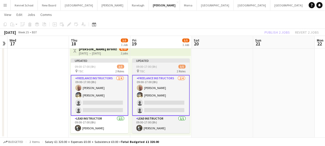
click at [161, 66] on div "09:00-17:00 (8h) 3/5" at bounding box center [160, 67] width 57 height 4
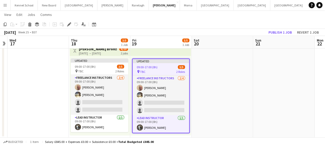
click at [166, 51] on app-top-bar at bounding box center [160, 50] width 61 height 11
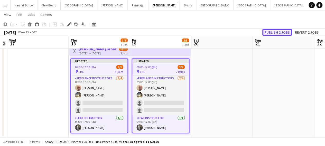
click at [274, 35] on button "Publish 2 jobs" at bounding box center [277, 32] width 30 height 7
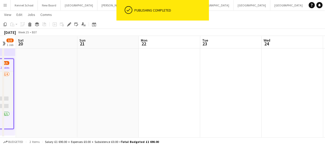
drag, startPoint x: 242, startPoint y: 101, endPoint x: 53, endPoint y: 98, distance: 188.4
click at [40, 102] on app-calendar-viewport "Wed 17 Thu 18 3/5 1 Job Fri 19 3/5 1 Job Sat 20 Sun 21 Mon 22 Tue 23 Wed 24 Thu…" at bounding box center [162, 71] width 325 height 132
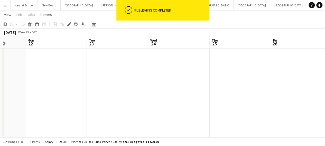
drag, startPoint x: 206, startPoint y: 78, endPoint x: 120, endPoint y: 80, distance: 86.3
click at [120, 80] on app-calendar-viewport "Fri 19 3/5 1 Job Sat 20 Sun 21 Mon 22 Tue 23 Wed 24 Thu 25 Fri 26 Sat 27 Sun 28…" at bounding box center [162, 71] width 325 height 132
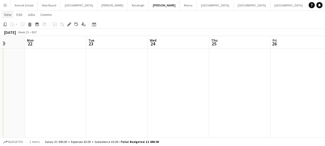
click at [4, 16] on link "View" at bounding box center [7, 14] width 11 height 7
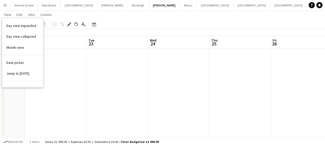
click at [4, 7] on app-icon "Menu" at bounding box center [5, 5] width 4 height 4
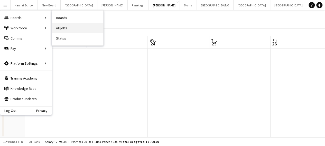
click at [66, 25] on link "All jobs" at bounding box center [77, 28] width 51 height 10
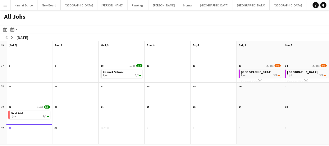
click at [7, 5] on app-icon "Menu" at bounding box center [5, 5] width 4 height 4
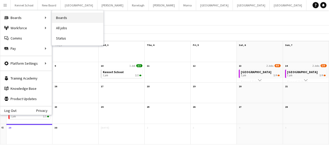
click at [60, 15] on link "Boards" at bounding box center [77, 18] width 51 height 10
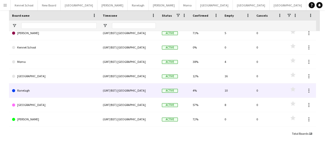
scroll to position [89, 0]
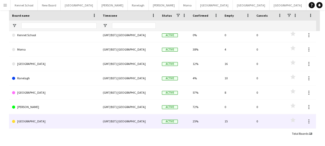
click at [195, 123] on div "25%" at bounding box center [205, 121] width 32 height 14
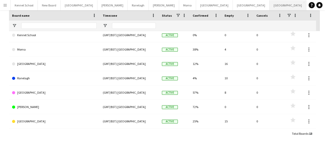
click at [269, 5] on button "[GEOGRAPHIC_DATA]" at bounding box center [287, 5] width 37 height 10
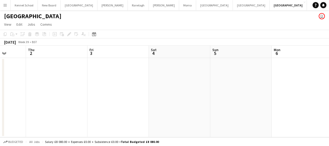
scroll to position [0, 213]
drag, startPoint x: 144, startPoint y: 75, endPoint x: 0, endPoint y: 75, distance: 144.2
click at [0, 75] on app-calendar-viewport "Sun 28 Mon 29 Tue 30 Wed 1 Thu 2 Fri 3 Sat 4 Sun 5 Mon 6 Tue 7 Wed 8" at bounding box center [164, 92] width 329 height 92
click at [93, 35] on icon "Date picker" at bounding box center [94, 34] width 4 height 4
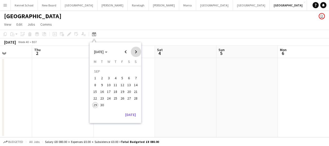
click at [136, 53] on span "Next month" at bounding box center [136, 52] width 10 height 10
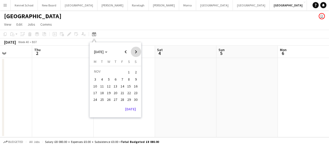
click at [136, 53] on span "Next month" at bounding box center [136, 52] width 10 height 10
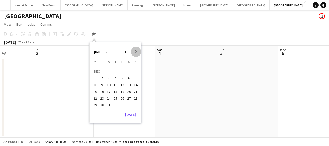
click at [136, 53] on span "Next month" at bounding box center [136, 52] width 10 height 10
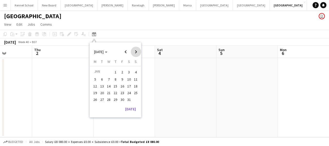
click at [136, 53] on span "Next month" at bounding box center [136, 52] width 10 height 10
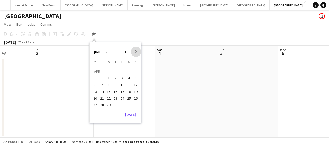
click at [136, 53] on span "Next month" at bounding box center [136, 52] width 10 height 10
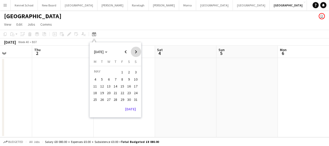
click at [136, 53] on span "Next month" at bounding box center [136, 52] width 10 height 10
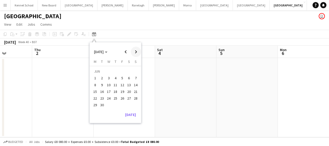
click at [136, 53] on span "Next month" at bounding box center [136, 52] width 10 height 10
click at [129, 80] on span "4" at bounding box center [129, 78] width 6 height 6
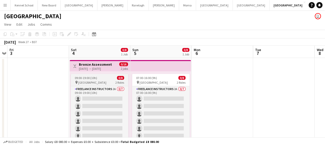
scroll to position [15, 0]
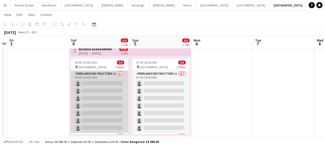
click at [95, 90] on app-card-role "Freelance Instructors 2A 0/7 09:00-19:00 (10h) single-neutral-actions single-ne…" at bounding box center [99, 102] width 57 height 62
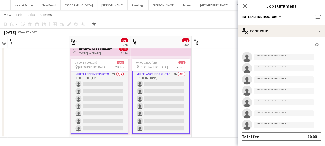
click at [113, 91] on app-card-role "Freelance Instructors 2A 0/7 09:00-19:00 (10h) single-neutral-actions single-ne…" at bounding box center [99, 102] width 57 height 63
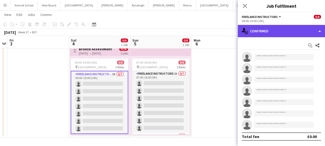
click at [263, 29] on div "single-neutral-actions-check-2 Confirmed" at bounding box center [280, 31] width 87 height 12
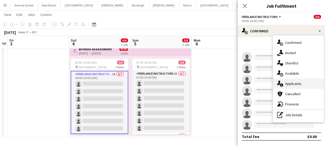
click at [283, 85] on div "single-neutral-actions-information Applicants" at bounding box center [298, 84] width 51 height 10
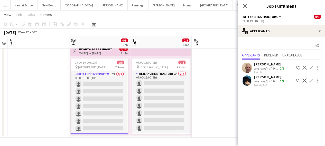
click at [311, 67] on app-icon "Confirm" at bounding box center [310, 68] width 4 height 4
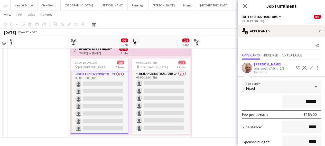
scroll to position [47, 0]
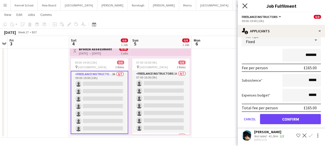
click at [245, 5] on icon "Close pop-in" at bounding box center [244, 5] width 5 height 5
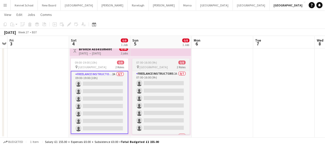
click at [141, 63] on span "07:00-16:00 (9h)" at bounding box center [146, 63] width 21 height 4
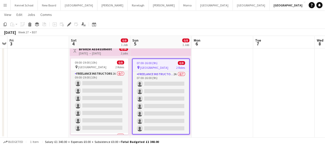
click at [115, 50] on div "Toggle View Bronze Assessment 04-07-2026 → 05-07-2026 0/16 2 jobs" at bounding box center [100, 50] width 56 height 9
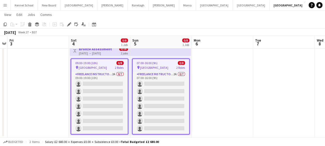
click at [105, 62] on div "09:00-19:00 (10h) 0/8" at bounding box center [99, 63] width 56 height 4
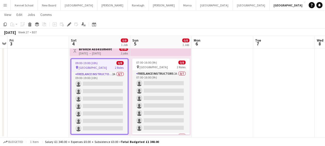
click at [106, 53] on div "04-07-2026 → 05-07-2026" at bounding box center [95, 53] width 33 height 4
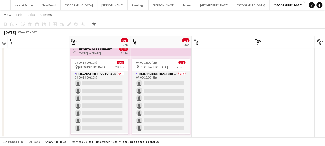
click at [106, 53] on div "04-07-2026 → 05-07-2026" at bounding box center [95, 53] width 33 height 4
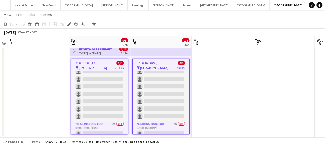
scroll to position [17, 0]
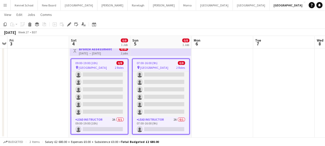
click at [104, 63] on div "09:00-19:00 (10h) 0/8" at bounding box center [99, 63] width 56 height 4
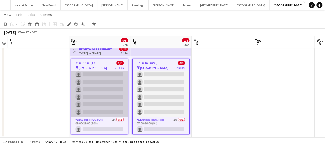
scroll to position [16, 0]
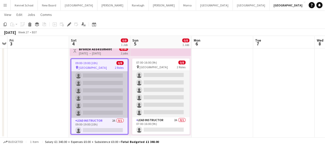
click at [121, 83] on app-card-role "Freelance Instructors 2A 0/7 09:00-19:00 (10h) single-neutral-actions single-ne…" at bounding box center [99, 87] width 56 height 62
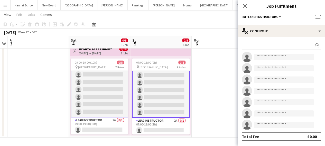
scroll to position [17, 0]
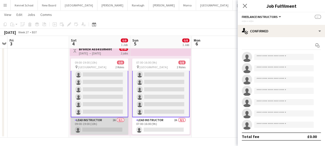
click at [100, 124] on app-card-role "Lead Instructor 2A 0/1 09:00-19:00 (10h) single-neutral-actions" at bounding box center [99, 125] width 57 height 17
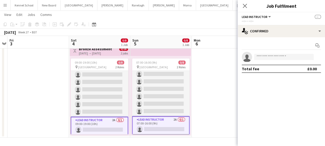
scroll to position [16, 0]
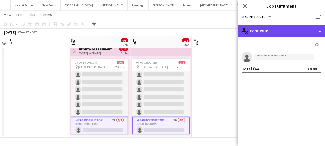
click at [281, 31] on div "single-neutral-actions-check-2 Confirmed" at bounding box center [280, 31] width 87 height 12
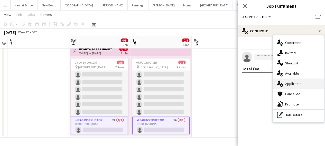
click at [287, 83] on span "Applicants" at bounding box center [293, 83] width 16 height 5
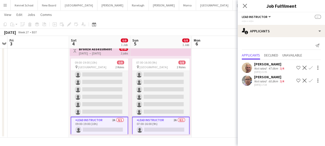
click at [207, 84] on app-date-cell at bounding box center [221, 90] width 61 height 95
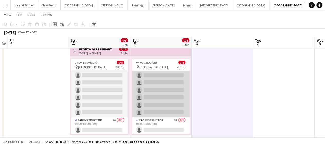
click at [154, 76] on app-card-role "Freelance Instructors 2A 0/7 07:00-16:00 (9h) single-neutral-actions single-neu…" at bounding box center [160, 86] width 57 height 62
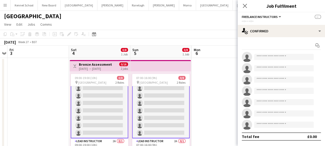
scroll to position [17, 0]
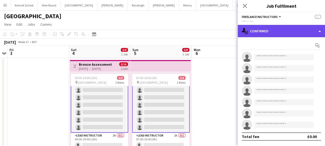
click at [265, 29] on div "single-neutral-actions-check-2 Confirmed" at bounding box center [280, 31] width 87 height 12
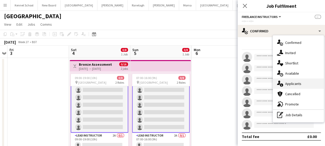
click at [285, 85] on span "Applicants" at bounding box center [293, 83] width 16 height 5
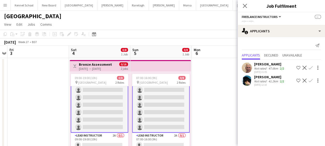
click at [312, 82] on app-icon "Confirm" at bounding box center [310, 81] width 4 height 4
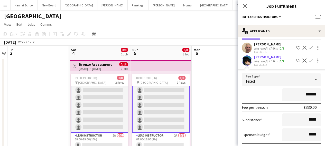
scroll to position [47, 0]
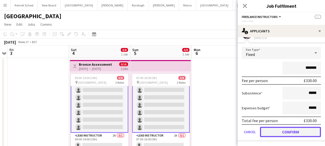
click at [285, 131] on button "Confirm" at bounding box center [290, 132] width 61 height 10
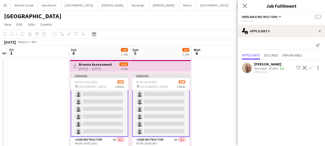
scroll to position [0, 0]
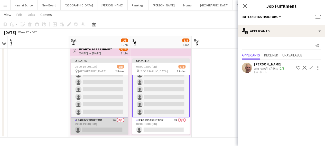
click at [112, 121] on app-card-role "Lead Instructor 2A 0/1 09:00-19:00 (10h) single-neutral-actions" at bounding box center [99, 125] width 57 height 17
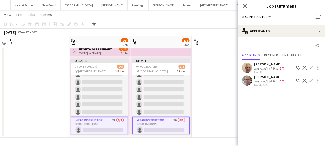
click at [310, 69] on app-icon "Confirm" at bounding box center [310, 68] width 4 height 4
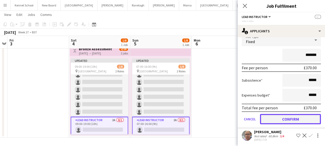
click at [268, 119] on button "Confirm" at bounding box center [290, 119] width 61 height 10
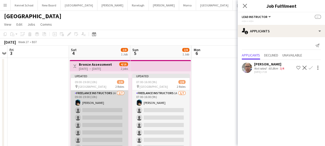
click at [106, 109] on app-card-role "Freelance Instructors 1A 1/7 09:00-19:00 (10h) Barnaby Brampton single-neutral-…" at bounding box center [99, 121] width 57 height 62
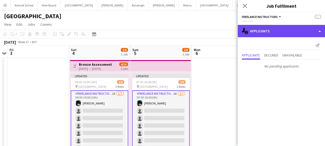
click at [263, 33] on div "single-neutral-actions-information Applicants" at bounding box center [280, 31] width 87 height 12
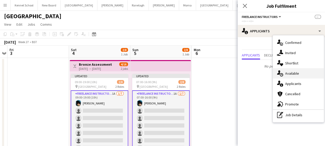
click at [286, 77] on div "single-neutral-actions-upload Available" at bounding box center [298, 73] width 51 height 10
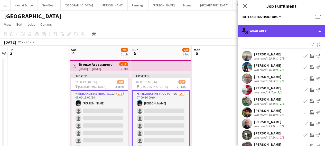
click at [250, 33] on div "single-neutral-actions-upload Available" at bounding box center [280, 31] width 87 height 12
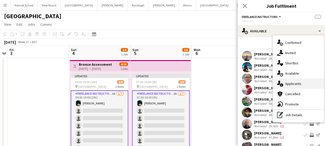
click at [289, 82] on span "Applicants" at bounding box center [293, 83] width 16 height 5
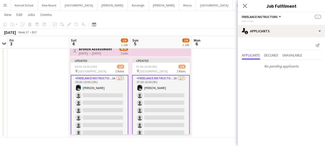
click at [97, 97] on app-card-role "Freelance Instructors 1A 1/7 09:00-19:00 (10h) Barnaby Brampton single-neutral-…" at bounding box center [99, 106] width 57 height 63
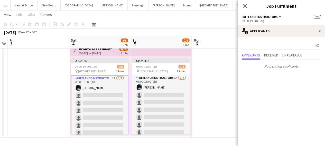
click at [99, 95] on app-card-role "Freelance Instructors 1A 1/7 09:00-19:00 (10h) Barnaby Brampton single-neutral-…" at bounding box center [99, 106] width 57 height 63
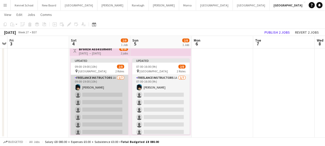
click at [99, 95] on app-card-role "Freelance Instructors 1A 1/7 09:00-19:00 (10h) Barnaby Brampton single-neutral-…" at bounding box center [99, 106] width 57 height 62
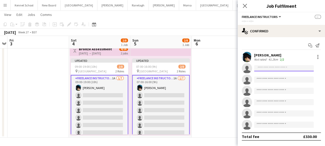
click at [264, 66] on input at bounding box center [284, 68] width 60 height 6
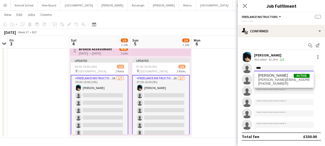
type input "****"
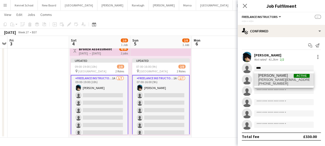
click at [265, 78] on span "[PERSON_NAME][EMAIL_ADDRESS][DOMAIN_NAME]" at bounding box center [283, 80] width 51 height 4
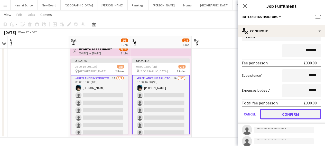
click at [278, 113] on button "Confirm" at bounding box center [290, 114] width 61 height 10
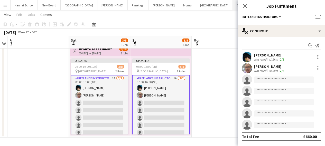
click at [245, 5] on icon at bounding box center [245, 6] width 4 height 4
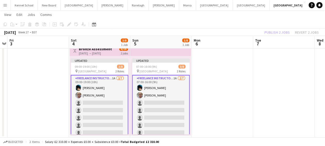
click at [266, 33] on div "Publish 2 jobs Revert 2 jobs" at bounding box center [291, 32] width 67 height 7
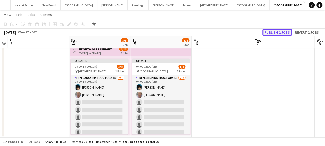
click at [274, 31] on button "Publish 2 jobs" at bounding box center [277, 32] width 30 height 7
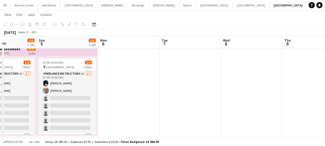
drag, startPoint x: 233, startPoint y: 83, endPoint x: 128, endPoint y: 84, distance: 104.5
click at [128, 84] on app-calendar-viewport "Thu 2 Fri 3 Sat 4 3/8 1 Job Sun 5 3/8 1 Job Mon 6 Tue 7 Wed 8 Thu 9 Fri 10 Sat …" at bounding box center [162, 71] width 325 height 132
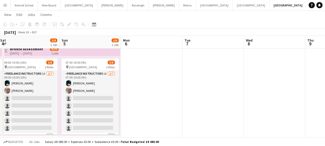
drag, startPoint x: 252, startPoint y: 79, endPoint x: 280, endPoint y: 79, distance: 28.0
click at [280, 79] on app-calendar-viewport "Thu 2 Fri 3 Sat 4 3/8 1 Job Sun 5 3/8 1 Job Mon 6 Tue 7 Wed 8 Thu 9 Fri 10 Sat …" at bounding box center [162, 71] width 325 height 132
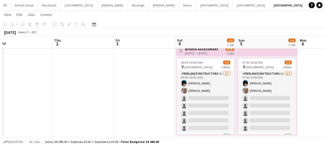
drag, startPoint x: 30, startPoint y: 79, endPoint x: 240, endPoint y: 81, distance: 209.7
click at [240, 81] on app-calendar-viewport "Mon 29 Tue 30 Wed 1 Thu 2 Fri 3 Sat 4 3/8 1 Job Sun 5 3/8 1 Job Mon 6 Tue 7 Wed…" at bounding box center [162, 71] width 325 height 132
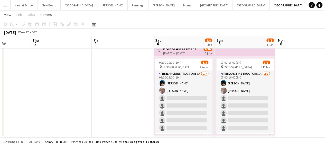
drag, startPoint x: 41, startPoint y: 80, endPoint x: 219, endPoint y: 83, distance: 178.7
click at [218, 83] on app-calendar-viewport "Mon 29 Tue 30 Wed 1 Thu 2 Fri 3 Sat 4 3/8 1 Job Sun 5 3/8 1 Job Mon 6 Tue 7 Wed…" at bounding box center [162, 71] width 325 height 132
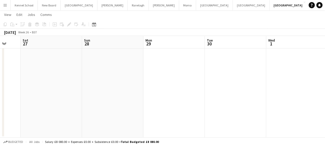
drag, startPoint x: 6, startPoint y: 83, endPoint x: 203, endPoint y: 86, distance: 196.4
click at [202, 86] on app-calendar-viewport "Wed 24 Thu 25 Fri 26 Sat 27 Sun 28 Mon 29 Tue 30 Wed 1 Thu 2 Fri 3 Sat 4 3/8 1 …" at bounding box center [162, 71] width 325 height 132
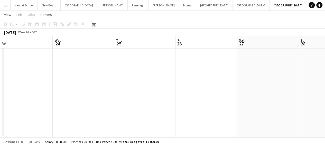
drag, startPoint x: 0, startPoint y: 76, endPoint x: 178, endPoint y: 80, distance: 178.2
click at [178, 80] on app-calendar-viewport "Sun 21 Mon 22 Tue 23 Wed 24 Thu 25 Fri 26 Sat 27 Sun 28 Mon 29 Tue 30 Wed 1" at bounding box center [162, 71] width 325 height 132
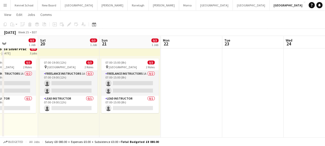
drag, startPoint x: 42, startPoint y: 73, endPoint x: 186, endPoint y: 80, distance: 144.4
click at [186, 80] on app-calendar-viewport "Wed 17 Thu 18 Fri 19 0/3 1 Job Sat 20 0/3 1 Job Sun 21 0/3 1 Job Mon 22 Tue 23 …" at bounding box center [162, 71] width 325 height 132
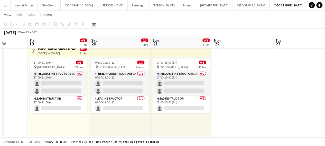
scroll to position [0, 151]
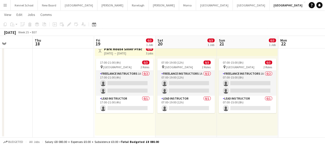
drag, startPoint x: 71, startPoint y: 82, endPoint x: 184, endPoint y: 83, distance: 112.7
click at [184, 83] on app-calendar-viewport "Mon 15 Tue 16 Wed 17 Thu 18 Fri 19 0/3 1 Job Sat 20 0/3 1 Job Sun 21 0/3 1 Job …" at bounding box center [162, 71] width 325 height 132
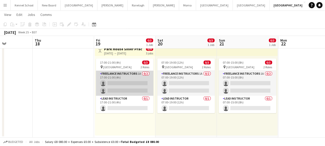
click at [118, 87] on app-card-role "Freelance Instructors 1A 0/2 17:00-21:00 (4h) single-neutral-actions single-neu…" at bounding box center [124, 83] width 57 height 25
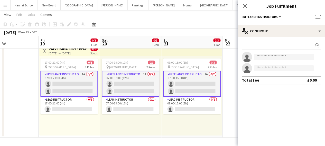
scroll to position [0, 204]
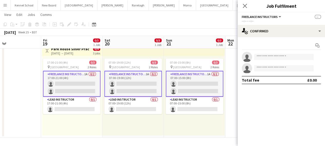
drag, startPoint x: 199, startPoint y: 67, endPoint x: 148, endPoint y: 65, distance: 51.1
click at [148, 65] on app-calendar-viewport "Mon 15 Tue 16 Wed 17 Thu 18 Fri 19 0/3 1 Job Sat 20 0/3 1 Job Sun 21 0/3 1 Job …" at bounding box center [162, 71] width 325 height 132
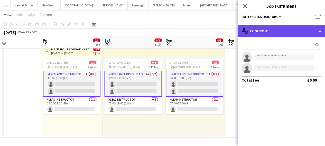
click at [262, 30] on div "single-neutral-actions-check-2 Confirmed" at bounding box center [280, 31] width 87 height 12
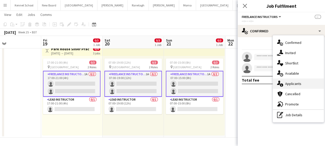
click at [288, 82] on span "Applicants" at bounding box center [293, 83] width 16 height 5
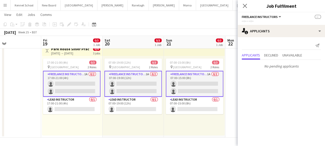
click at [207, 79] on app-card-role "Freelance Instructors 1A 0/2 07:00-15:00 (8h) single-neutral-actions single-neu…" at bounding box center [194, 84] width 57 height 26
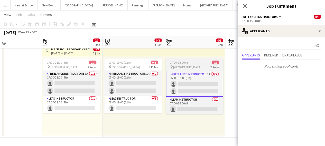
click at [187, 61] on span "07:00-15:00 (8h)" at bounding box center [180, 63] width 21 height 4
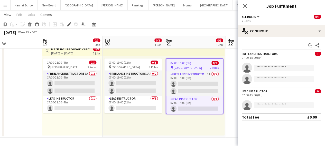
click at [171, 52] on app-top-bar at bounding box center [194, 50] width 61 height 11
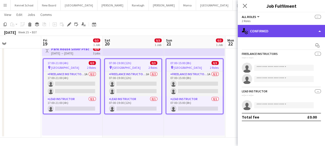
click at [262, 34] on div "single-neutral-actions-check-2 Confirmed" at bounding box center [280, 31] width 87 height 12
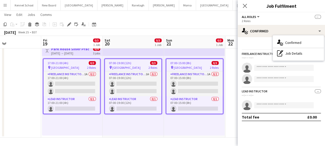
click at [252, 39] on div "Start chat Freelance Instructors -- --:-- - --:-- single-neutral-actions single…" at bounding box center [280, 81] width 87 height 88
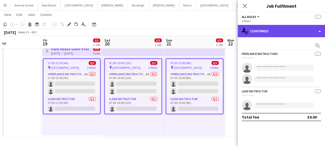
click at [251, 36] on div "single-neutral-actions-check-2 Confirmed" at bounding box center [280, 31] width 87 height 12
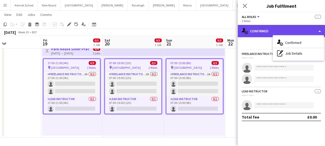
click at [251, 36] on div "single-neutral-actions-check-2 Confirmed" at bounding box center [280, 31] width 87 height 12
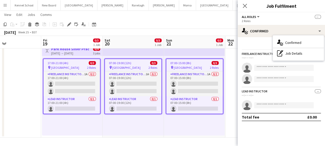
click at [247, 21] on div "2 Roles" at bounding box center [281, 21] width 79 height 4
click at [251, 16] on span "All roles" at bounding box center [249, 17] width 14 height 4
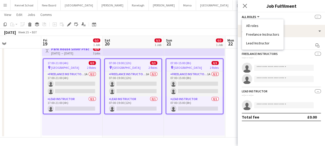
click at [250, 34] on li "Freelance Instructors" at bounding box center [262, 34] width 33 height 5
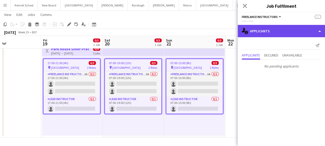
click at [262, 31] on div "single-neutral-actions-information Applicants" at bounding box center [280, 31] width 87 height 12
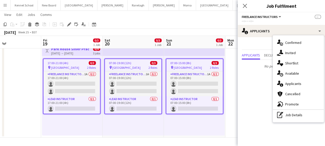
click at [22, 89] on app-date-cell at bounding box center [10, 90] width 61 height 95
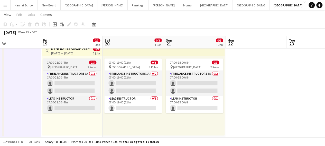
click at [66, 65] on div "pin Newbury 2 Roles" at bounding box center [71, 67] width 57 height 4
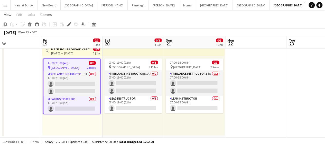
click at [69, 53] on div "19-06-2026 → 21-06-2026" at bounding box center [70, 53] width 38 height 4
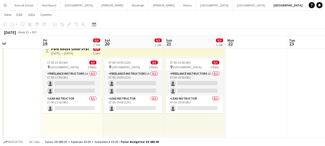
click at [69, 53] on div "19-06-2026 → 21-06-2026" at bounding box center [70, 53] width 38 height 4
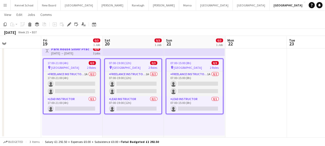
click at [77, 69] on div "pin Newbury 2 Roles" at bounding box center [71, 67] width 56 height 4
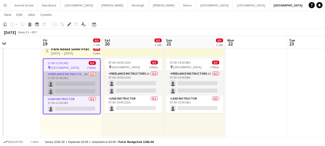
click at [85, 74] on app-card-role "Freelance Instructors 1A 0/2 17:00-21:00 (4h) single-neutral-actions single-neu…" at bounding box center [71, 83] width 56 height 25
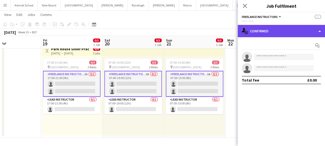
click at [264, 36] on div "single-neutral-actions-check-2 Confirmed" at bounding box center [280, 31] width 87 height 12
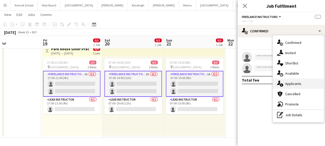
click at [290, 83] on span "Applicants" at bounding box center [293, 83] width 16 height 5
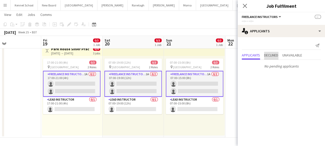
click at [270, 54] on span "Declined" at bounding box center [271, 55] width 14 height 4
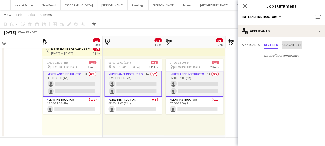
click at [290, 48] on span "Unavailable" at bounding box center [292, 45] width 20 height 8
click at [253, 44] on span "Applicants" at bounding box center [251, 45] width 18 height 4
click at [206, 75] on app-card-role "Freelance Instructors 1A 0/2 07:00-15:00 (8h) single-neutral-actions single-neu…" at bounding box center [194, 84] width 57 height 26
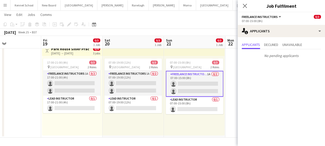
click at [86, 126] on div "17:00-21:00 (4h) 0/3 pin Newbury 2 Roles Freelance Instructors 1A 0/2 17:00-21:…" at bounding box center [72, 96] width 60 height 80
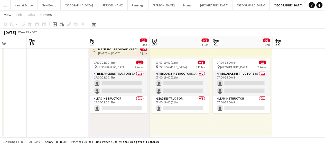
drag, startPoint x: 46, startPoint y: 105, endPoint x: 227, endPoint y: 105, distance: 181.7
click at [227, 105] on app-calendar-viewport "Mon 15 Tue 16 Wed 17 Thu 18 Fri 19 0/3 1 Job Sat 20 0/3 1 Job Sun 21 0/3 1 Job …" at bounding box center [162, 71] width 325 height 132
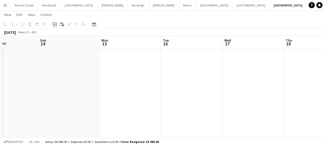
drag, startPoint x: 198, startPoint y: 87, endPoint x: 254, endPoint y: 87, distance: 55.7
click at [238, 87] on app-calendar-viewport "Thu 11 Fri 12 Sat 13 Sun 14 Mon 15 Tue 16 Wed 17 Thu 18 Fri 19 0/3 1 Job Sat 20…" at bounding box center [162, 71] width 325 height 132
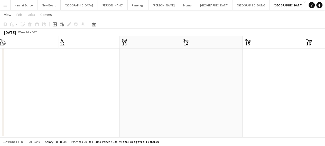
drag, startPoint x: 107, startPoint y: 82, endPoint x: 227, endPoint y: 80, distance: 119.9
click at [223, 81] on app-calendar-viewport "Tue 9 Wed 10 Thu 11 Fri 12 Sat 13 Sun 14 Mon 15 Tue 16 Wed 17 Thu 18 Fri 19 0/3…" at bounding box center [162, 71] width 325 height 132
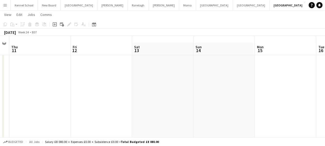
scroll to position [0, 0]
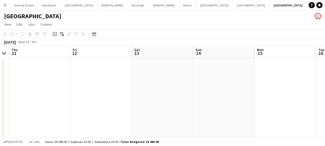
click at [4, 4] on app-icon "Menu" at bounding box center [5, 5] width 4 height 4
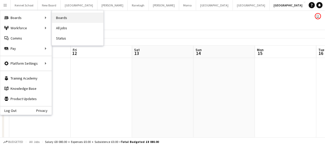
click at [78, 21] on link "Boards" at bounding box center [77, 18] width 51 height 10
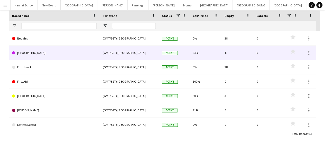
scroll to position [49, 0]
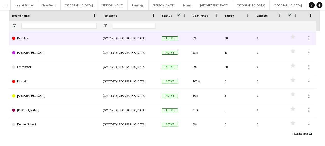
click at [41, 41] on link "Bedales" at bounding box center [54, 38] width 84 height 14
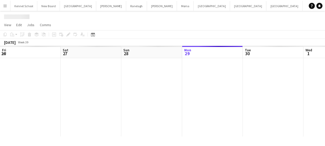
scroll to position [0, 10]
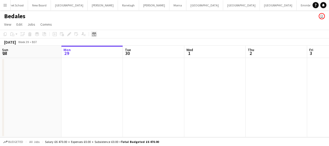
click at [94, 33] on icon at bounding box center [94, 34] width 4 height 4
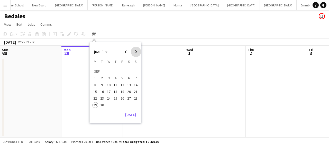
click at [133, 53] on span "Next month" at bounding box center [136, 52] width 10 height 10
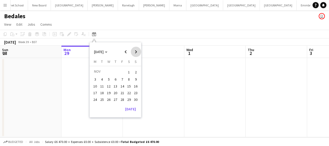
click at [133, 53] on span "Next month" at bounding box center [136, 52] width 10 height 10
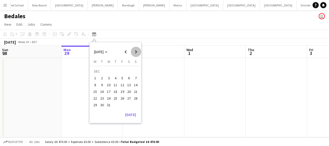
click at [133, 53] on span "Next month" at bounding box center [136, 52] width 10 height 10
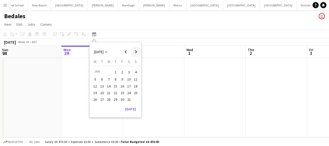
click at [133, 53] on span "Next month" at bounding box center [136, 52] width 10 height 10
click at [130, 82] on span "7" at bounding box center [129, 79] width 6 height 6
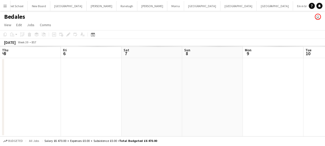
scroll to position [0, 177]
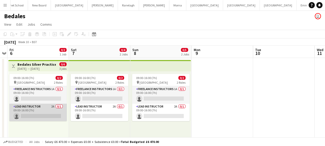
click at [41, 115] on app-card-role "Lead Instructor 2A 0/1 09:00-16:00 (7h) single-neutral-actions" at bounding box center [37, 112] width 57 height 17
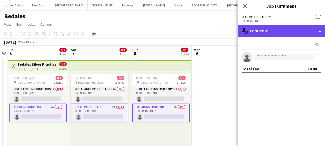
click at [273, 33] on div "single-neutral-actions-check-2 Confirmed" at bounding box center [280, 31] width 87 height 12
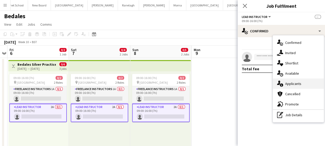
click at [287, 83] on span "Applicants" at bounding box center [293, 83] width 16 height 5
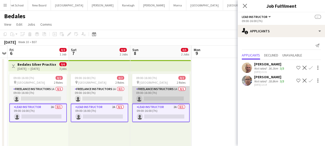
click at [158, 98] on app-card-role "Freelance Instructors 1A 0/1 09:00-16:00 (7h) single-neutral-actions" at bounding box center [160, 94] width 57 height 17
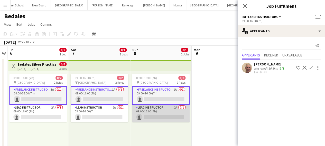
click at [149, 117] on app-card-role "Lead Instructor 2A 0/1 09:00-16:00 (7h) single-neutral-actions" at bounding box center [160, 113] width 57 height 17
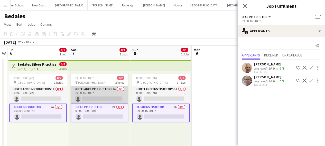
click at [122, 100] on app-card-role "Freelance Instructors 1A 0/1 09:00-16:00 (7h) single-neutral-actions" at bounding box center [99, 94] width 57 height 17
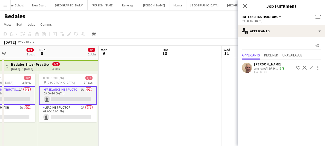
scroll to position [0, 148]
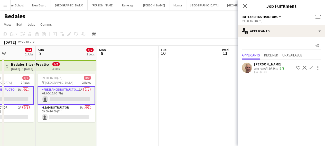
drag, startPoint x: 200, startPoint y: 83, endPoint x: 105, endPoint y: 82, distance: 94.5
click at [105, 82] on app-calendar-viewport "Thu 5 Fri 6 0/2 1 Job Sat 7 0/4 2 Jobs Sun 8 0/5 2 Jobs Mon 9 Tue 10 Wed 11 Thu…" at bounding box center [162, 137] width 325 height 183
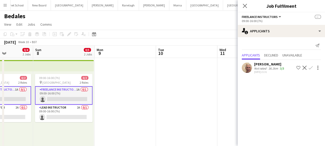
scroll to position [0, 145]
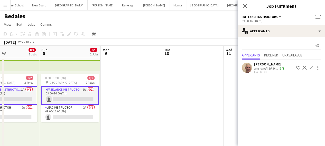
drag, startPoint x: 123, startPoint y: 107, endPoint x: 188, endPoint y: 107, distance: 64.9
click at [188, 107] on app-calendar-viewport "Thu 5 Fri 6 0/2 1 Job Sat 7 0/4 2 Jobs Sun 8 0/5 2 Jobs Mon 9 Tue 10 Wed 11 Thu…" at bounding box center [162, 137] width 325 height 183
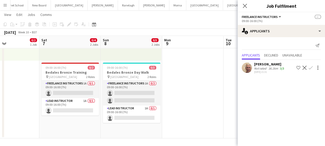
scroll to position [91, 0]
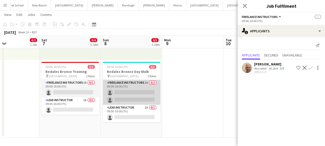
click at [132, 97] on app-card-role "Freelance Instructors 1A 0/2 09:00-16:00 (7h) single-neutral-actions single-neu…" at bounding box center [131, 92] width 57 height 25
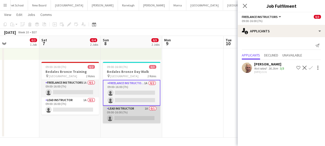
click at [128, 116] on app-card-role "Lead Instructor 1A 0/1 09:00-16:00 (7h) single-neutral-actions" at bounding box center [131, 114] width 57 height 17
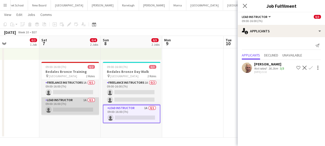
click at [78, 107] on app-card-role "Lead Instructor 1A 0/1 09:00-16:00 (7h) single-neutral-actions" at bounding box center [69, 105] width 57 height 17
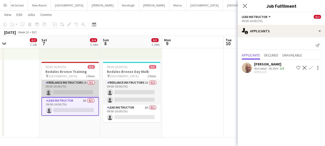
click at [70, 90] on app-card-role "Freelance Instructors 1A 0/1 09:00-16:00 (7h) single-neutral-actions" at bounding box center [69, 88] width 57 height 17
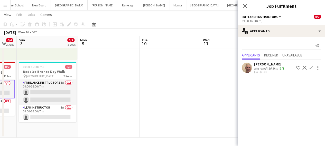
scroll to position [0, 236]
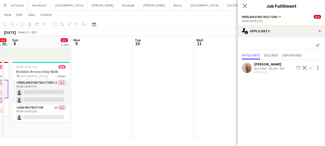
drag, startPoint x: 177, startPoint y: 84, endPoint x: 86, endPoint y: 98, distance: 92.2
click at [86, 98] on app-calendar-viewport "Wed 4 Thu 5 Fri 6 0/2 1 Job Sat 7 0/4 2 Jobs Sun 8 0/5 2 Jobs Mon 9 Tue 10 Wed …" at bounding box center [162, 33] width 325 height 208
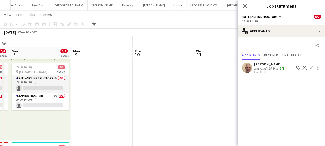
scroll to position [0, 0]
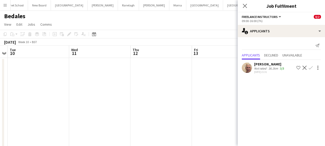
drag, startPoint x: 170, startPoint y: 93, endPoint x: 44, endPoint y: 95, distance: 126.8
click at [45, 95] on app-calendar-viewport "Fri 6 0/2 1 Job Sat 7 0/4 2 Jobs Sun 8 0/5 2 Jobs Mon 9 Tue 10 Wed 11 Thu 12 Fr…" at bounding box center [162, 137] width 325 height 183
drag, startPoint x: 143, startPoint y: 83, endPoint x: 29, endPoint y: 84, distance: 114.5
click at [22, 85] on app-calendar-viewport "Sun 8 0/5 2 Jobs Mon 9 Tue 10 Wed 11 Thu 12 Fri 13 Sat 14 Sun 15 Mon 16 Tue 17 …" at bounding box center [162, 137] width 325 height 183
drag, startPoint x: 149, startPoint y: 83, endPoint x: 1, endPoint y: 84, distance: 148.6
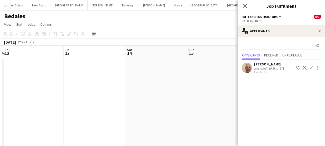
click at [1, 84] on app-calendar-viewport "Sun 8 0/5 2 Jobs Mon 9 Tue 10 Wed 11 Thu 12 Fri 13 Sat 14 Sun 15 Mon 16 Tue 17 …" at bounding box center [162, 137] width 325 height 183
drag, startPoint x: 152, startPoint y: 82, endPoint x: 0, endPoint y: 88, distance: 151.8
click at [0, 88] on app-calendar-viewport "Thu 12 Fri 13 Sat 14 Sun 15 Mon 16 Tue 17 Wed 18 Thu 19 Fri 20 Sat 21 Sun 22" at bounding box center [162, 137] width 325 height 183
drag, startPoint x: 168, startPoint y: 86, endPoint x: 0, endPoint y: 88, distance: 168.4
click at [0, 88] on app-calendar-viewport "Sat 14 Sun 15 Mon 16 Tue 17 Wed 18 Thu 19 Fri 20 Sat 21 Sun 22 Mon 23 Tue 24" at bounding box center [162, 137] width 325 height 183
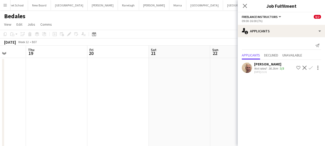
drag, startPoint x: 189, startPoint y: 88, endPoint x: 0, endPoint y: 93, distance: 189.0
click at [0, 93] on app-calendar-viewport "Mon 16 Tue 17 Wed 18 Thu 19 Fri 20 Sat 21 Sun 22 Mon 23 Tue 24 Wed 25 Thu 26" at bounding box center [162, 137] width 325 height 183
drag, startPoint x: 169, startPoint y: 87, endPoint x: 0, endPoint y: 94, distance: 168.8
click at [0, 94] on app-calendar-viewport "Fri 20 Sat 21 Sun 22 Mon 23 Tue 24 Wed 25 Thu 26 Fri 27 Sat 28 Sun 29 Mon 30" at bounding box center [162, 137] width 325 height 183
